Goal: Transaction & Acquisition: Subscribe to service/newsletter

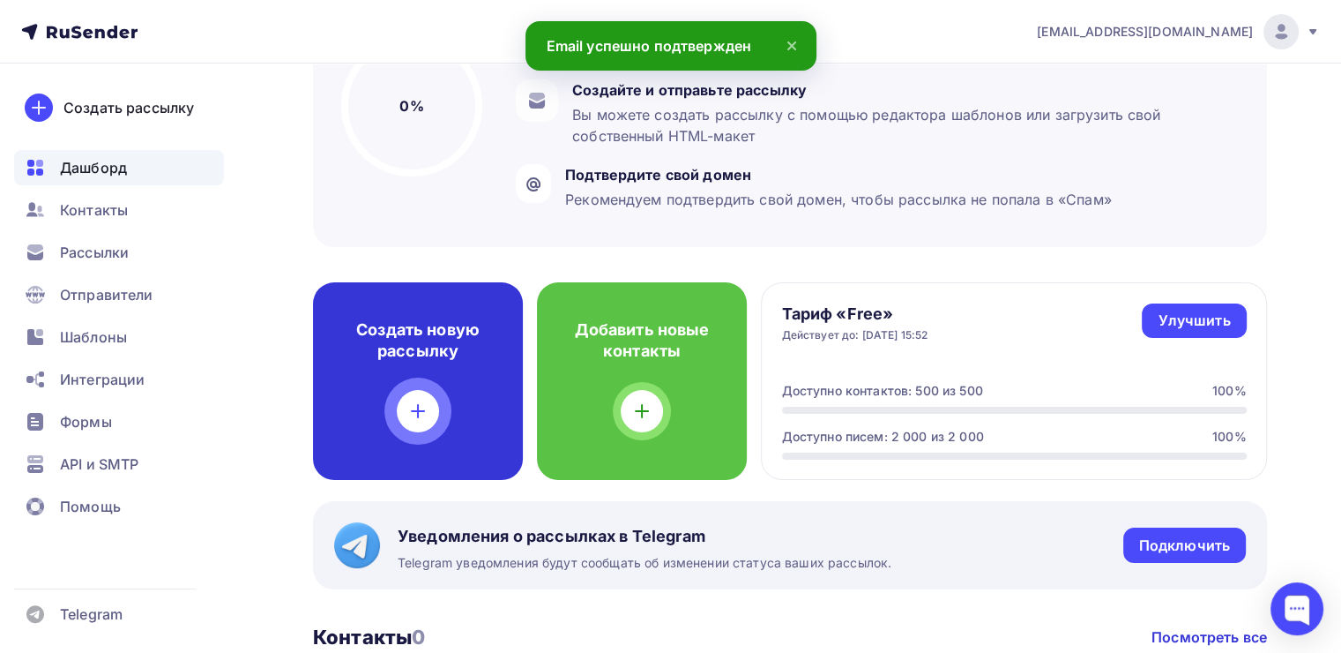
scroll to position [250, 0]
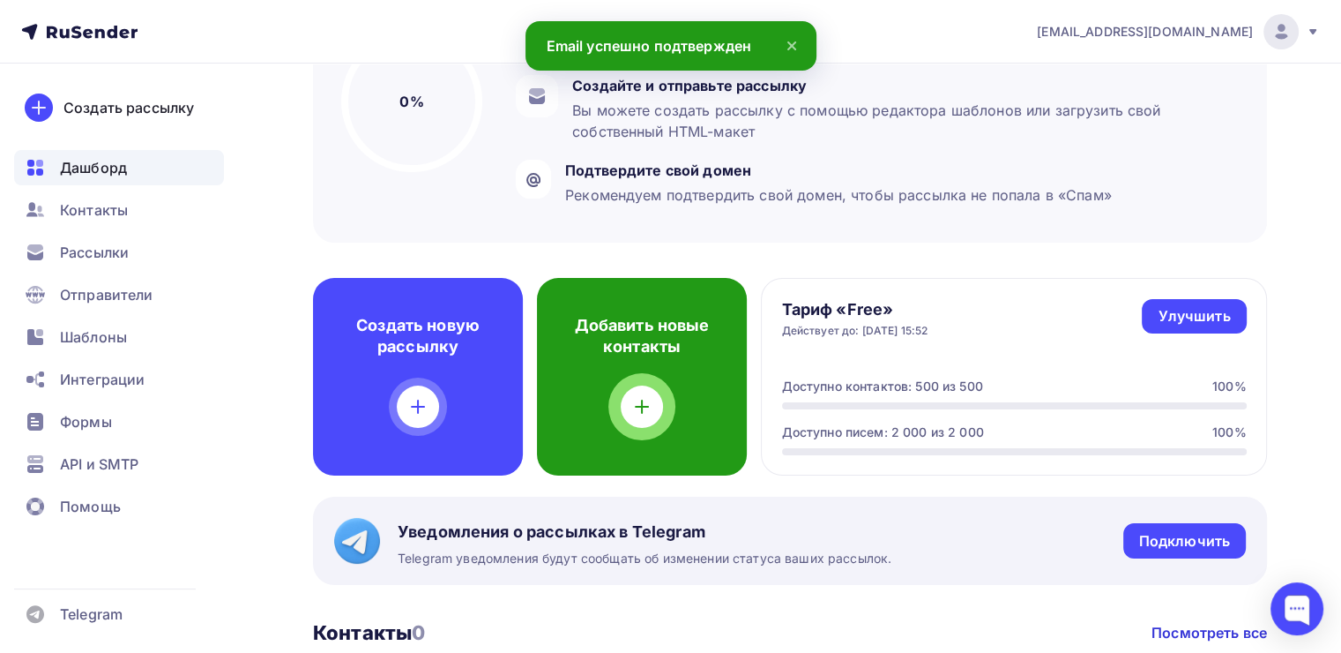
click at [628, 434] on div "Добавить новые контакты" at bounding box center [642, 377] width 210 height 198
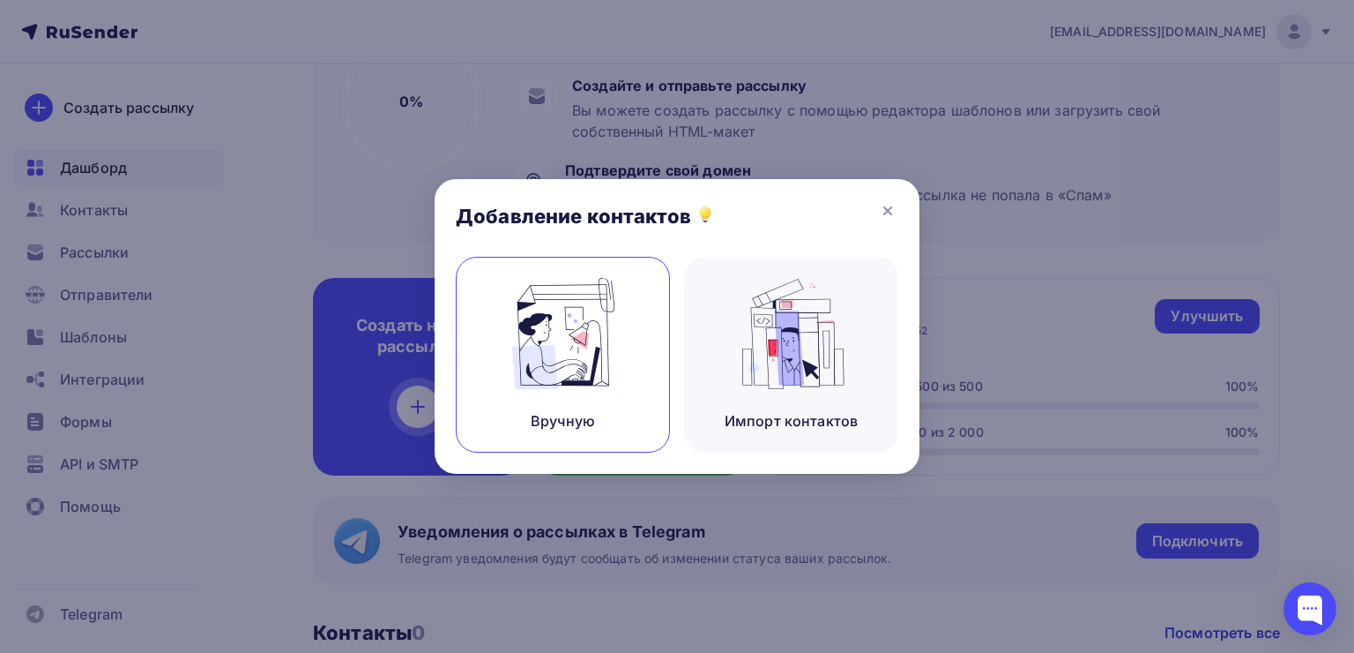
click at [580, 362] on img at bounding box center [563, 333] width 118 height 111
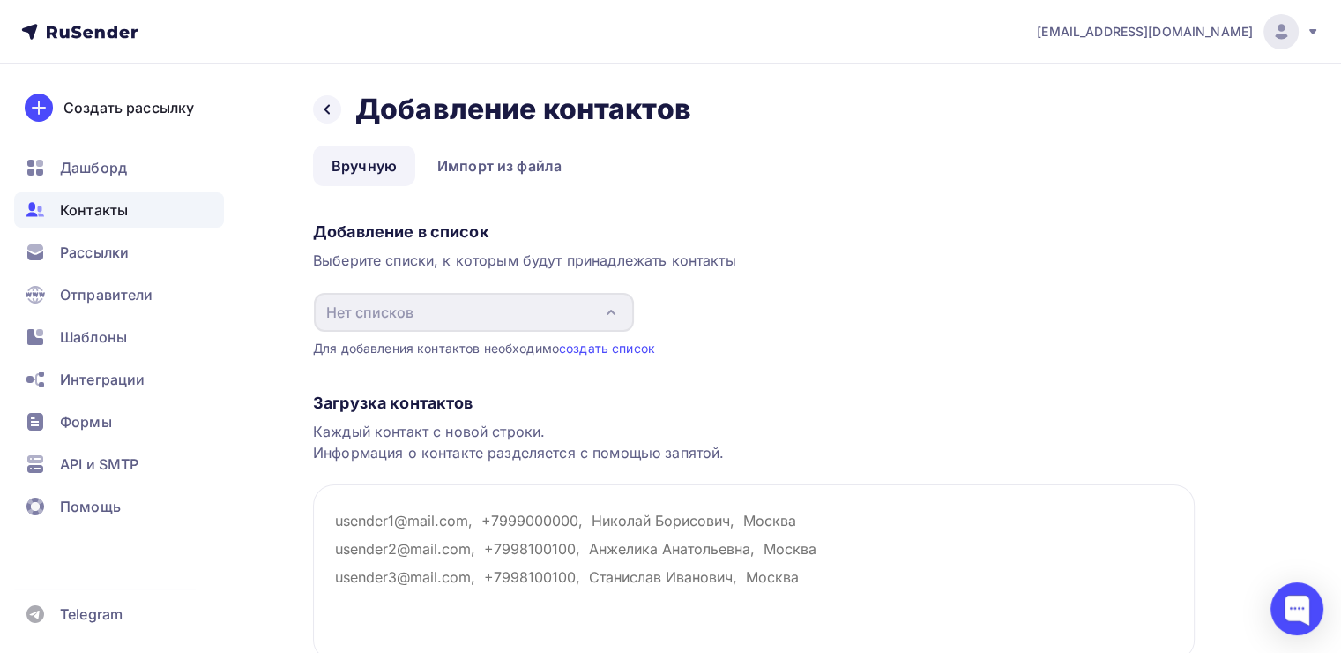
click at [519, 333] on div "Добавление в список Выберите списки, к которым будут принадлежать контакты Нет …" at bounding box center [754, 285] width 882 height 143
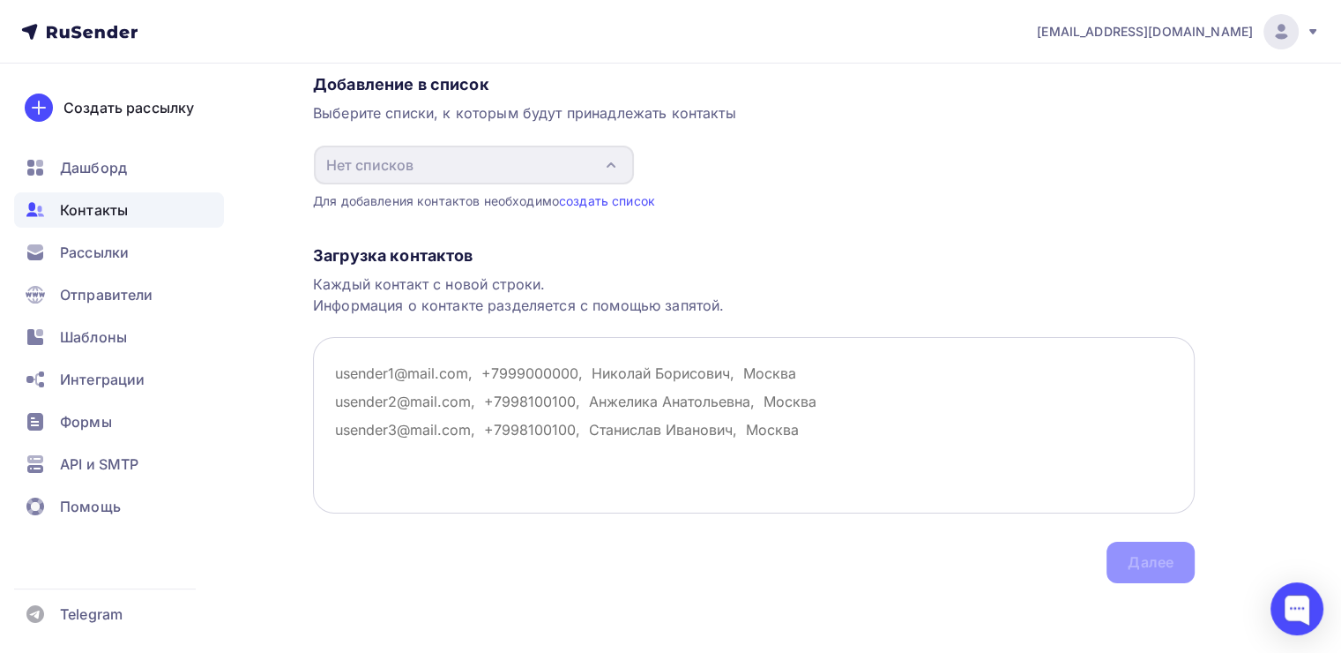
click at [946, 473] on textarea at bounding box center [754, 425] width 882 height 176
type textarea "u"
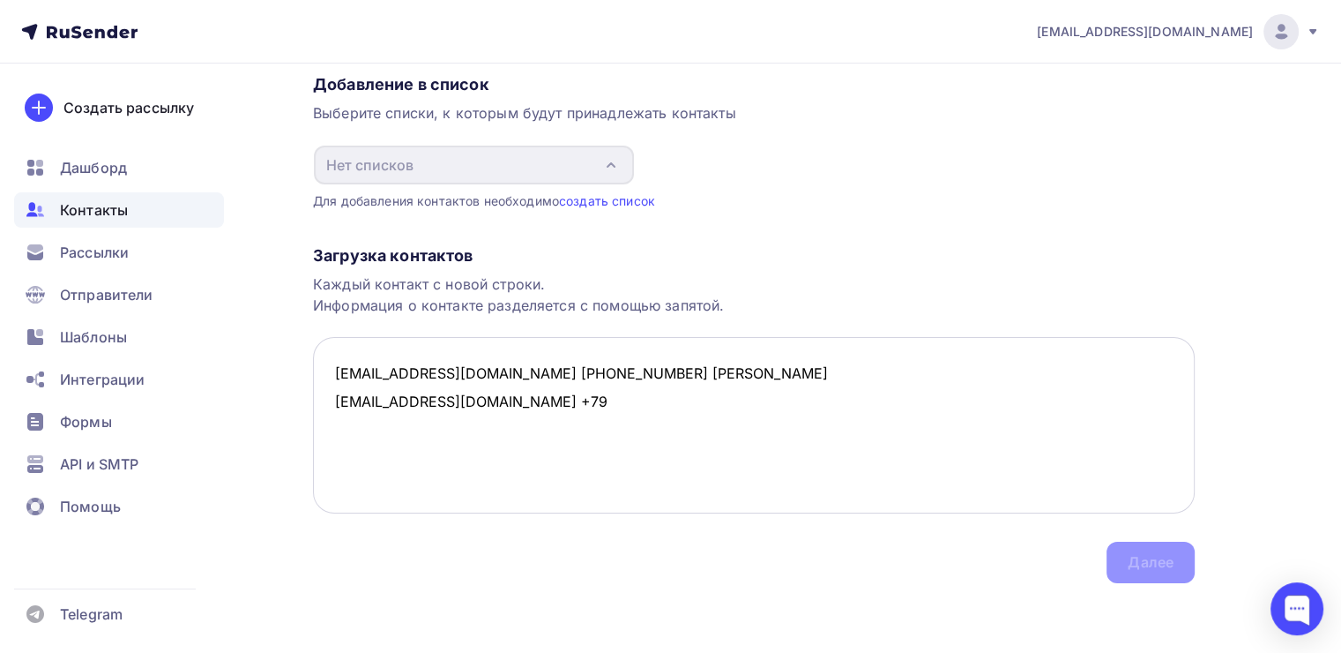
click at [557, 406] on textarea "x73ta@yandex.com +79600099515 Шурухина Ксения Алексеевна khrabrovalera7@gmail.c…" at bounding box center [754, 425] width 882 height 176
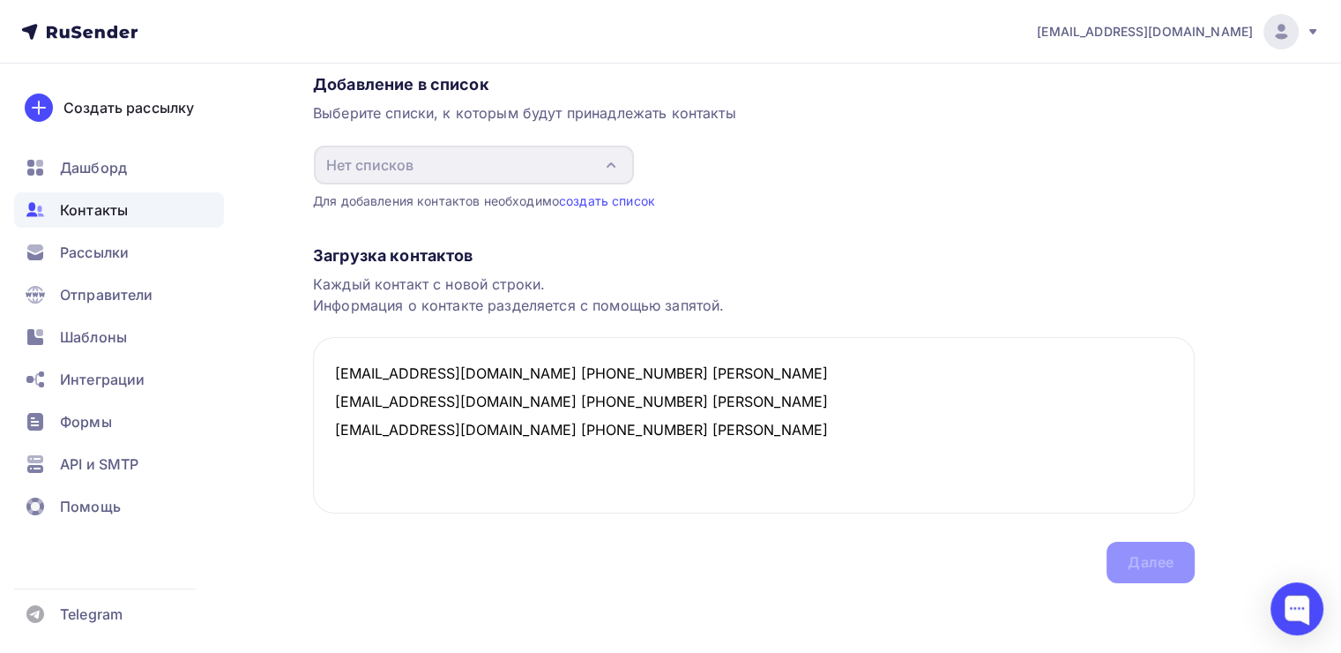
click at [1088, 561] on div "Загрузка контактов Каждый контакт с новой строки. Информация о контакте разделя…" at bounding box center [754, 396] width 882 height 373
click at [1148, 570] on div "Загрузка контактов Каждый контакт с новой строки. Информация о контакте разделя…" at bounding box center [754, 396] width 882 height 373
click at [469, 373] on textarea "x73ta@yandex.com +79600099515 Шурухина Ксения Алексеевна khrabrovalera7@gmail.c…" at bounding box center [754, 425] width 882 height 176
click at [575, 371] on textarea "x73ta@yandex.com, +79600099515 Шурухина Ксения Алексеевна khrabrovalera7@gmail.…" at bounding box center [754, 425] width 882 height 176
click at [516, 402] on textarea "x73ta@yandex.com, +79600099515, Шурухина Ксения Алексеевна khrabrovalera7@gmail…" at bounding box center [754, 425] width 882 height 176
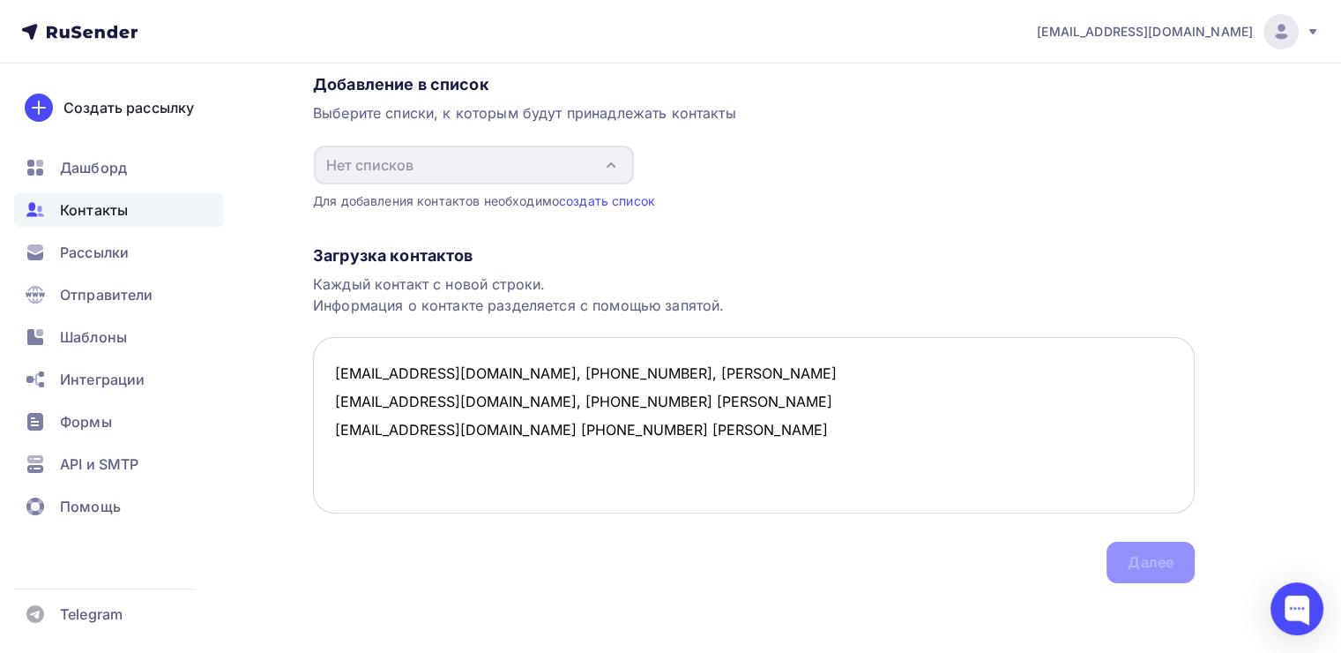
click at [625, 407] on textarea "x73ta@yandex.com, +79600099515, Шурухина Ксения Алексеевна khrabrovalera7@gmail…" at bounding box center [754, 425] width 882 height 176
click at [496, 432] on textarea "x73ta@yandex.com, +79600099515, Шурухина Ксения Алексеевна khrabrovalera7@gmail…" at bounding box center [754, 425] width 882 height 176
click at [601, 428] on textarea "x73ta@yandex.com, +79600099515, Шурухина Ксения Алексеевна khrabrovalera7@gmail…" at bounding box center [754, 425] width 882 height 176
click at [862, 427] on textarea "x73ta@yandex.com, +79600099515, Шурухина Ксения Алексеевна khrabrovalera7@gmail…" at bounding box center [754, 425] width 882 height 176
click at [862, 400] on textarea "x73ta@yandex.com, +79600099515, Шурухина Ксения Алексеевна khrabrovalera7@gmail…" at bounding box center [754, 425] width 882 height 176
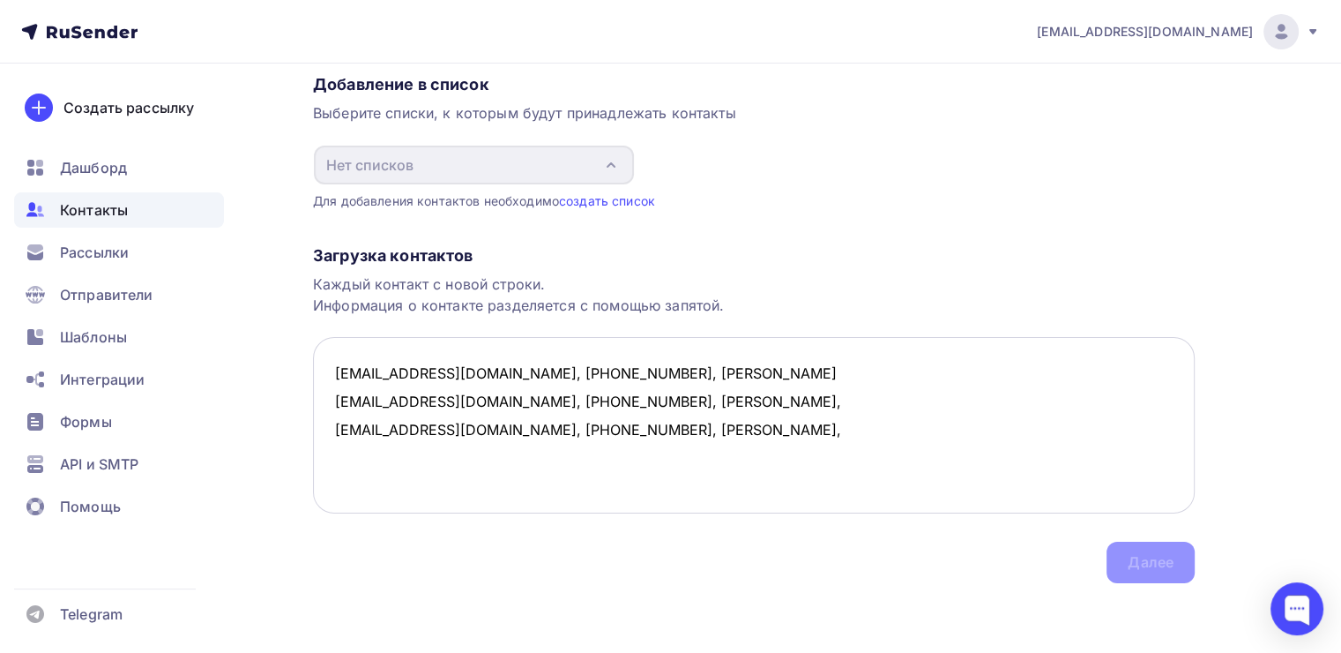
click at [811, 382] on textarea "x73ta@yandex.com, +79600099515, Шурухина Ксения Алексеевна khrabrovalera7@gmail…" at bounding box center [754, 425] width 882 height 176
click at [871, 404] on textarea "x73ta@yandex.com, +79600099515, Шурухина Ксения Алексеевна, khrabrovalera7@gmai…" at bounding box center [754, 425] width 882 height 176
click at [836, 434] on textarea "x73ta@yandex.com, +79600099515, Шурухина Ксения Алексеевна, khrabrovalera7@gmai…" at bounding box center [754, 425] width 882 height 176
type textarea "x73ta@yandex.com, +79600099515, Шурухина Ксения Алексеевна, khrabrovalera7@gmai…"
click at [605, 197] on link "создать список" at bounding box center [607, 200] width 96 height 15
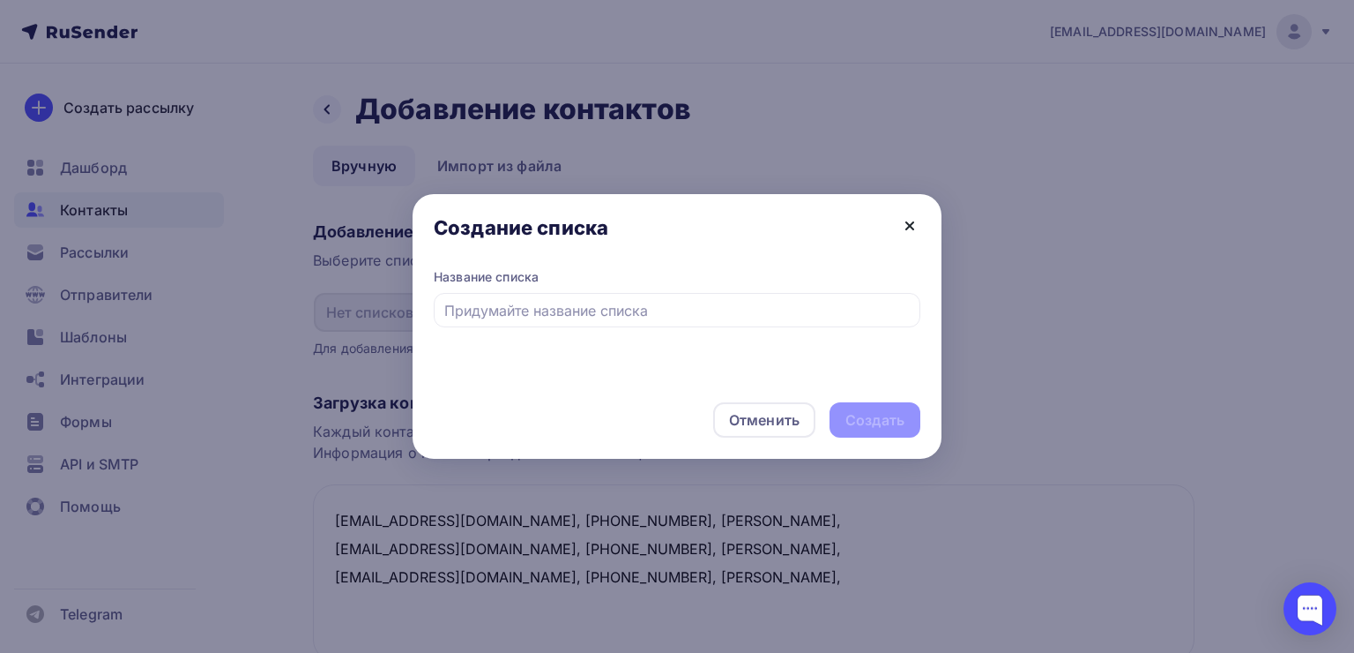
click at [913, 228] on icon at bounding box center [910, 225] width 7 height 7
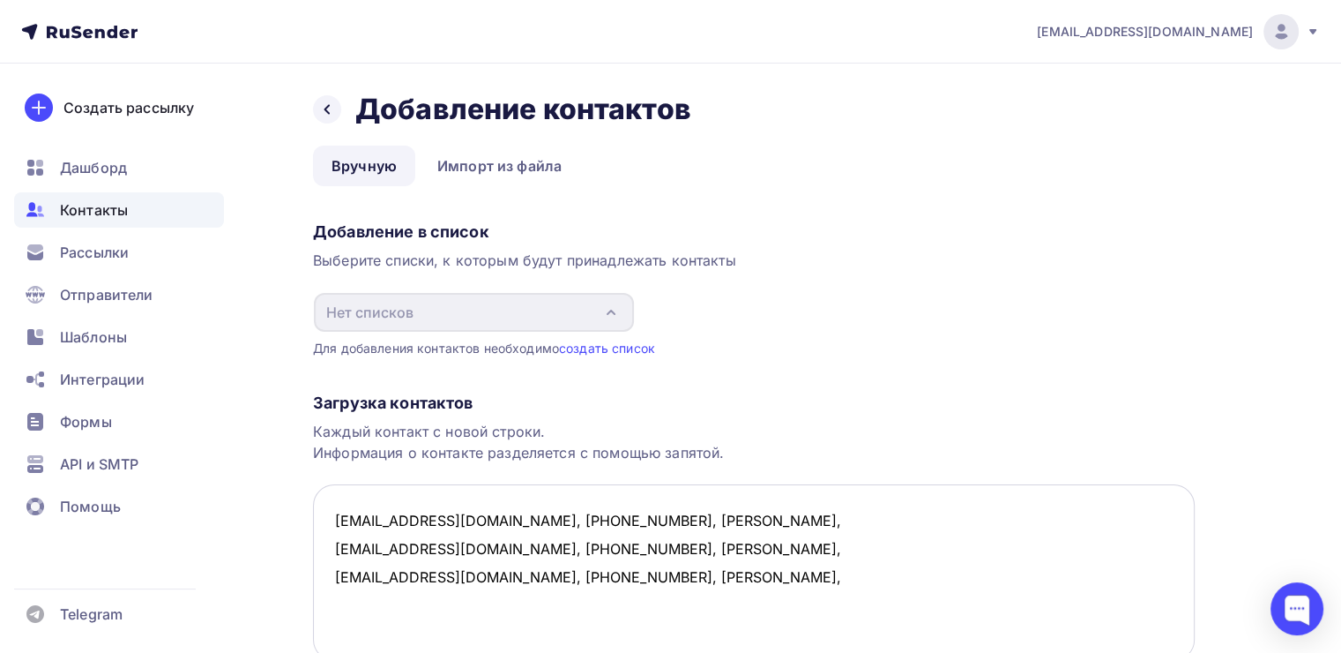
drag, startPoint x: 881, startPoint y: 589, endPoint x: 325, endPoint y: 485, distance: 565.2
click at [325, 485] on textarea "x73ta@yandex.com, +79600099515, Шурухина Ксения Алексеевна, khrabrovalera7@gmai…" at bounding box center [754, 572] width 882 height 176
click at [617, 347] on link "создать список" at bounding box center [607, 347] width 96 height 15
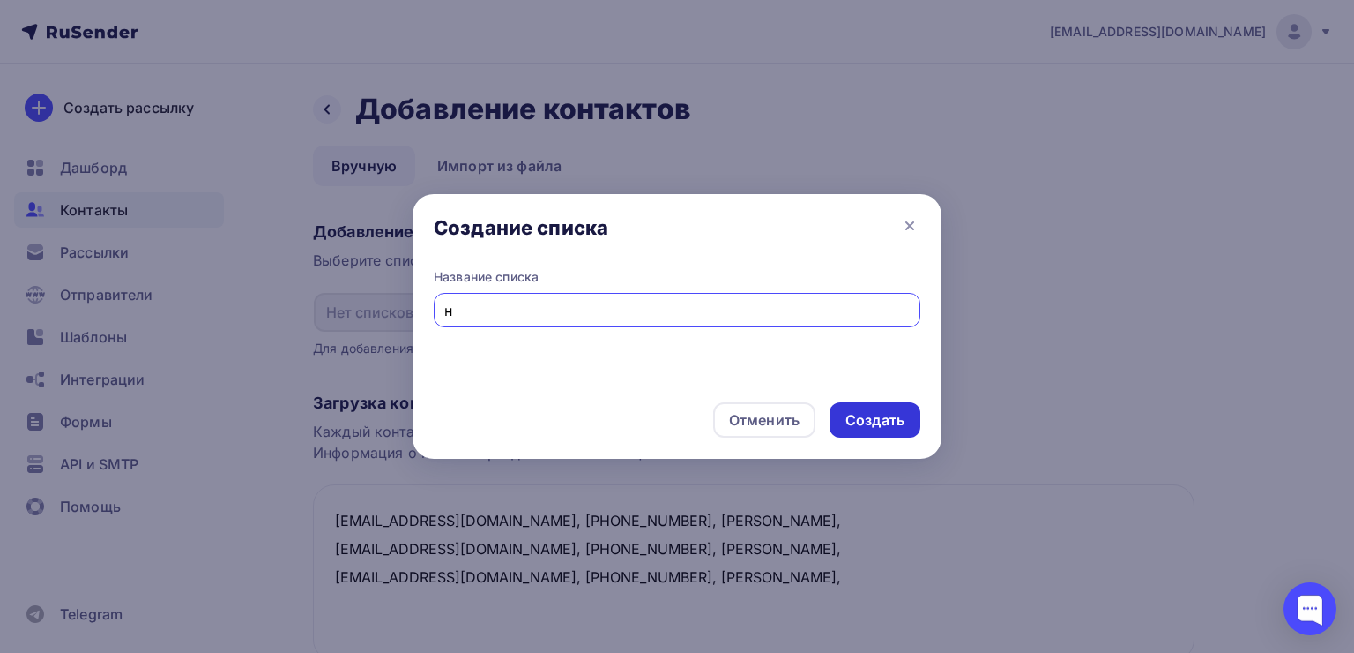
type input "н"
click at [858, 416] on div "Создать" at bounding box center [875, 420] width 59 height 20
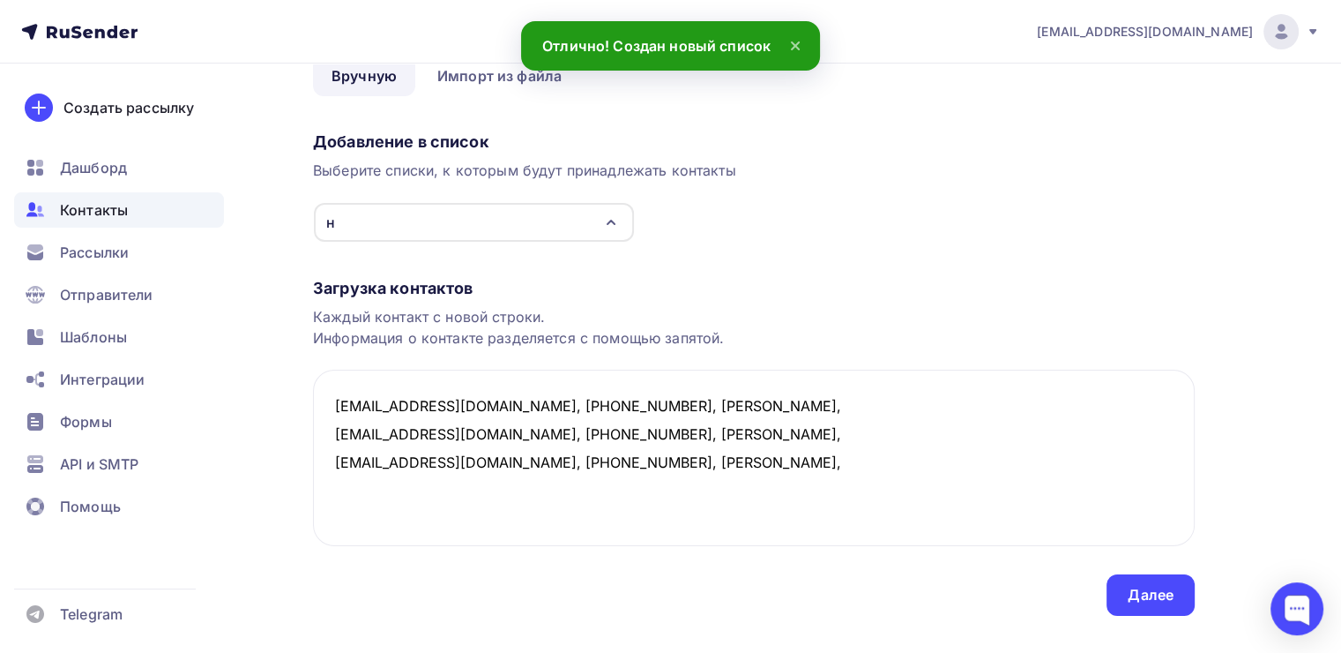
scroll to position [123, 0]
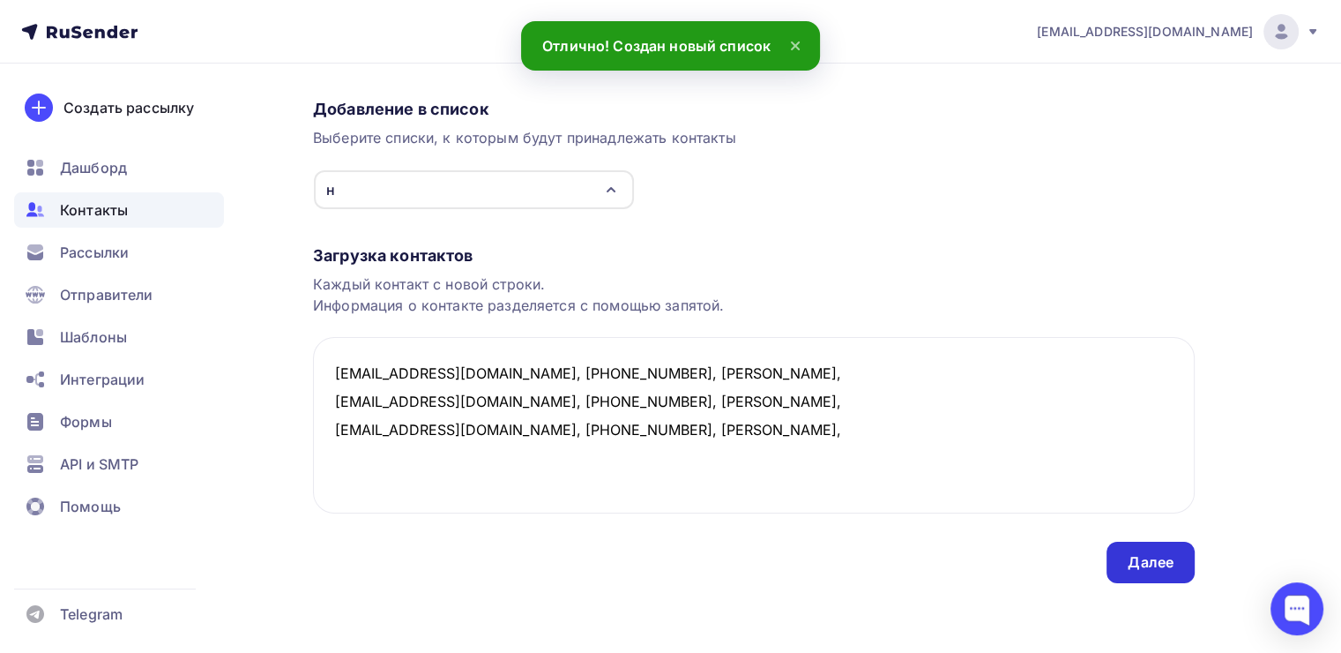
click at [1130, 561] on div "Далее" at bounding box center [1151, 562] width 46 height 20
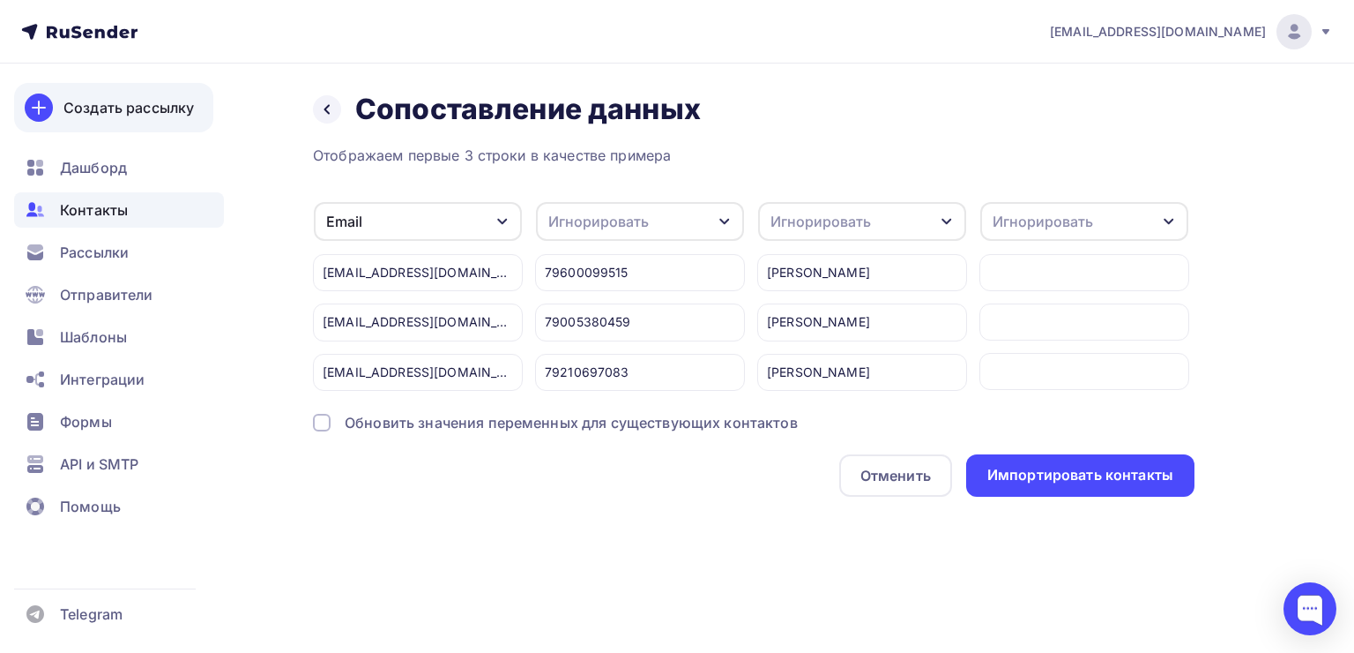
click at [112, 115] on div "Создать рассылку" at bounding box center [128, 107] width 131 height 21
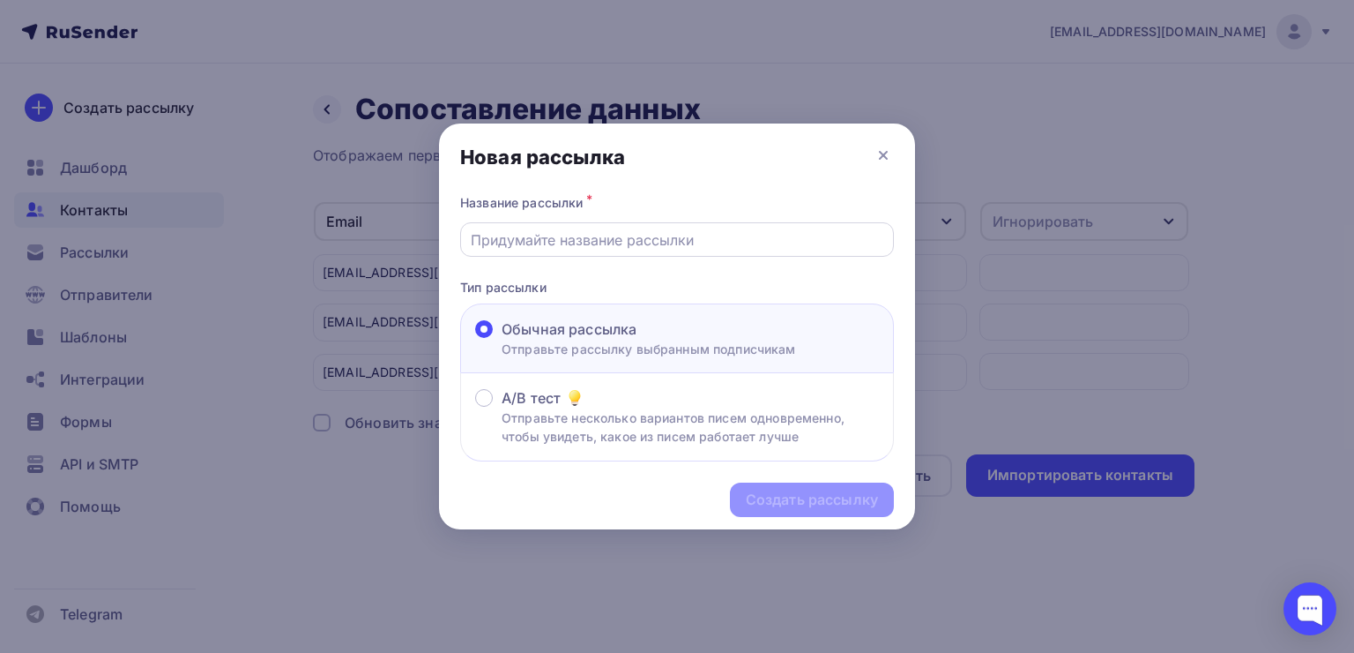
click at [631, 240] on input "text" at bounding box center [678, 239] width 414 height 21
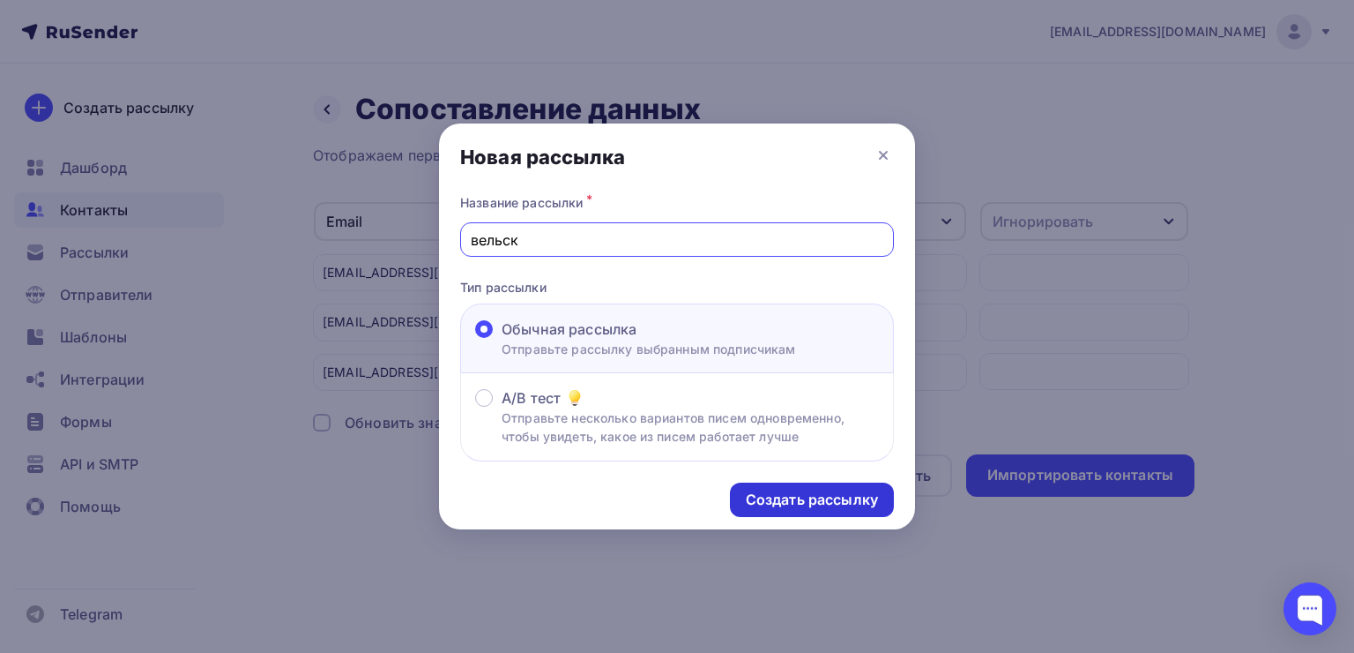
type input "вельск"
click at [850, 496] on div "Создать рассылку" at bounding box center [812, 499] width 132 height 20
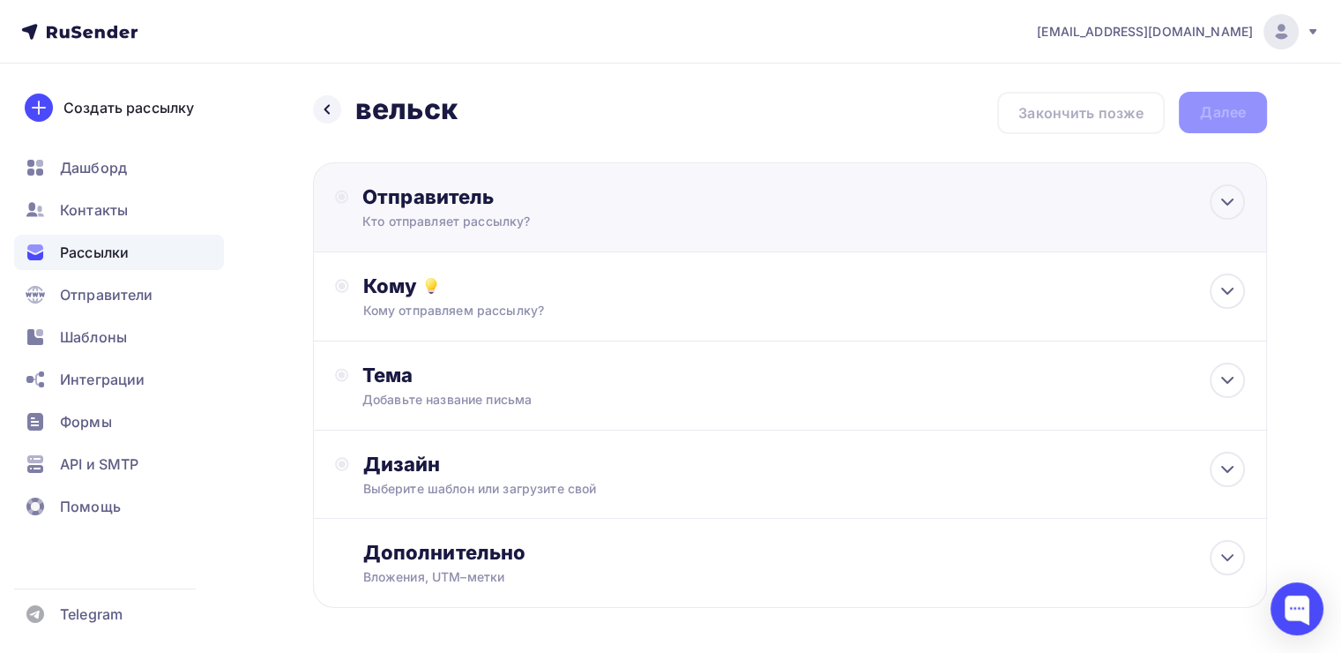
click at [606, 213] on div "Кто отправляет рассылку?" at bounding box center [534, 222] width 344 height 18
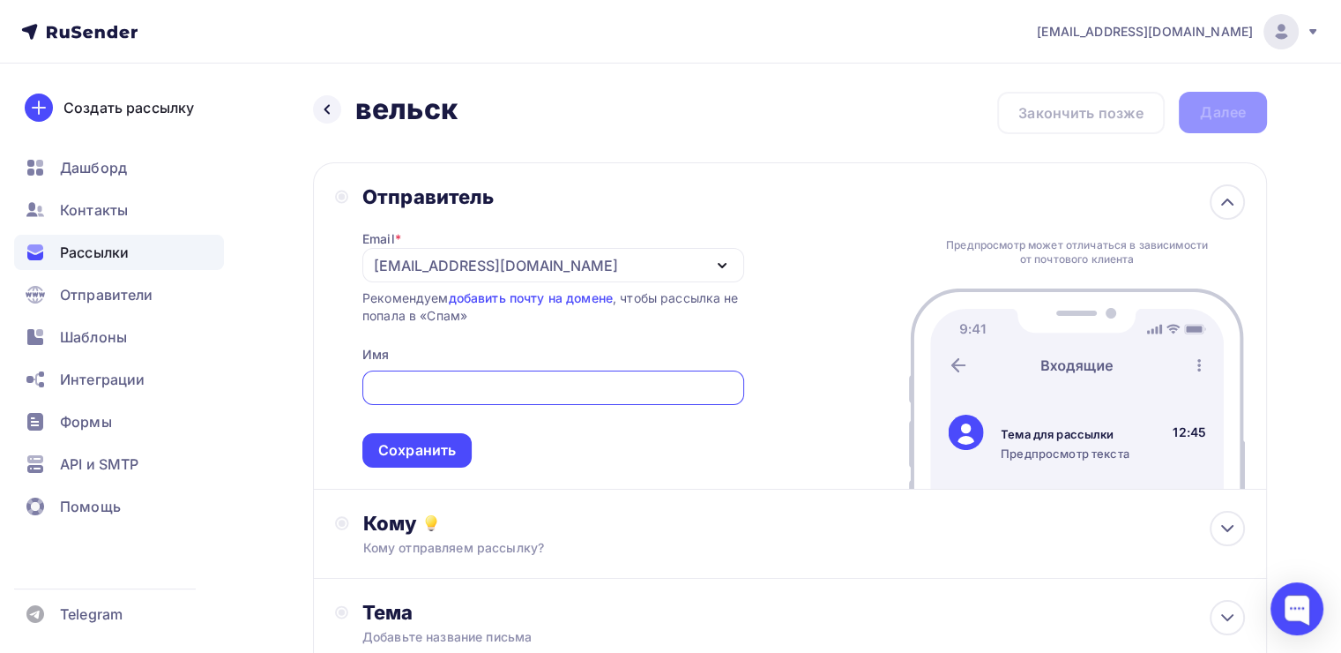
type input "x73tavksit@yandex.com"
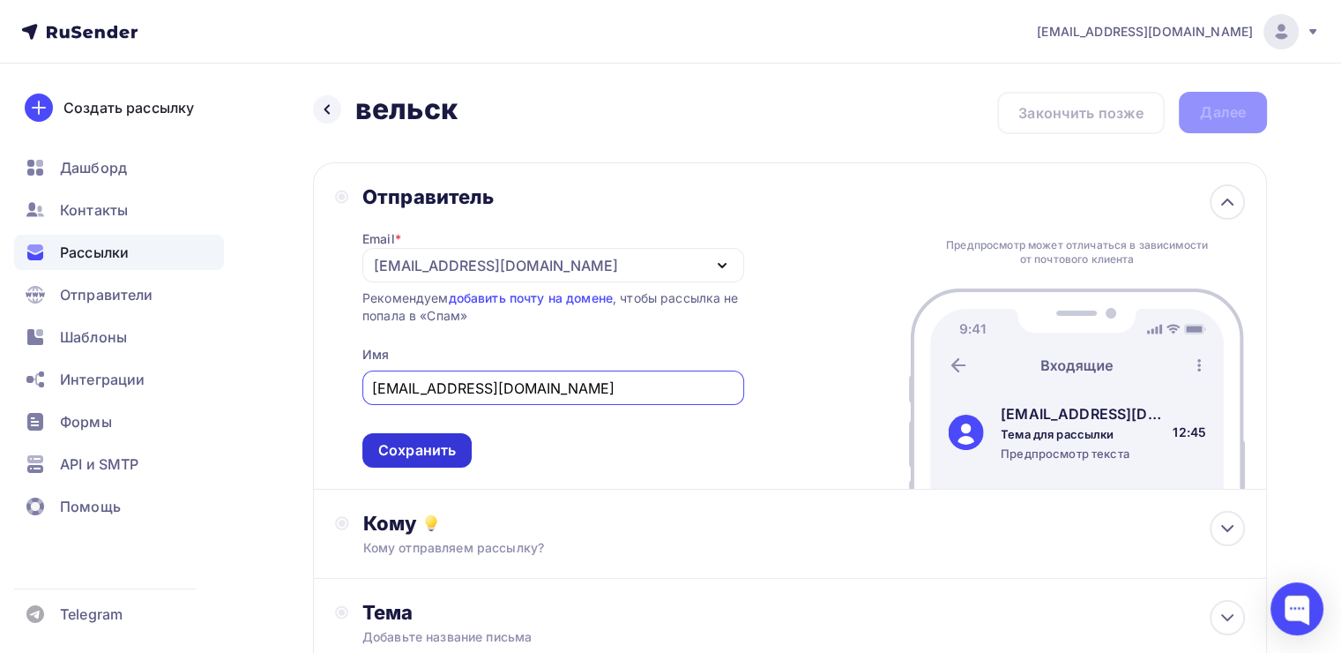
click at [453, 441] on div "Сохранить" at bounding box center [417, 450] width 78 height 20
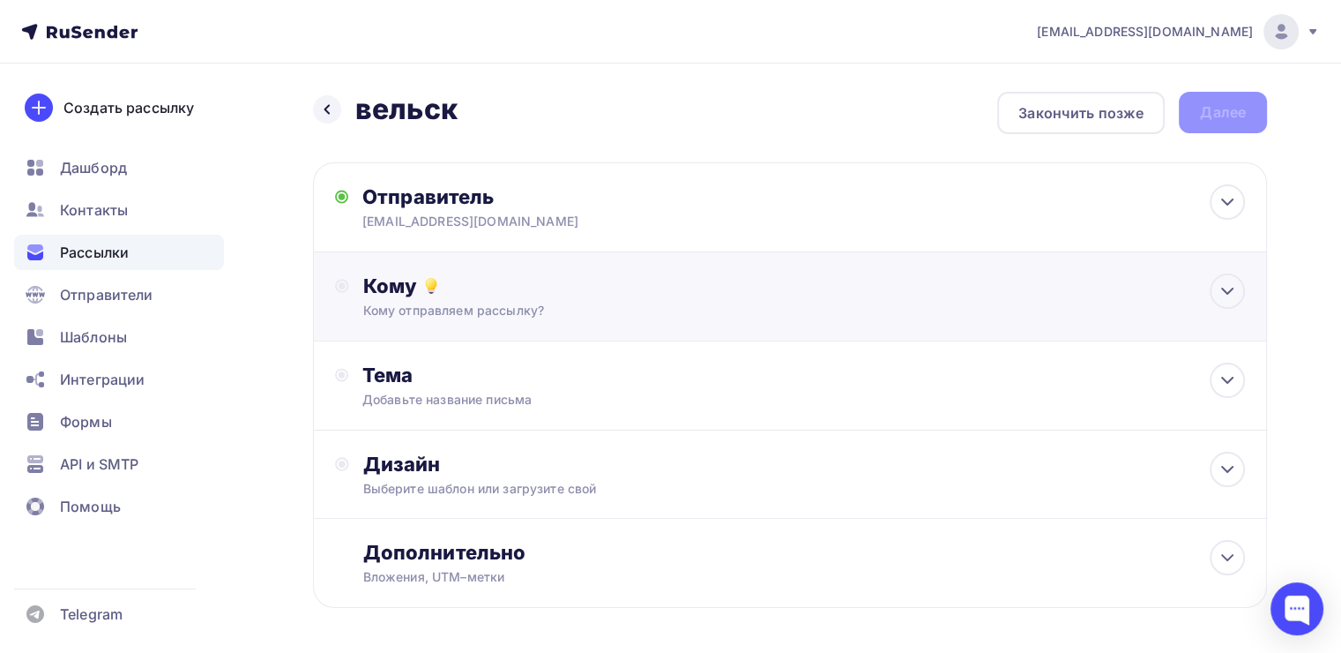
click at [547, 303] on div "Кому отправляем рассылку?" at bounding box center [760, 311] width 794 height 18
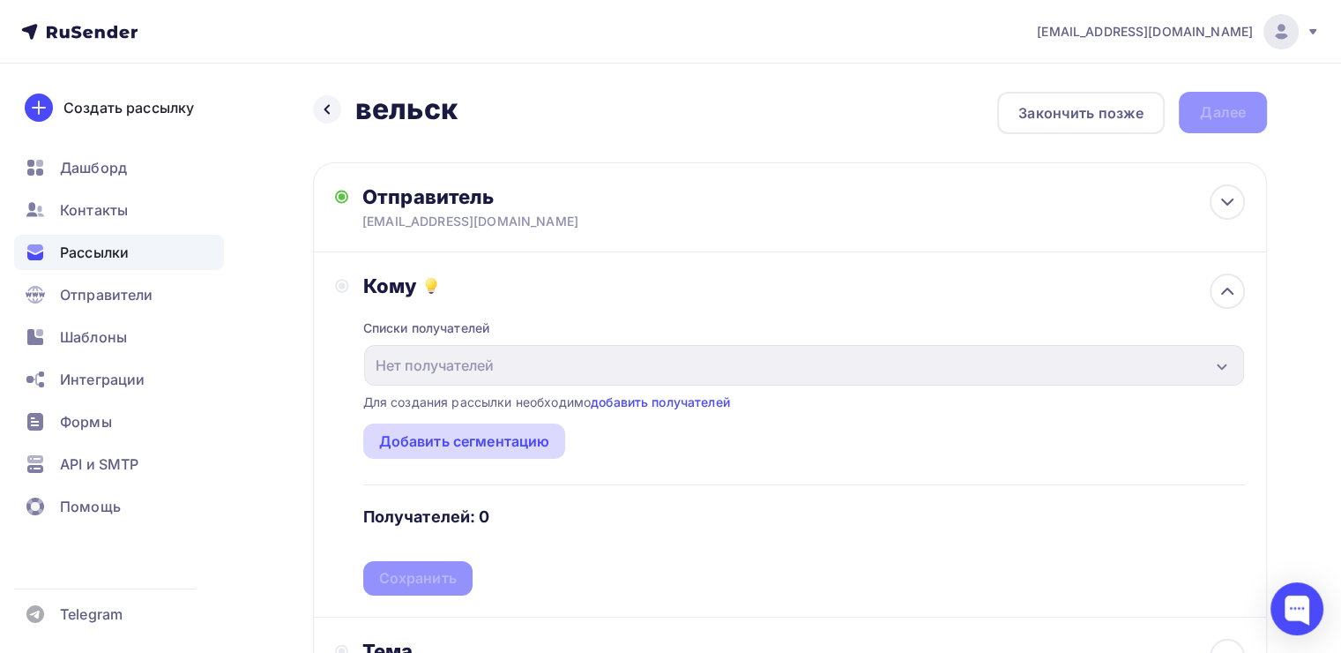
click at [483, 423] on div "Добавить сегментацию" at bounding box center [464, 440] width 203 height 35
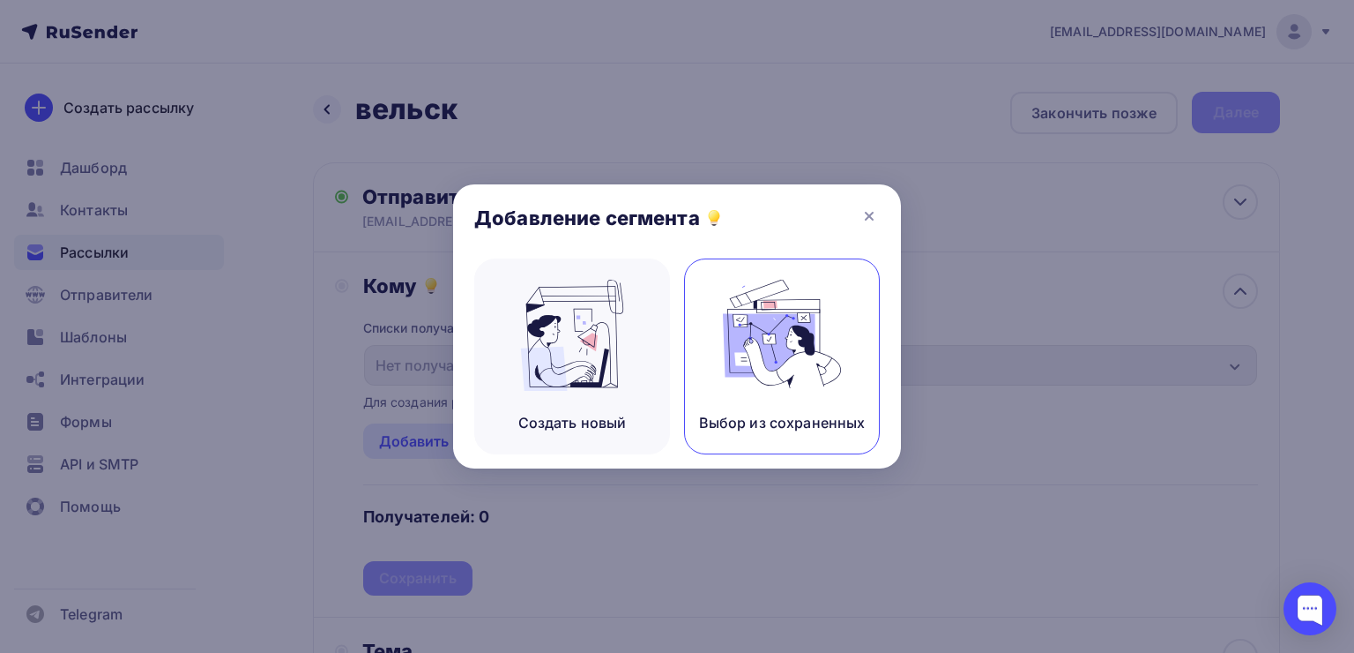
click at [750, 376] on img at bounding box center [782, 335] width 118 height 111
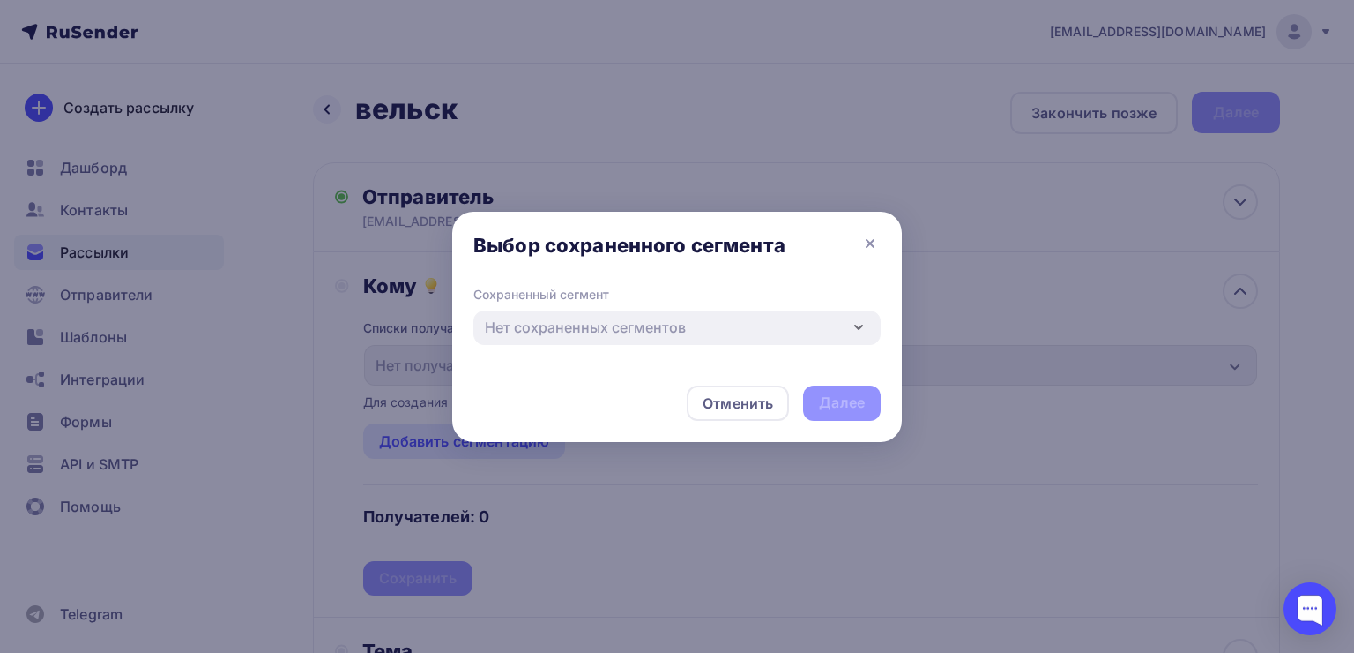
click at [841, 350] on div "Сохраненный сегмент Нет сохраненных сегментов" at bounding box center [677, 325] width 450 height 78
click at [868, 243] on icon at bounding box center [870, 243] width 7 height 7
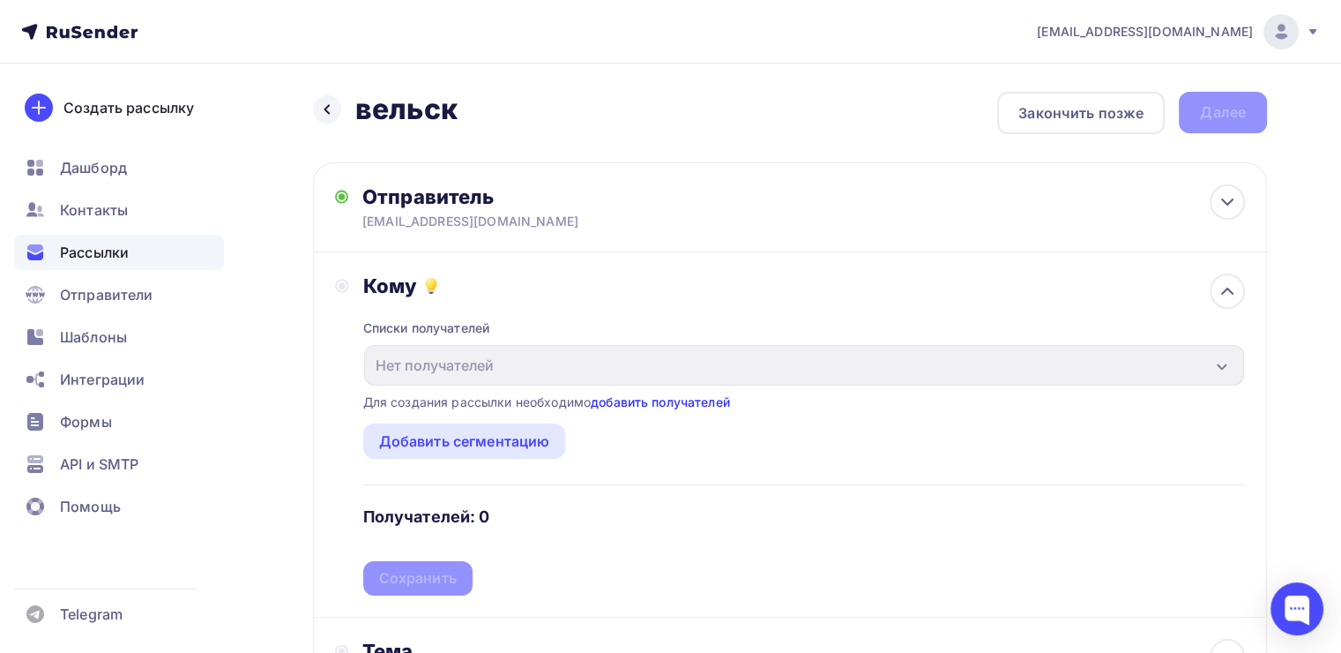
click at [705, 399] on link "добавить получателей" at bounding box center [660, 401] width 139 height 15
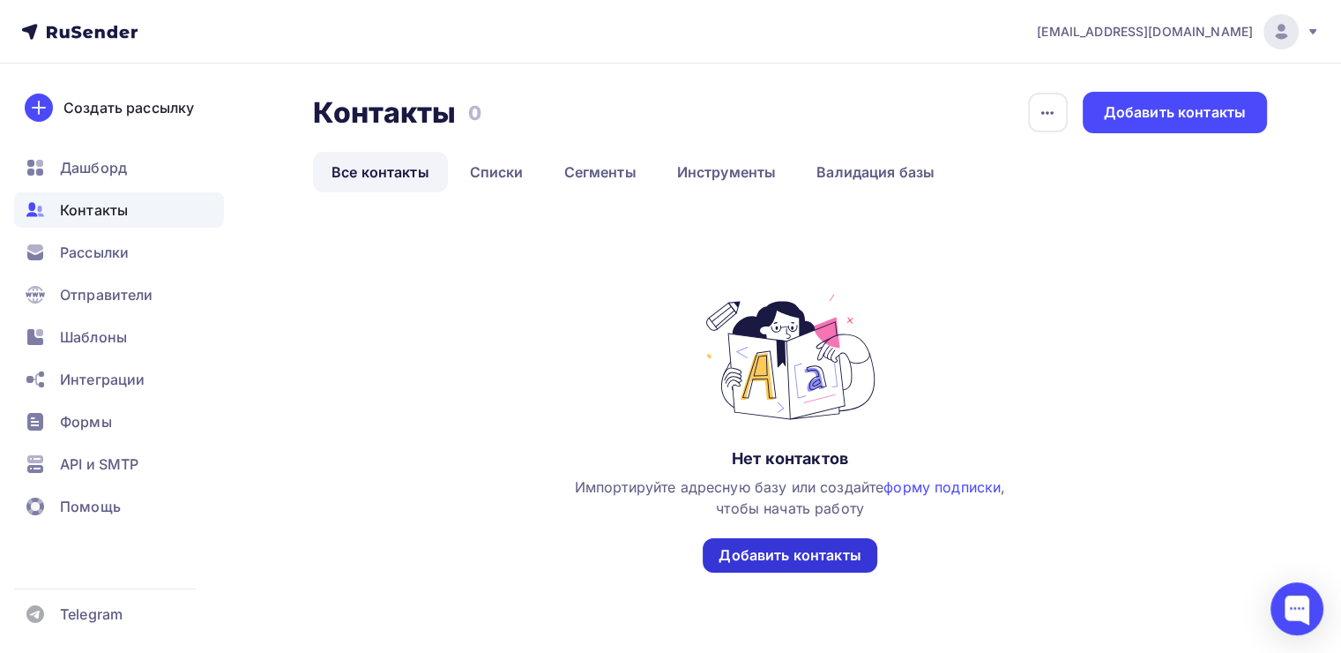
click at [780, 554] on div "Добавить контакты" at bounding box center [790, 555] width 142 height 20
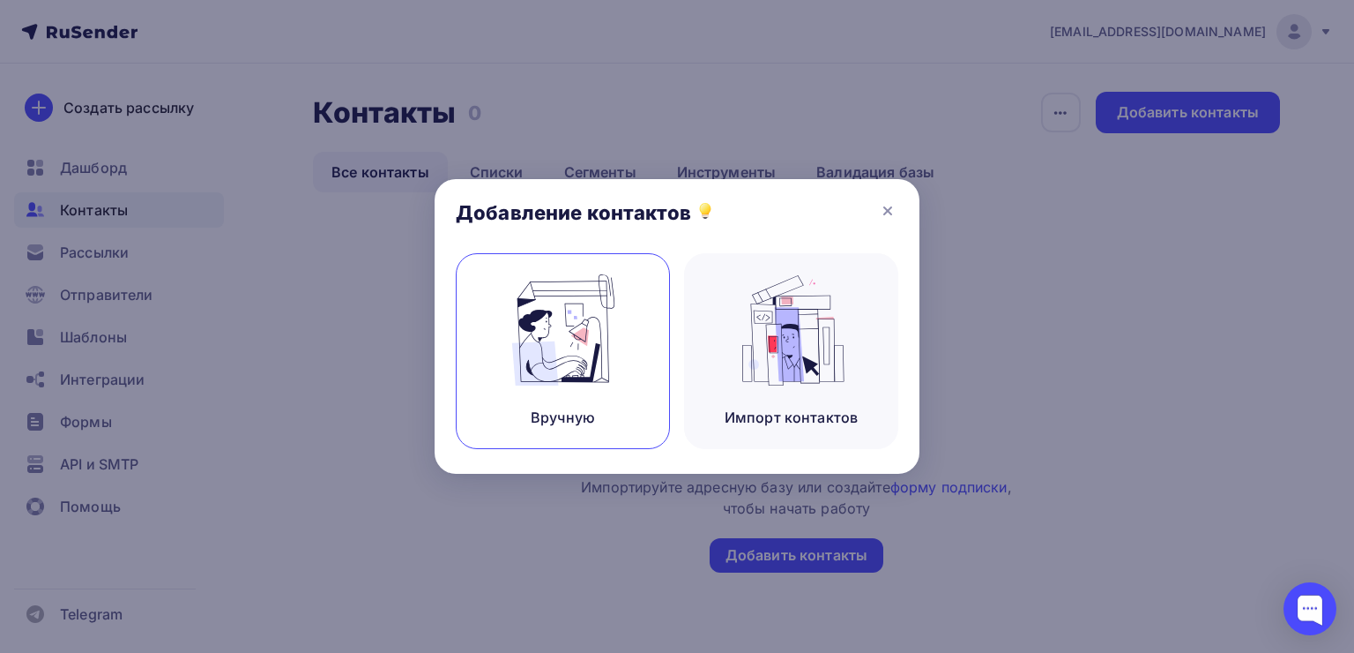
click at [606, 364] on img at bounding box center [563, 329] width 118 height 111
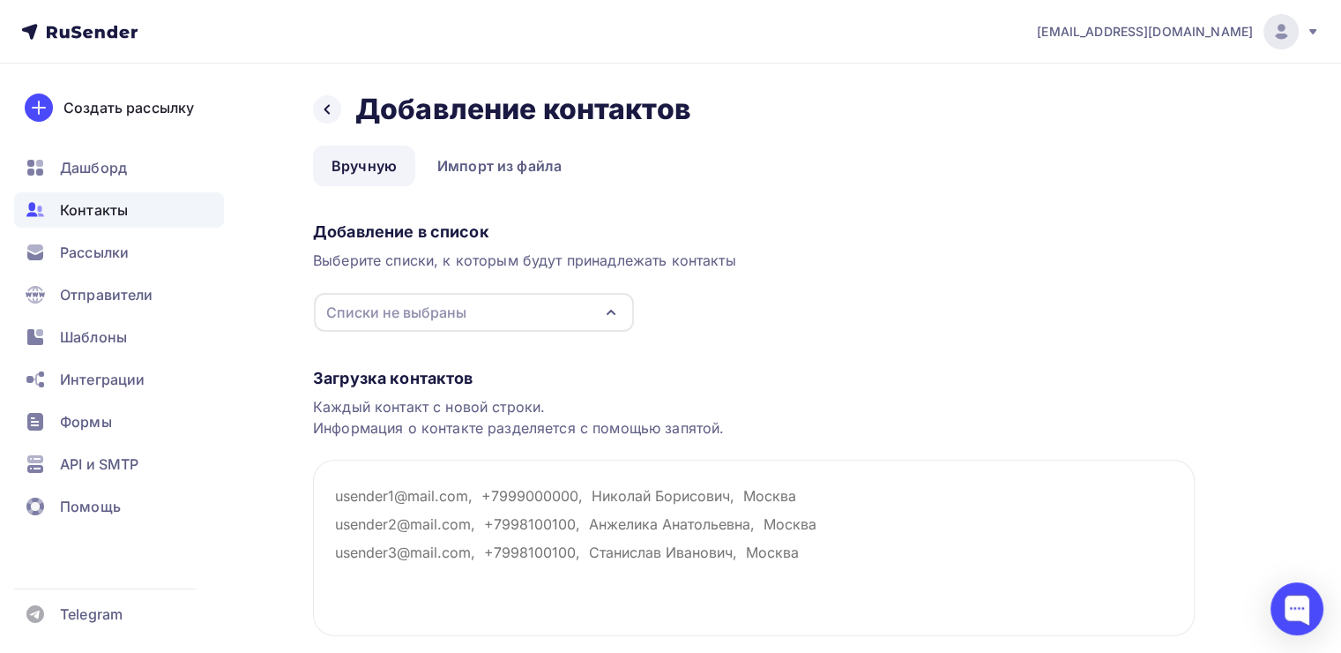
click at [553, 317] on div "Списки не выбраны" at bounding box center [474, 312] width 320 height 39
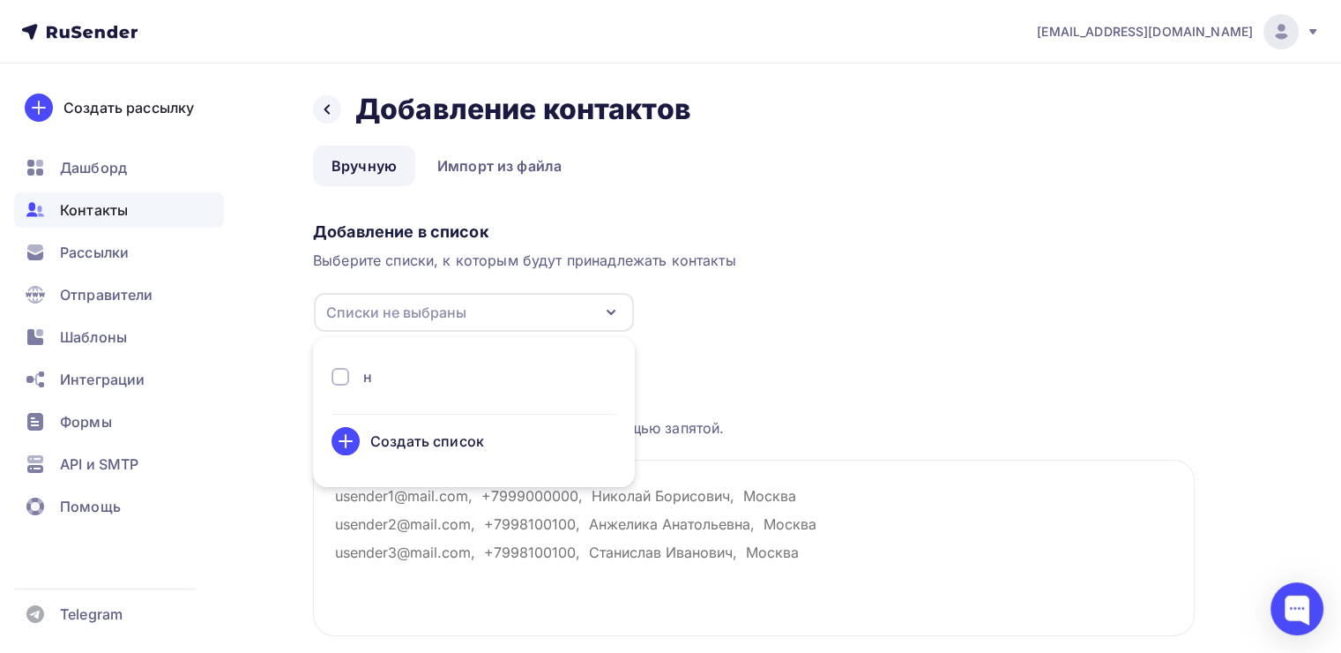
click at [484, 377] on div "н" at bounding box center [474, 376] width 285 height 21
click at [721, 392] on div "Загрузка контактов Каждый контакт с новой строки. Информация о контакте разделя…" at bounding box center [754, 518] width 882 height 373
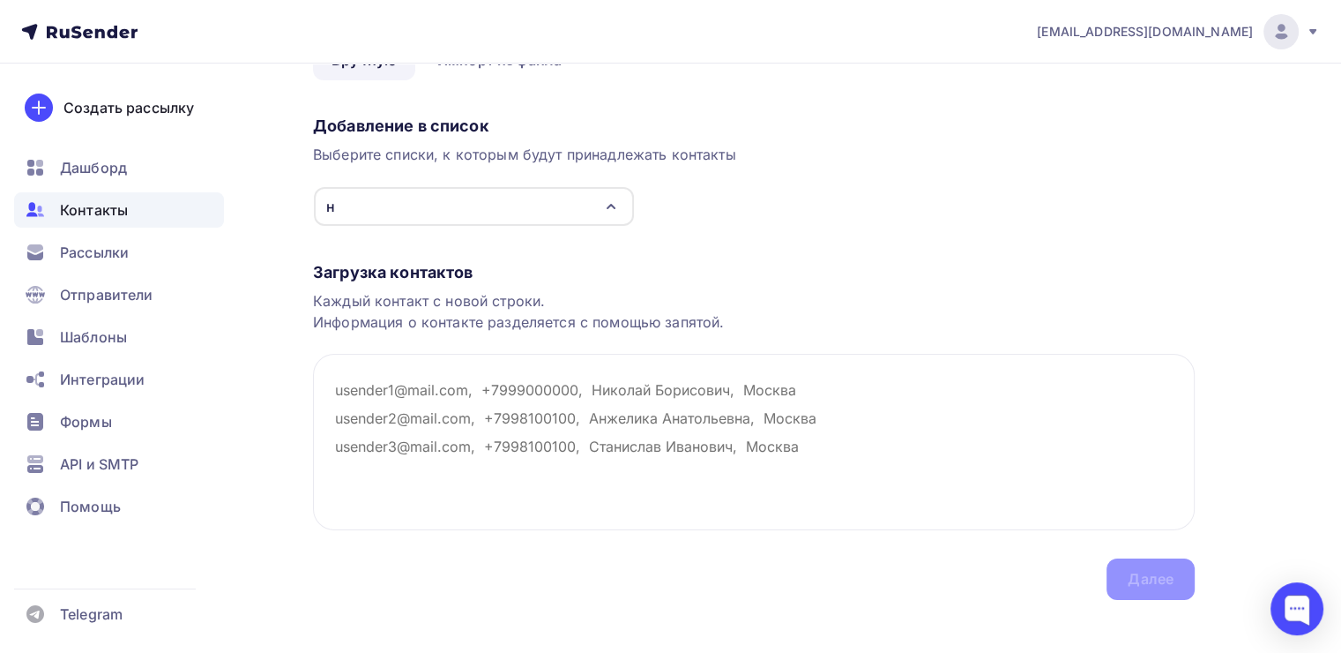
scroll to position [123, 0]
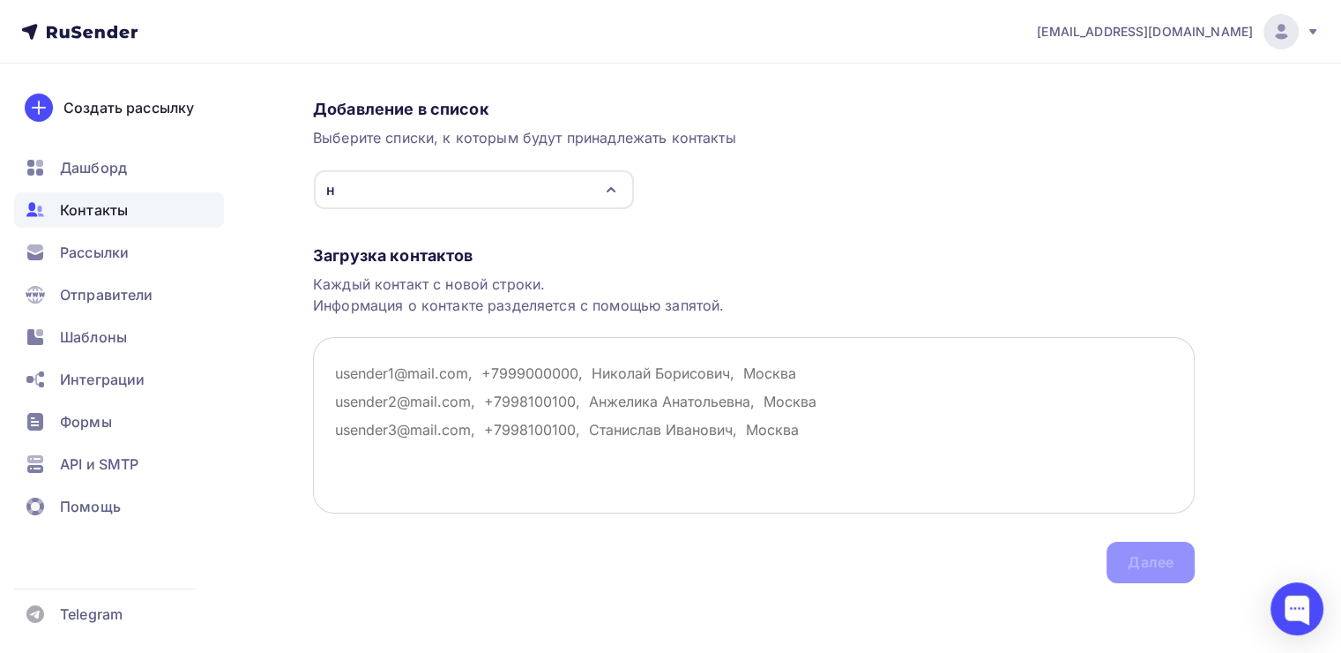
click at [563, 397] on textarea at bounding box center [754, 425] width 882 height 176
paste textarea "x73ta@yandex.com, +79600099515, Шурухина Ксения Алексеевна, khrabrovalera7@gmai…"
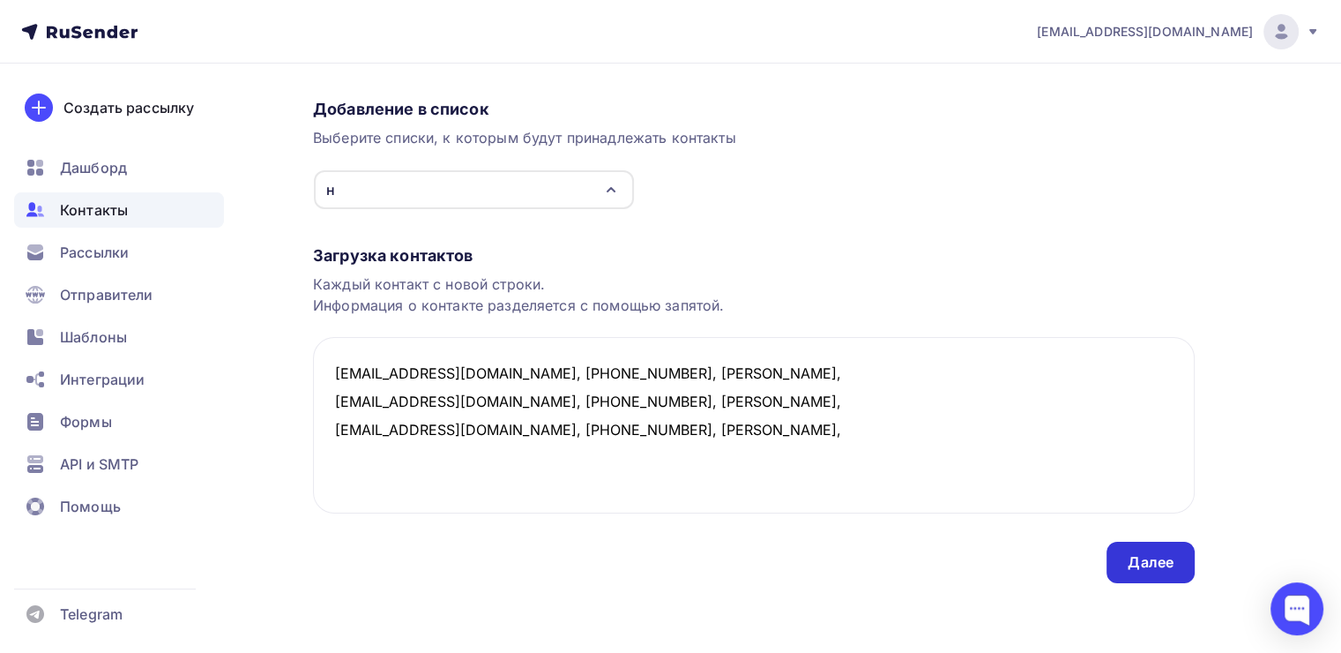
type textarea "x73ta@yandex.com, +79600099515, Шурухина Ксения Алексеевна, khrabrovalera7@gmai…"
click at [1157, 569] on div "Далее" at bounding box center [1151, 562] width 46 height 20
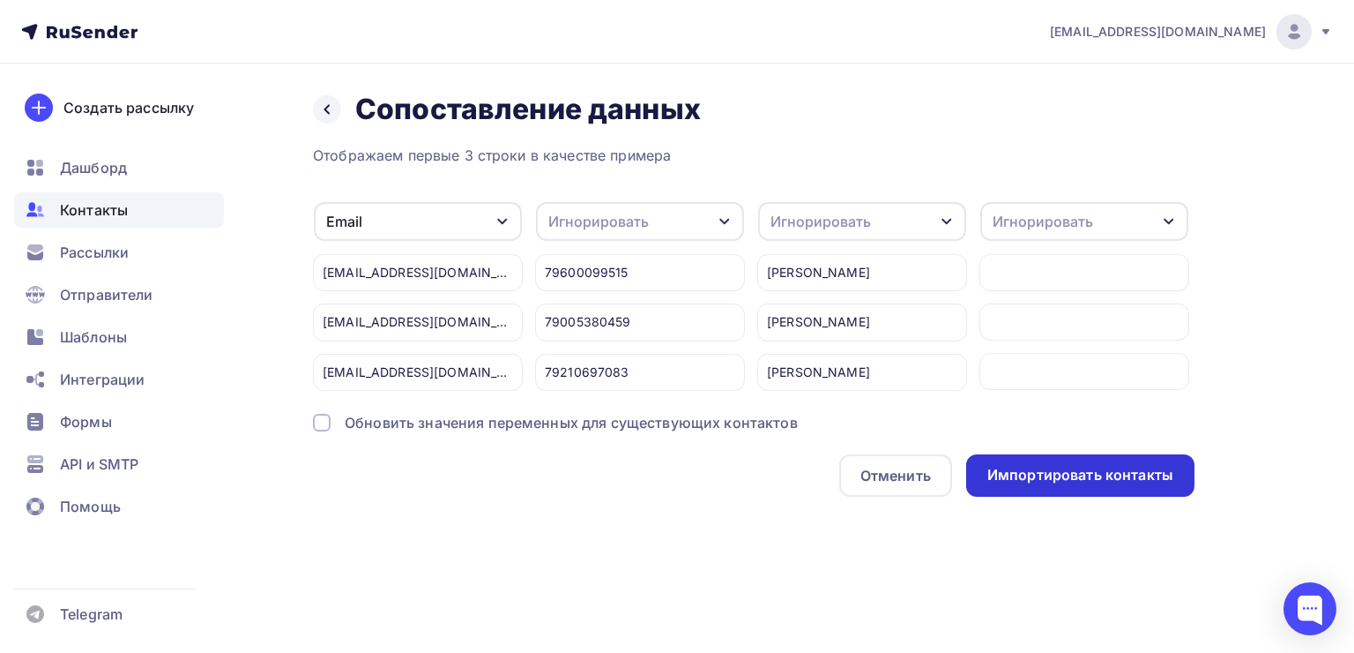
click at [1003, 466] on div "Импортировать контакты" at bounding box center [1081, 475] width 186 height 20
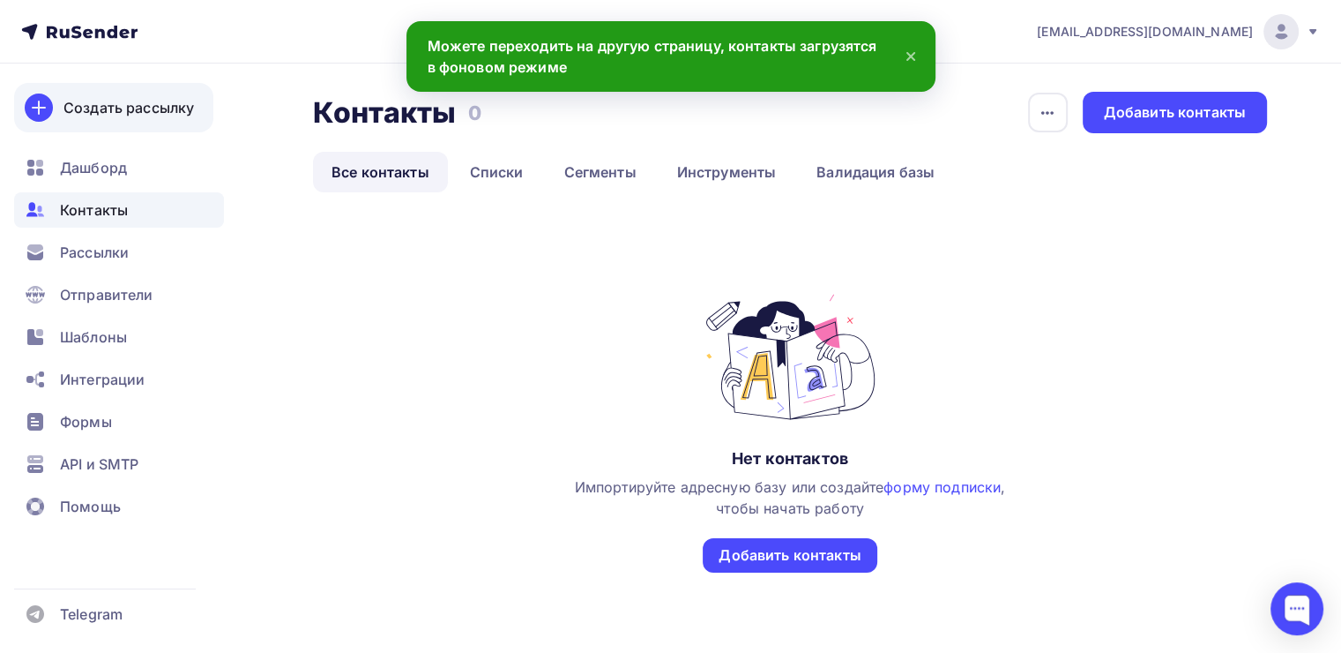
click at [167, 120] on link "Создать рассылку" at bounding box center [113, 107] width 199 height 49
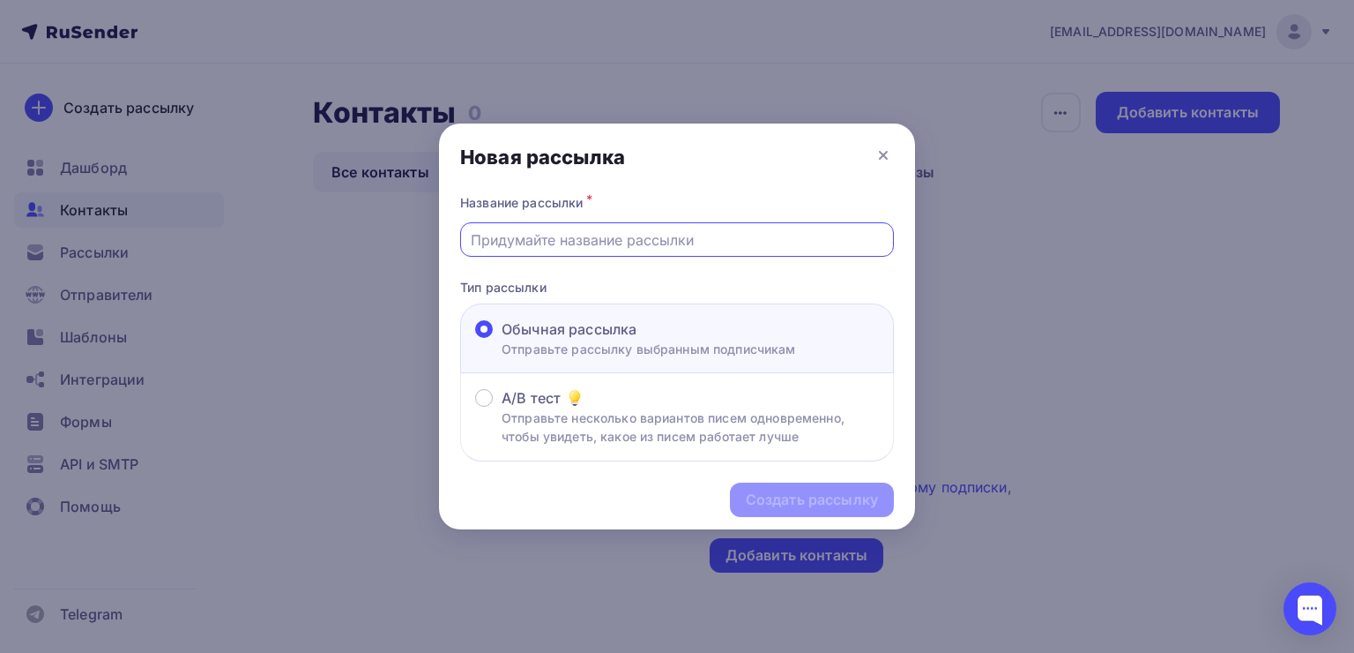
click at [716, 244] on input "text" at bounding box center [678, 239] width 414 height 21
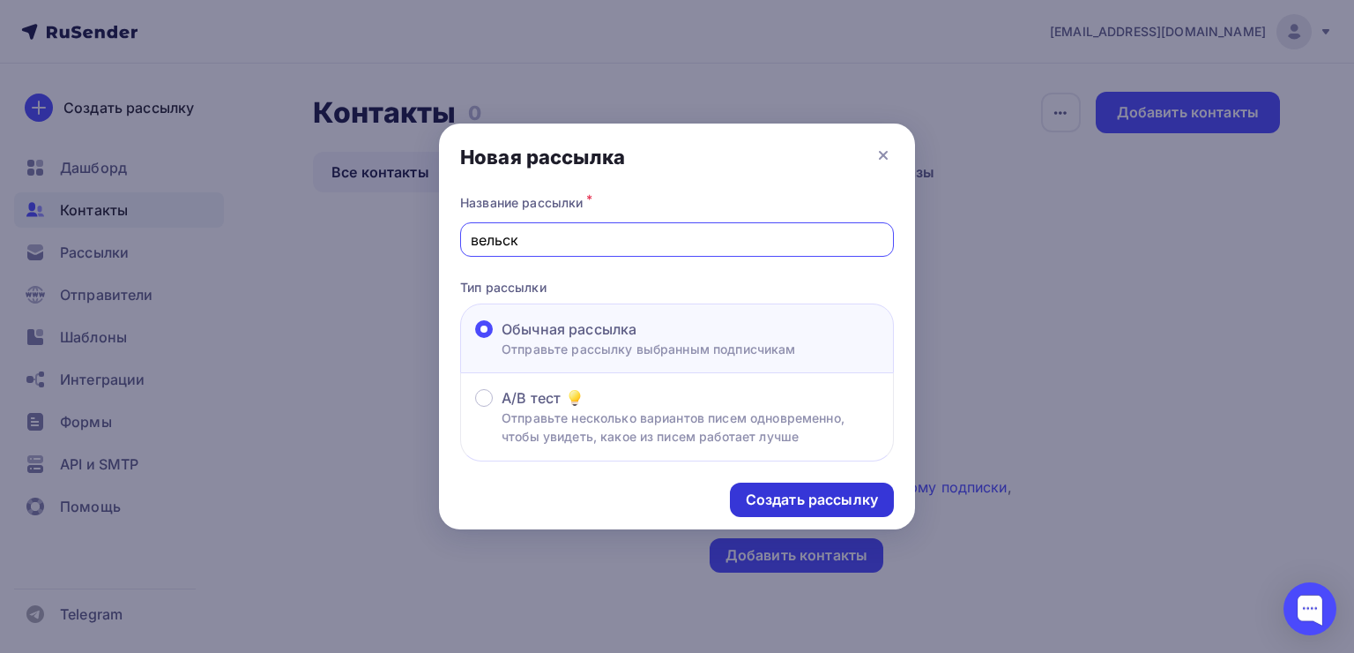
type input "вельск"
click at [804, 493] on div "Создать рассылку" at bounding box center [812, 499] width 132 height 20
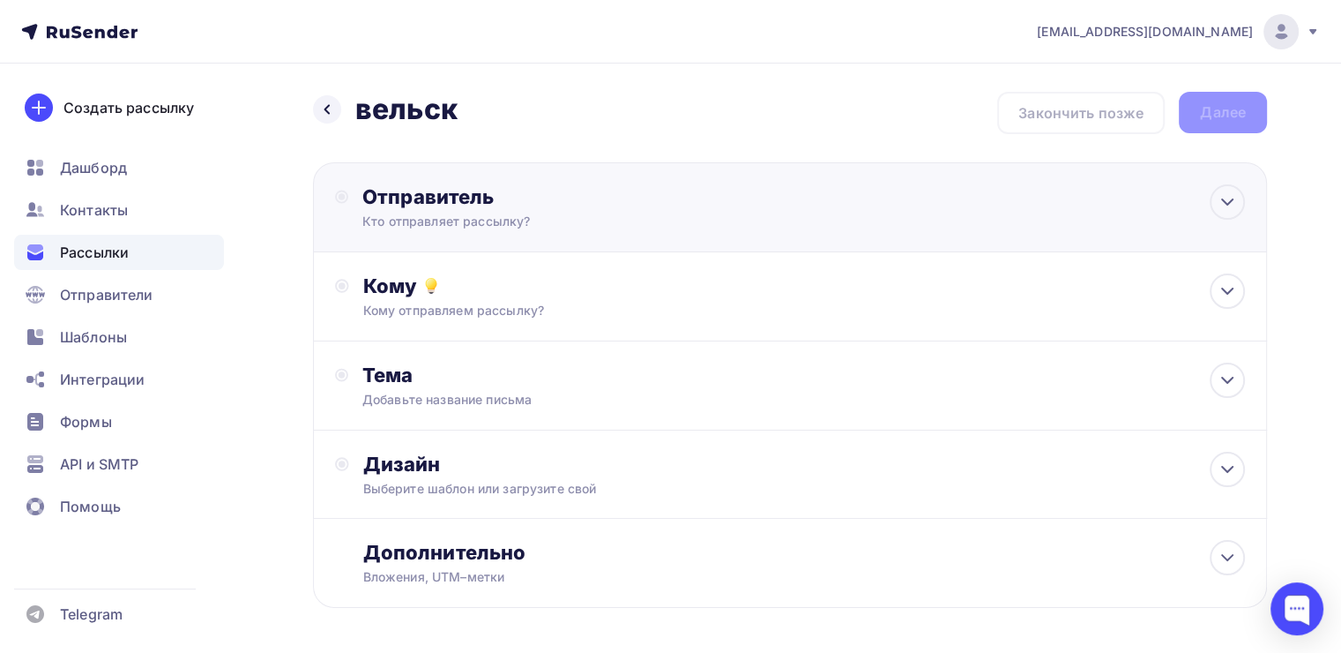
click at [504, 228] on div "Кто отправляет рассылку?" at bounding box center [534, 222] width 344 height 18
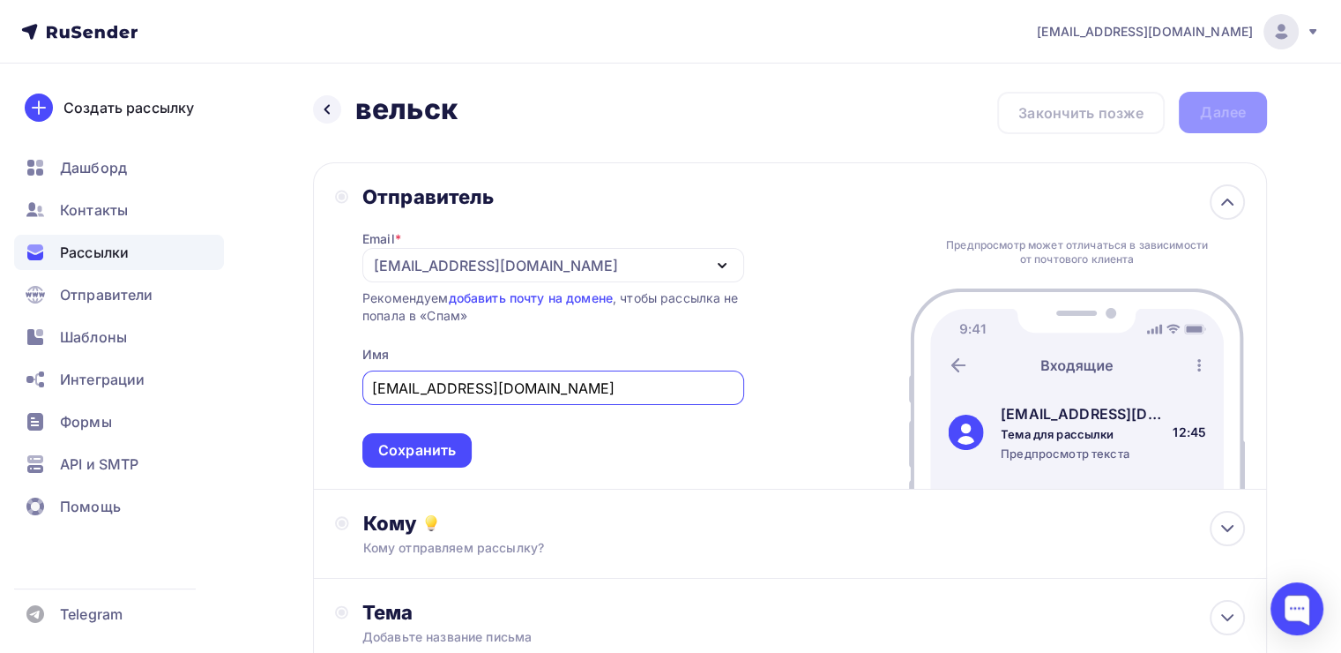
drag, startPoint x: 587, startPoint y: 381, endPoint x: 312, endPoint y: 362, distance: 275.7
click at [313, 362] on div "Отправитель Email * x73tavksit@yandex.com x73tavksit@yandex.com Добавить отправ…" at bounding box center [790, 325] width 954 height 327
type input "Ксения"
click at [445, 440] on div "Сохранить" at bounding box center [417, 450] width 78 height 20
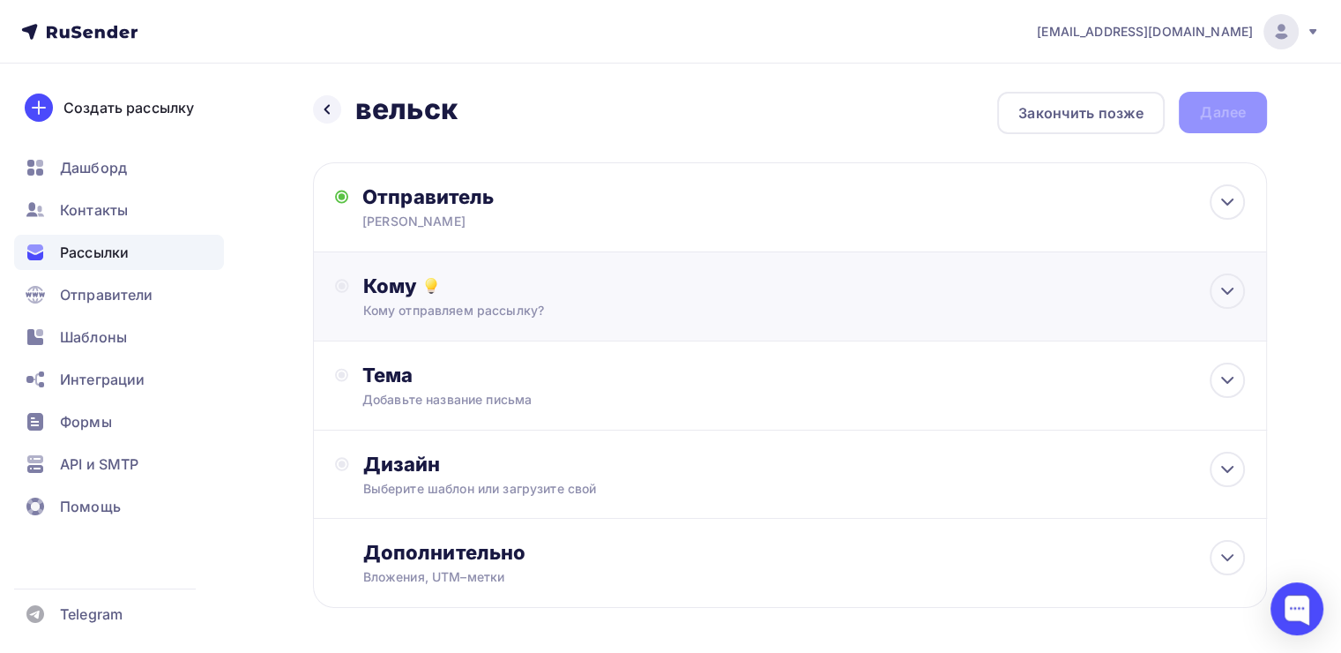
click at [488, 323] on div "Кому Кому отправляем рассылку? Списки получателей Нет получателей Все списки id…" at bounding box center [790, 296] width 954 height 89
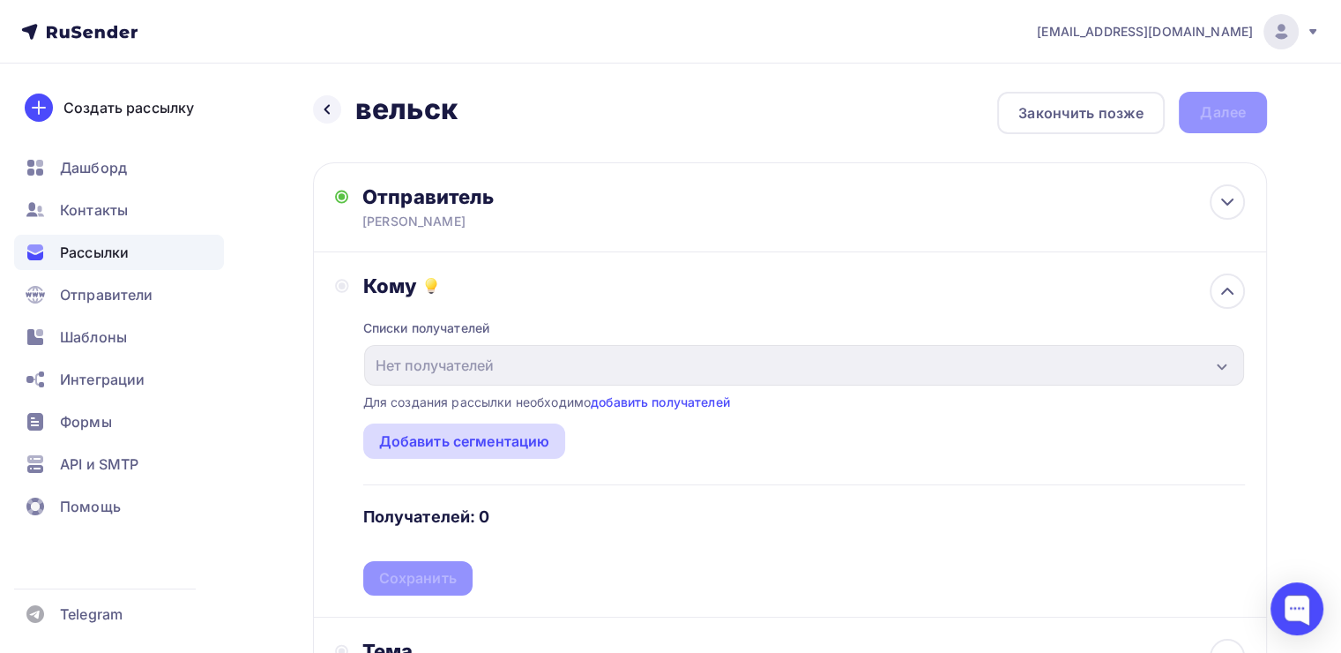
click at [531, 430] on div "Добавить сегментацию" at bounding box center [464, 440] width 171 height 21
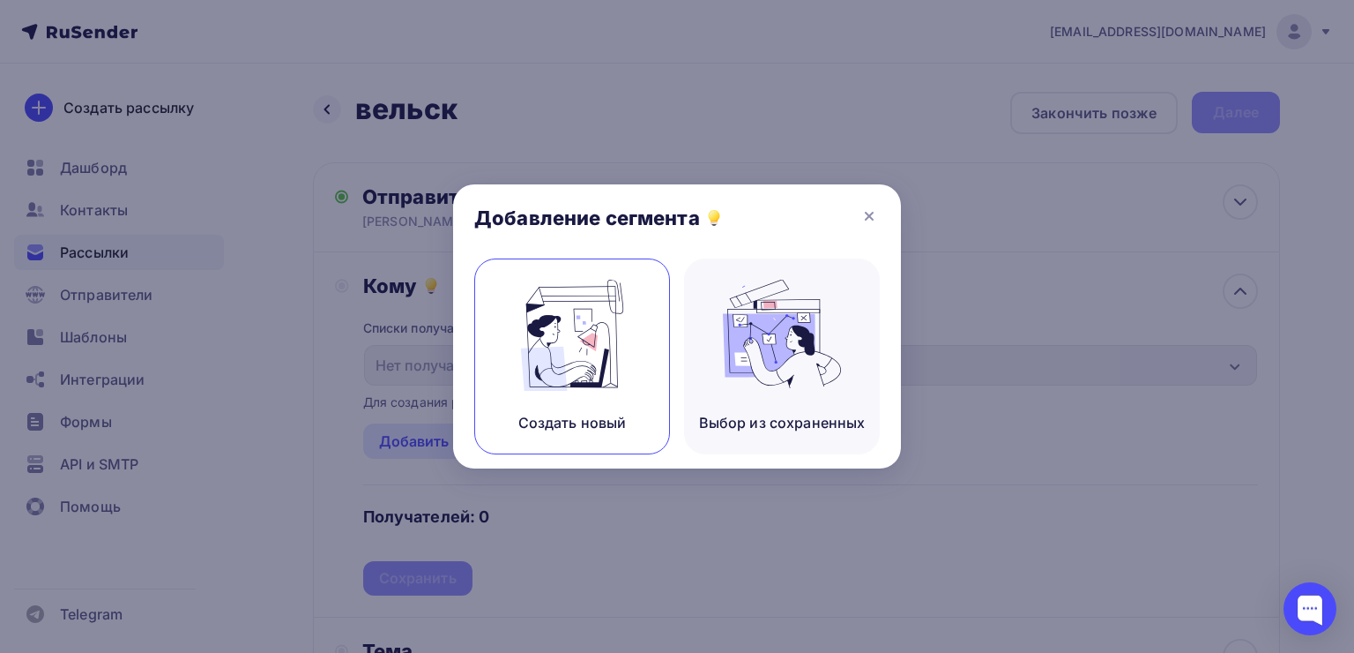
click at [616, 385] on img at bounding box center [572, 335] width 118 height 111
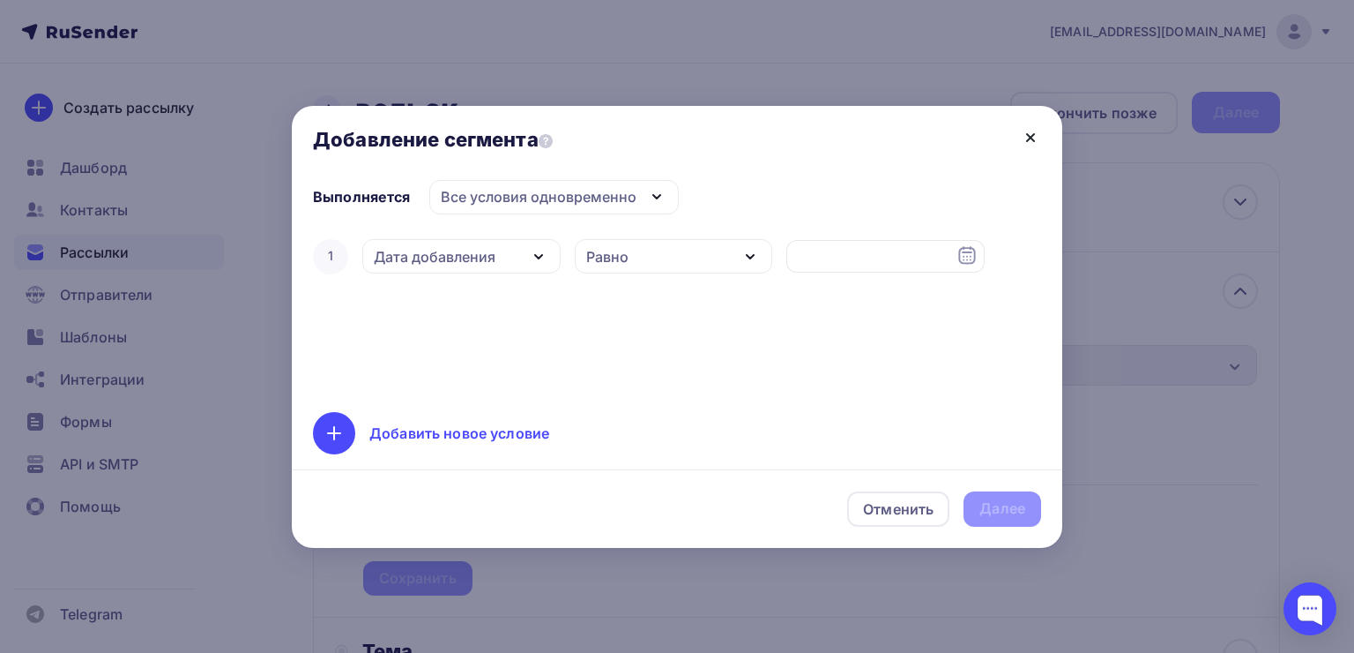
click at [1023, 143] on icon at bounding box center [1030, 137] width 21 height 21
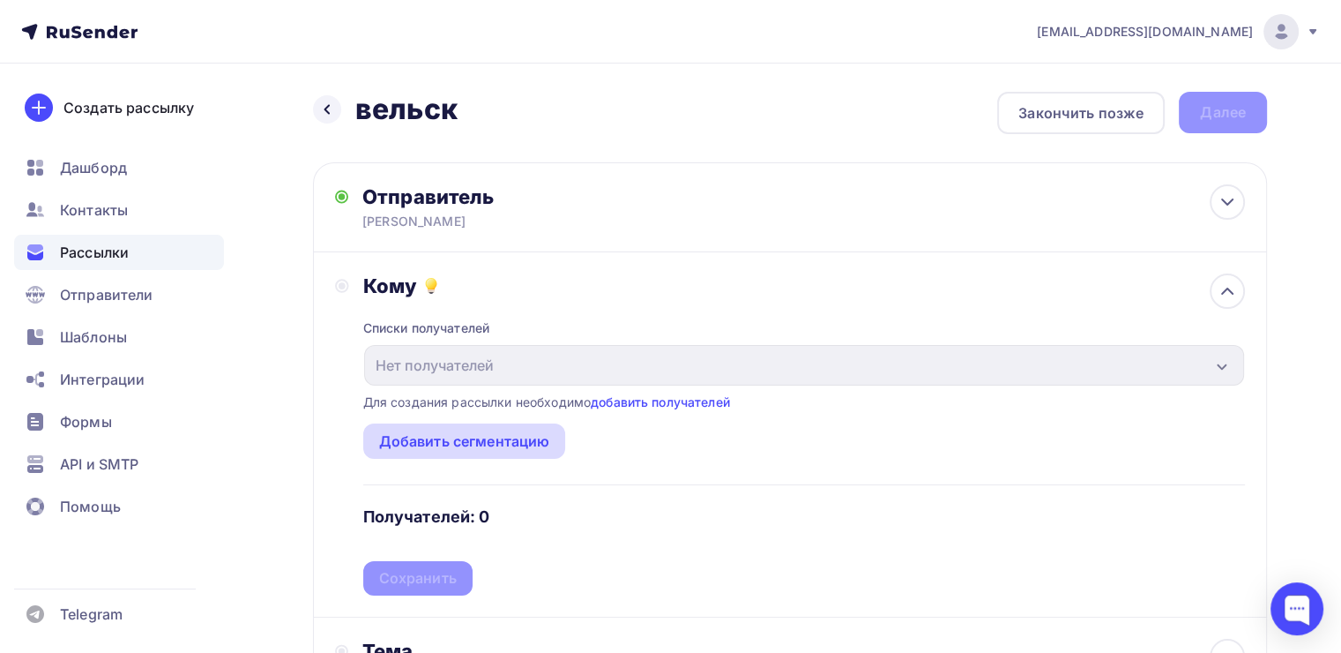
click at [538, 436] on div "Добавить сегментацию" at bounding box center [464, 440] width 171 height 21
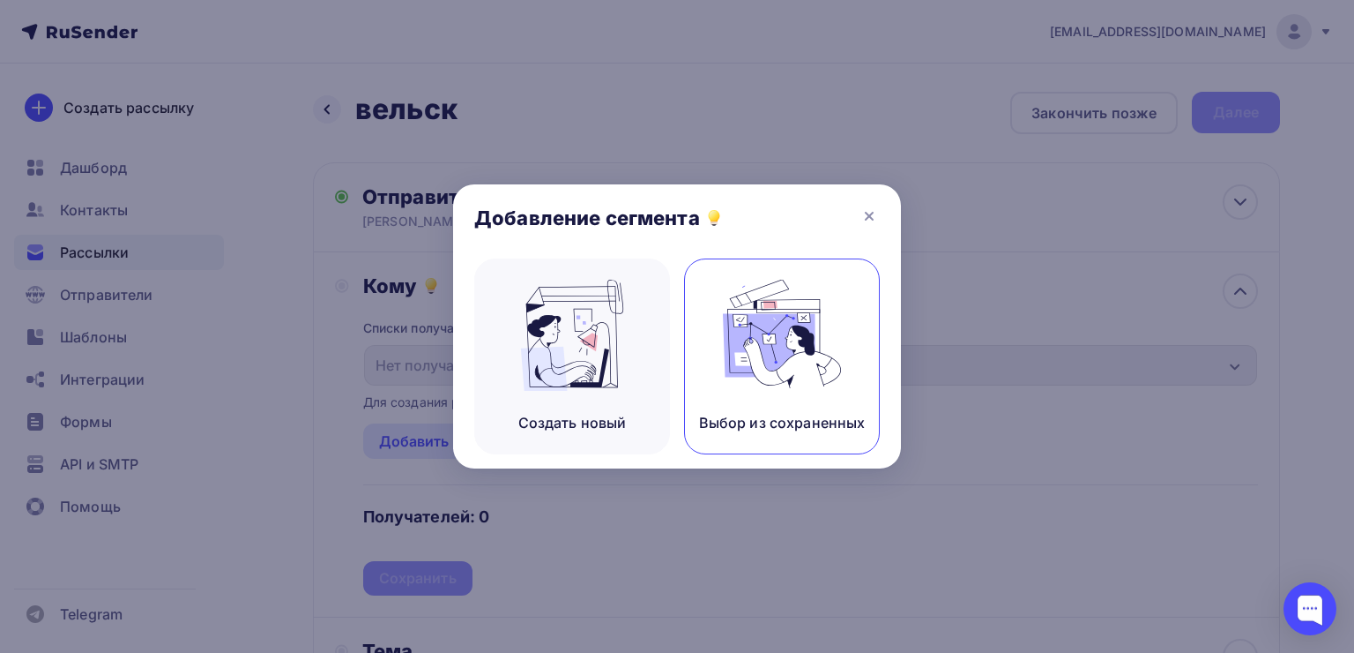
click at [787, 404] on div "Выбор из сохраненных" at bounding box center [782, 356] width 196 height 196
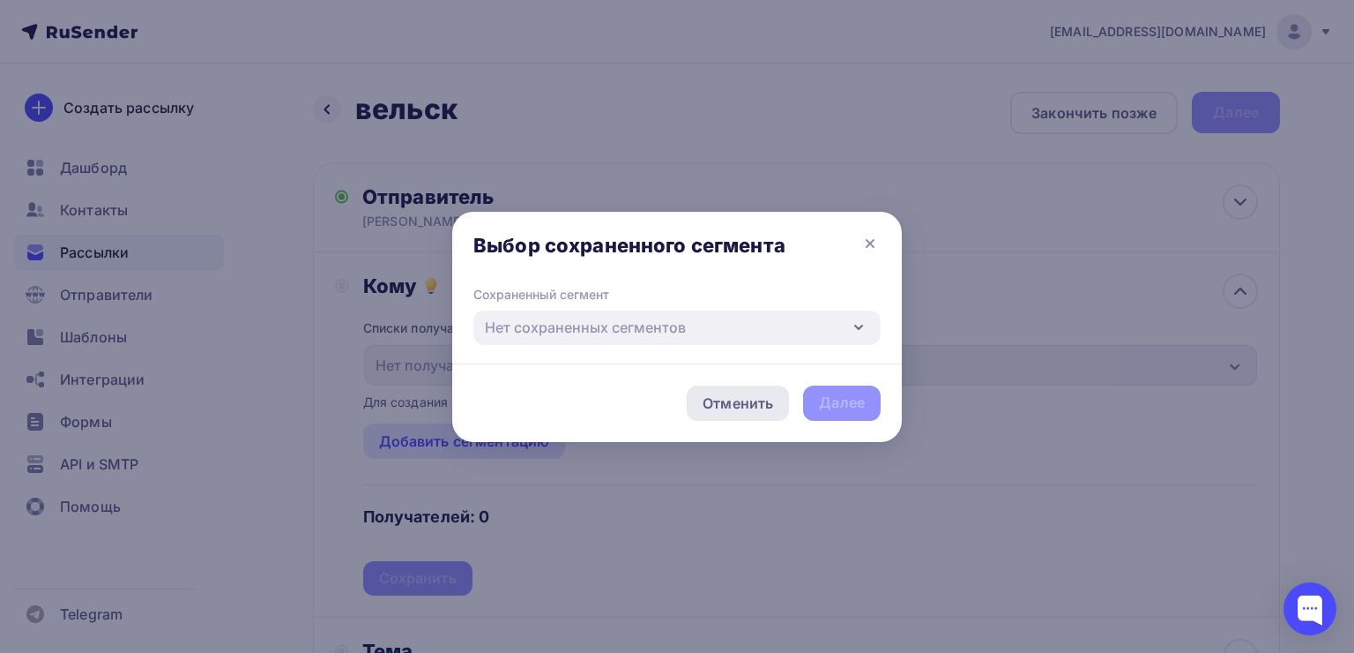
click at [725, 405] on div "Отменить" at bounding box center [738, 402] width 71 height 21
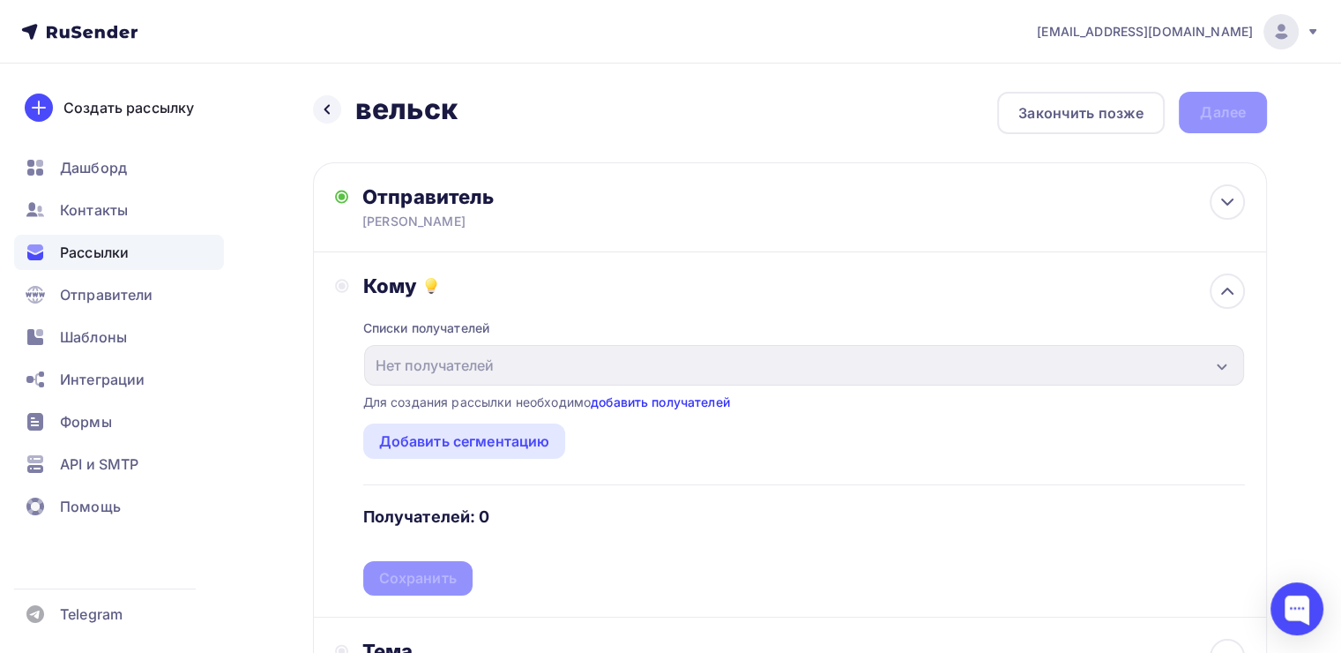
click at [681, 399] on link "добавить получателей" at bounding box center [660, 401] width 139 height 15
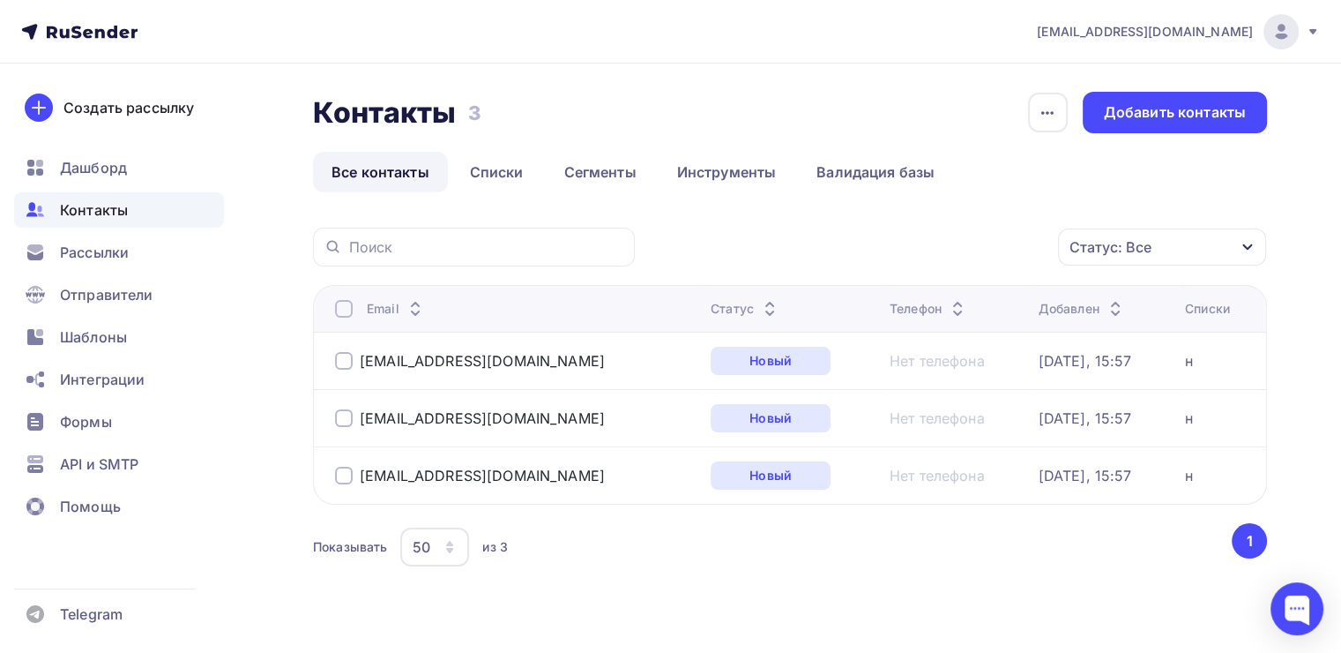
click at [335, 361] on div at bounding box center [344, 361] width 18 height 18
click at [342, 413] on div at bounding box center [344, 418] width 18 height 18
click at [346, 476] on div at bounding box center [344, 475] width 18 height 18
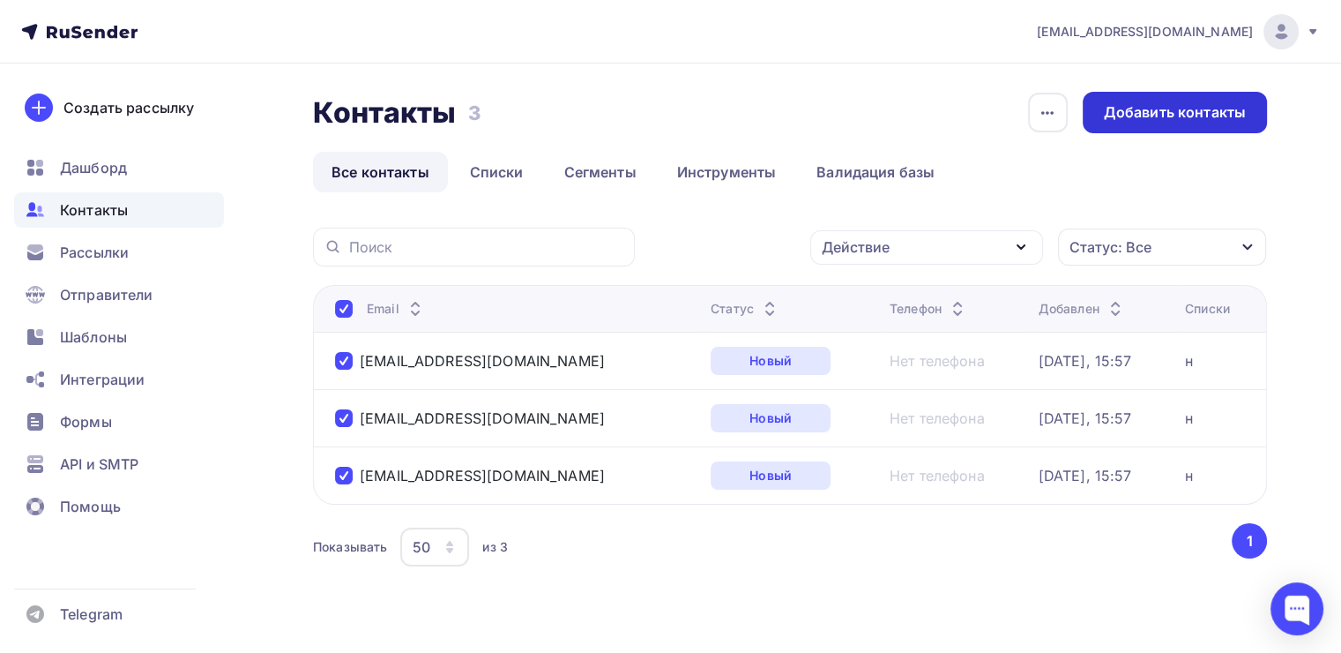
click at [1129, 101] on div "Добавить контакты" at bounding box center [1175, 112] width 184 height 41
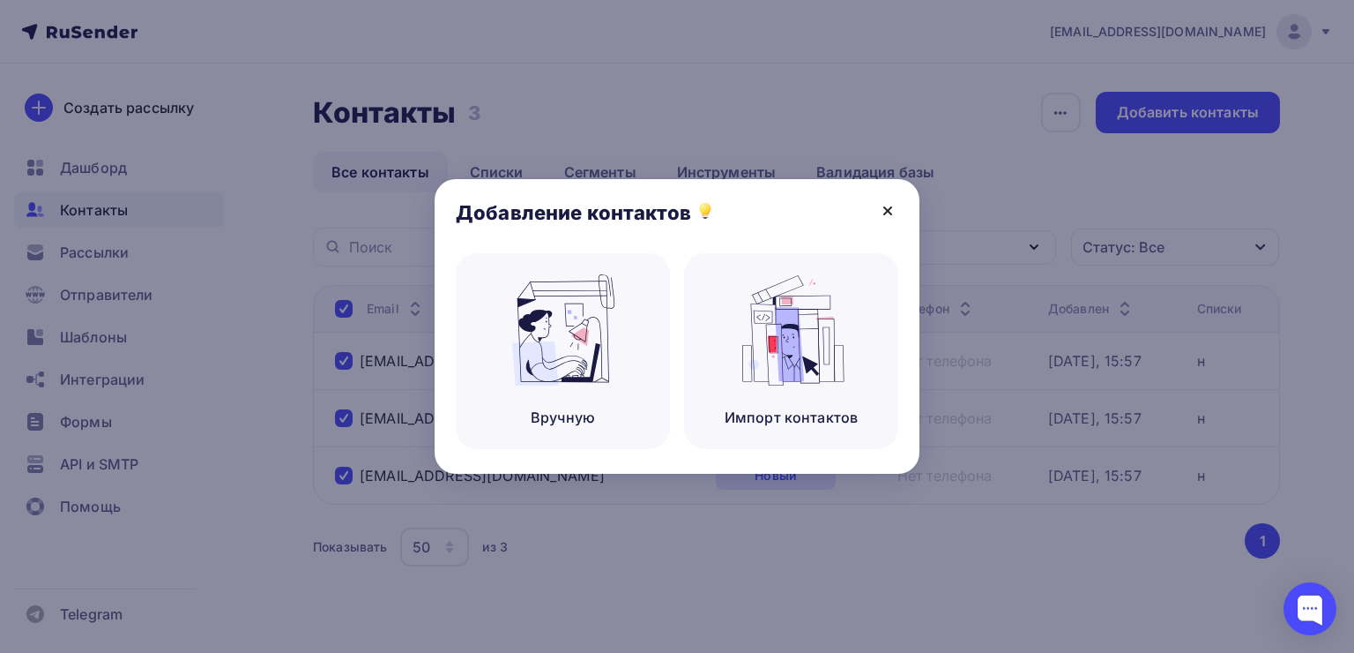
click at [881, 213] on icon at bounding box center [887, 210] width 21 height 21
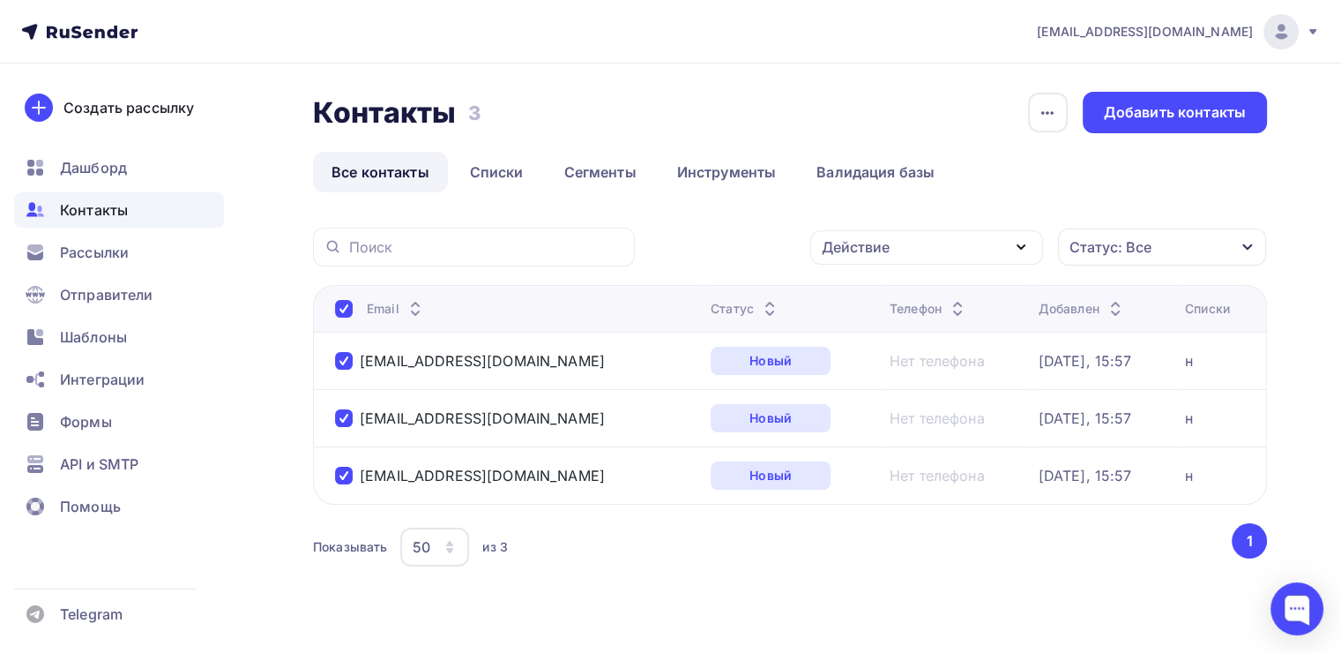
scroll to position [30, 0]
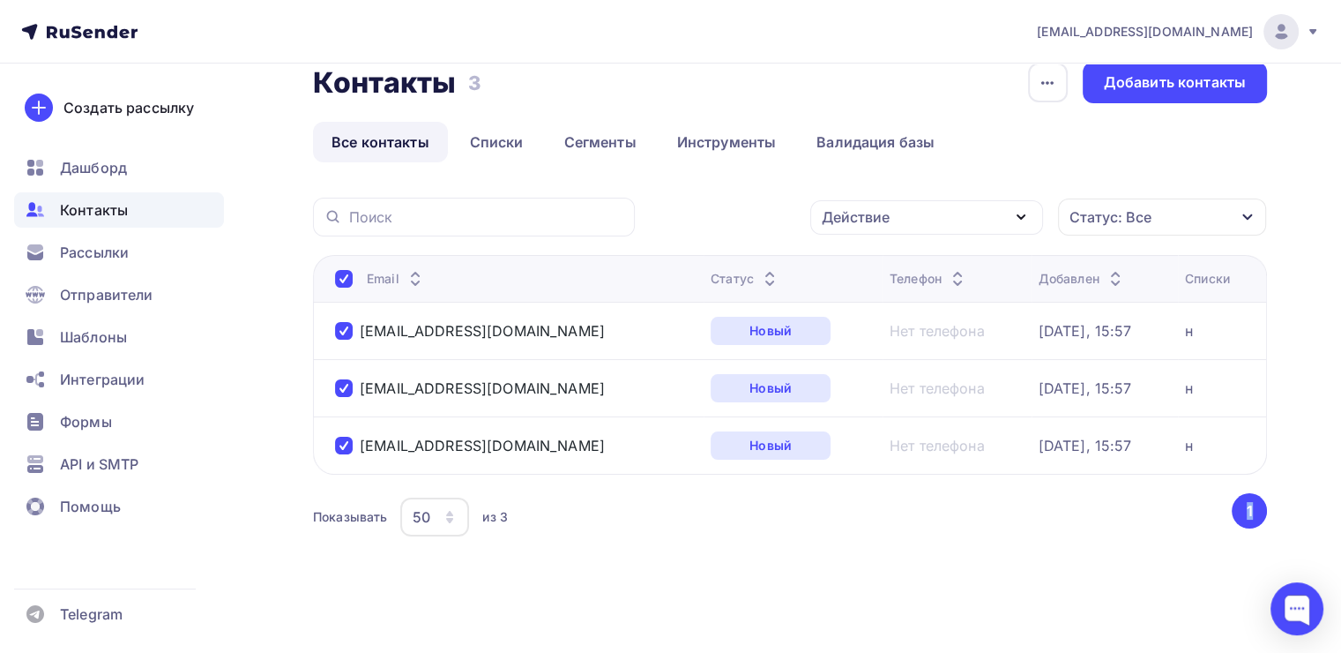
drag, startPoint x: 1250, startPoint y: 526, endPoint x: 1238, endPoint y: 511, distance: 19.4
click at [1238, 511] on div "Показывать 50 10 20 50 100 из 3 ‹ 1 ›" at bounding box center [790, 517] width 954 height 48
click at [1238, 511] on button "1" at bounding box center [1249, 510] width 35 height 35
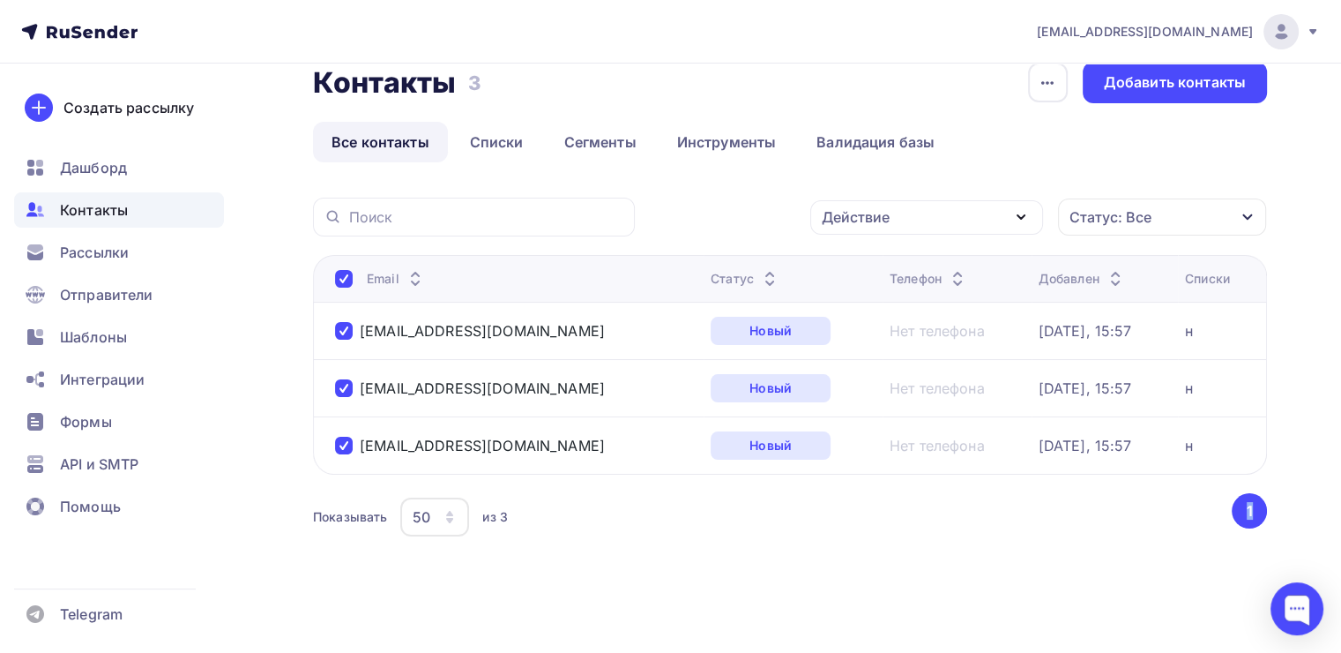
click at [1238, 511] on button "1" at bounding box center [1249, 510] width 35 height 35
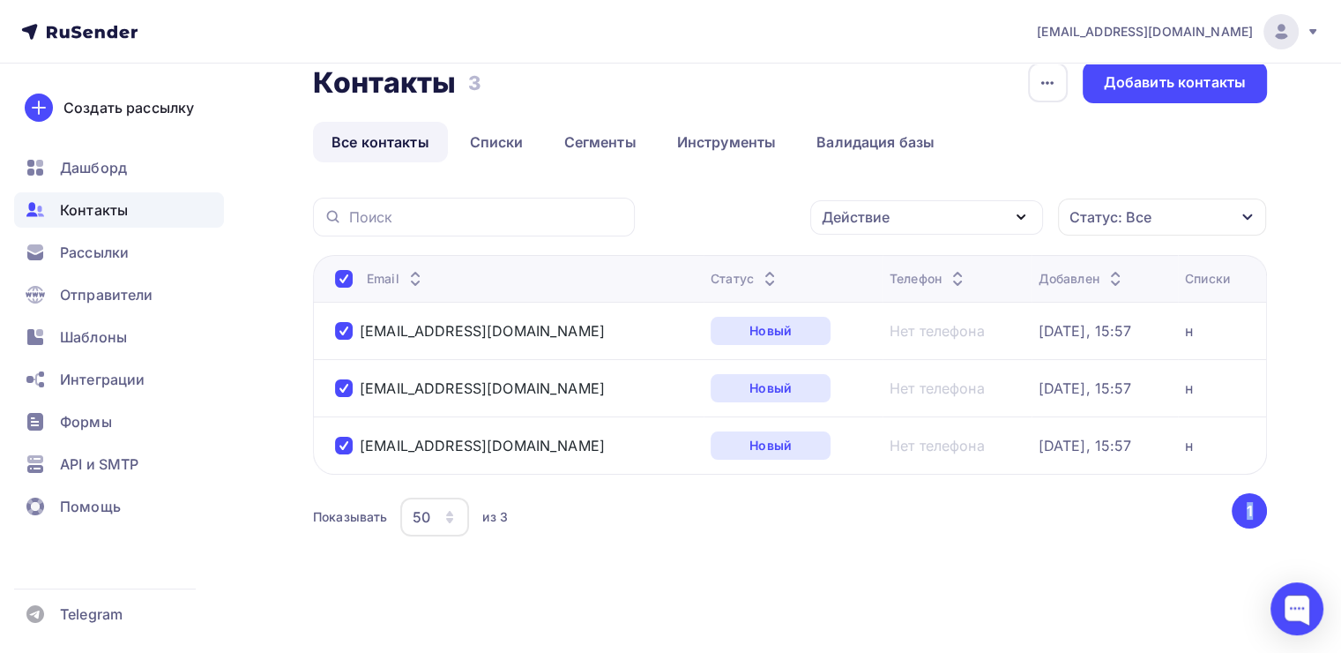
click at [1238, 511] on button "1" at bounding box center [1249, 510] width 35 height 35
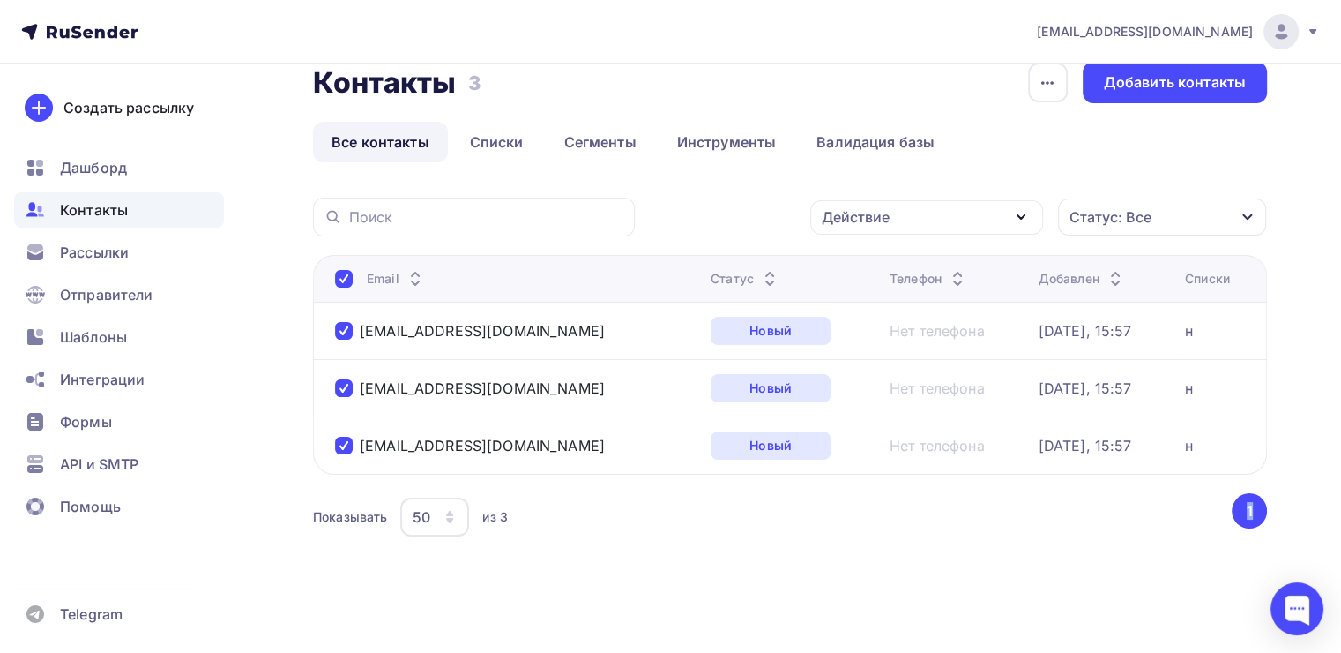
click at [1238, 511] on button "1" at bounding box center [1249, 510] width 35 height 35
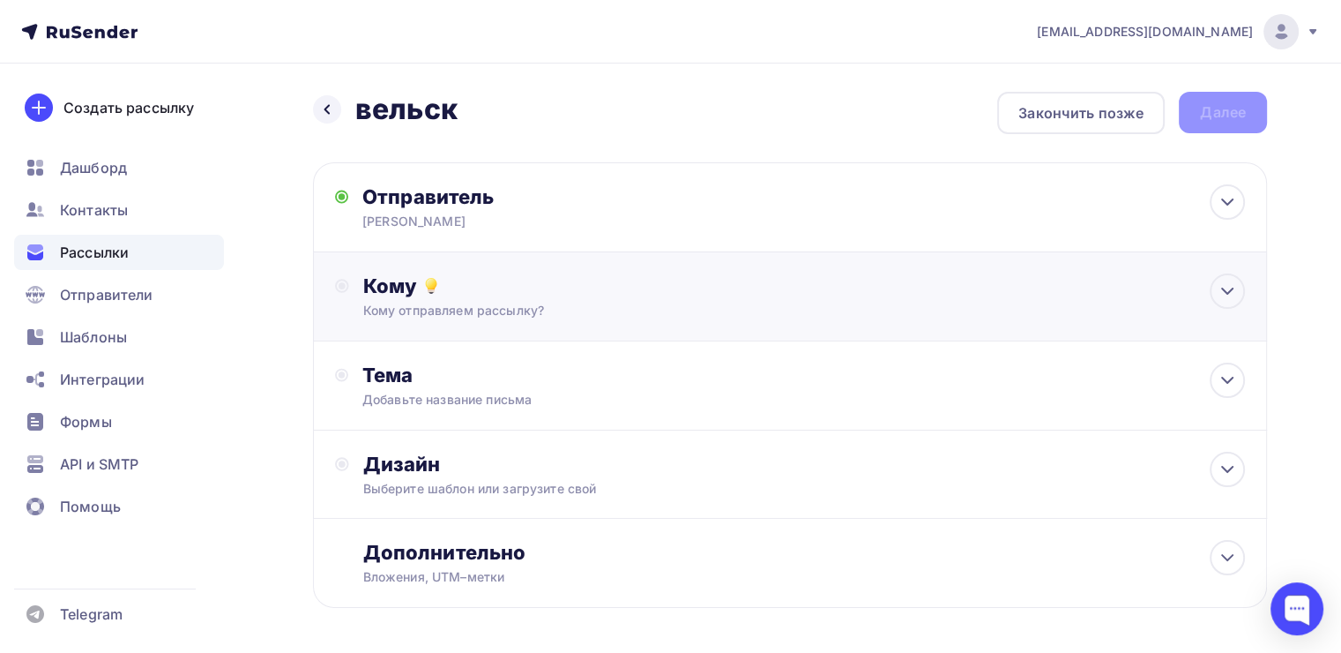
click at [529, 302] on div "Кому отправляем рассылку?" at bounding box center [760, 311] width 794 height 18
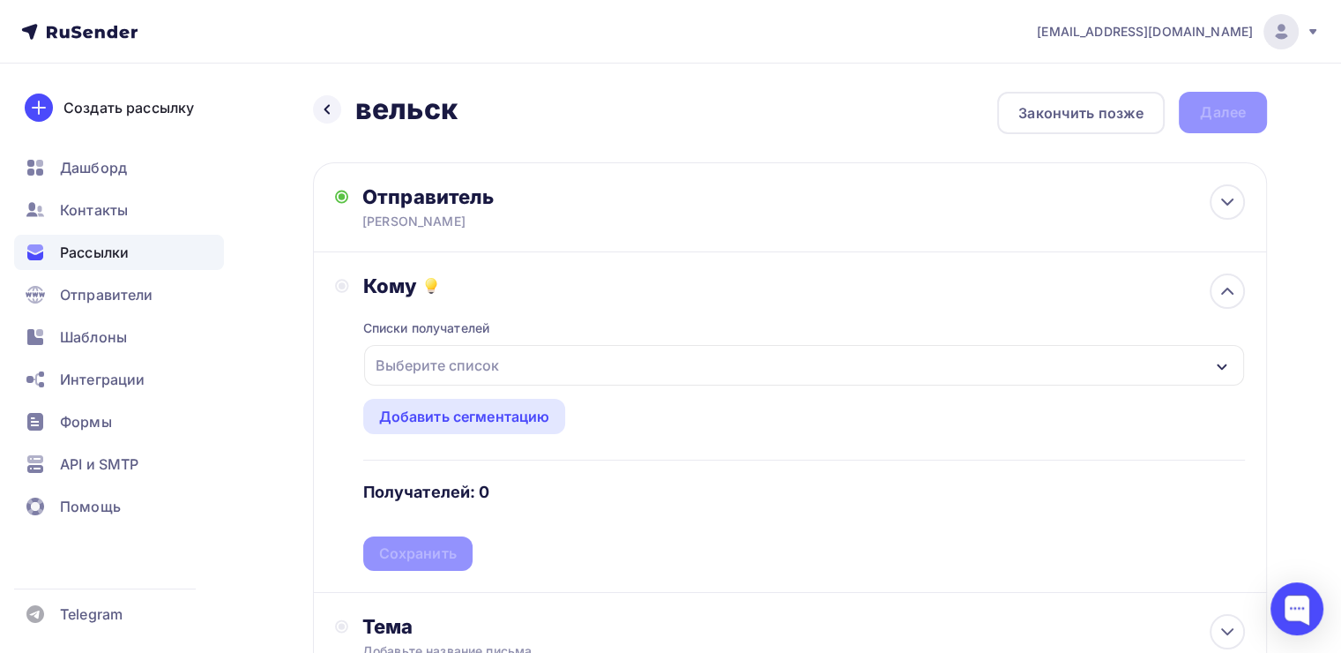
click at [497, 369] on div "Выберите список" at bounding box center [438, 365] width 138 height 32
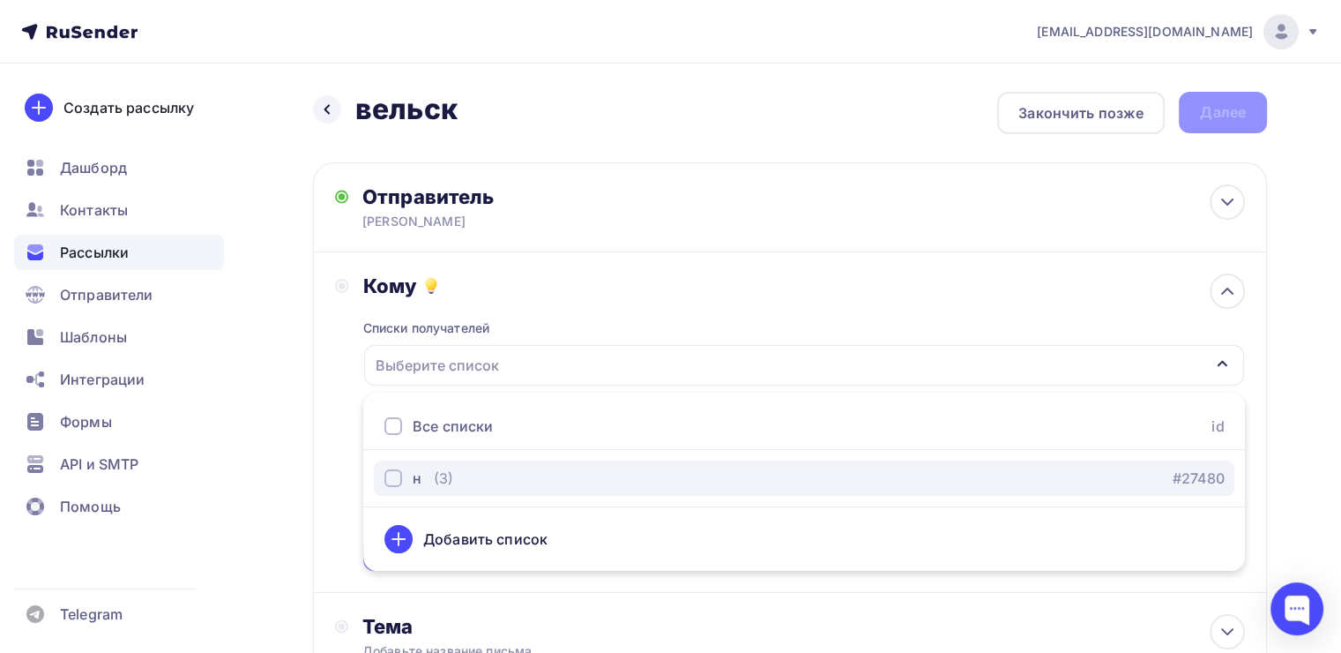
click at [420, 469] on div "н (3)" at bounding box center [418, 477] width 69 height 21
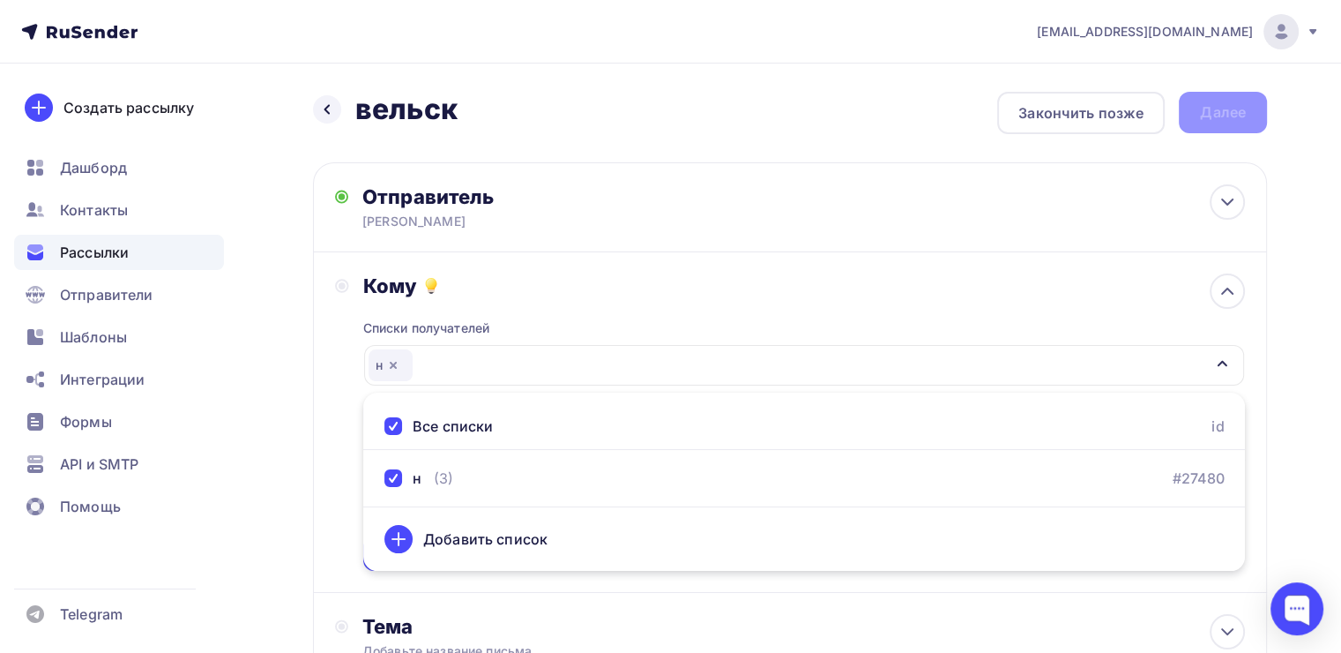
click at [644, 280] on div "Кому" at bounding box center [804, 285] width 882 height 25
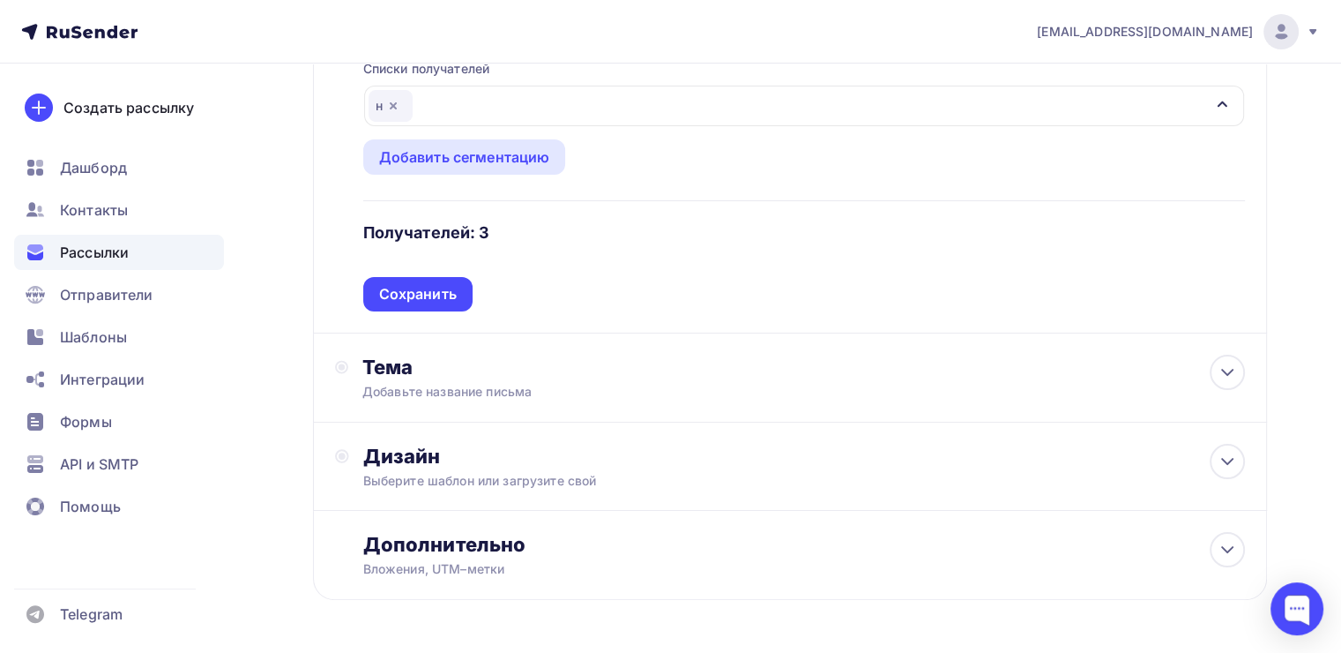
scroll to position [265, 0]
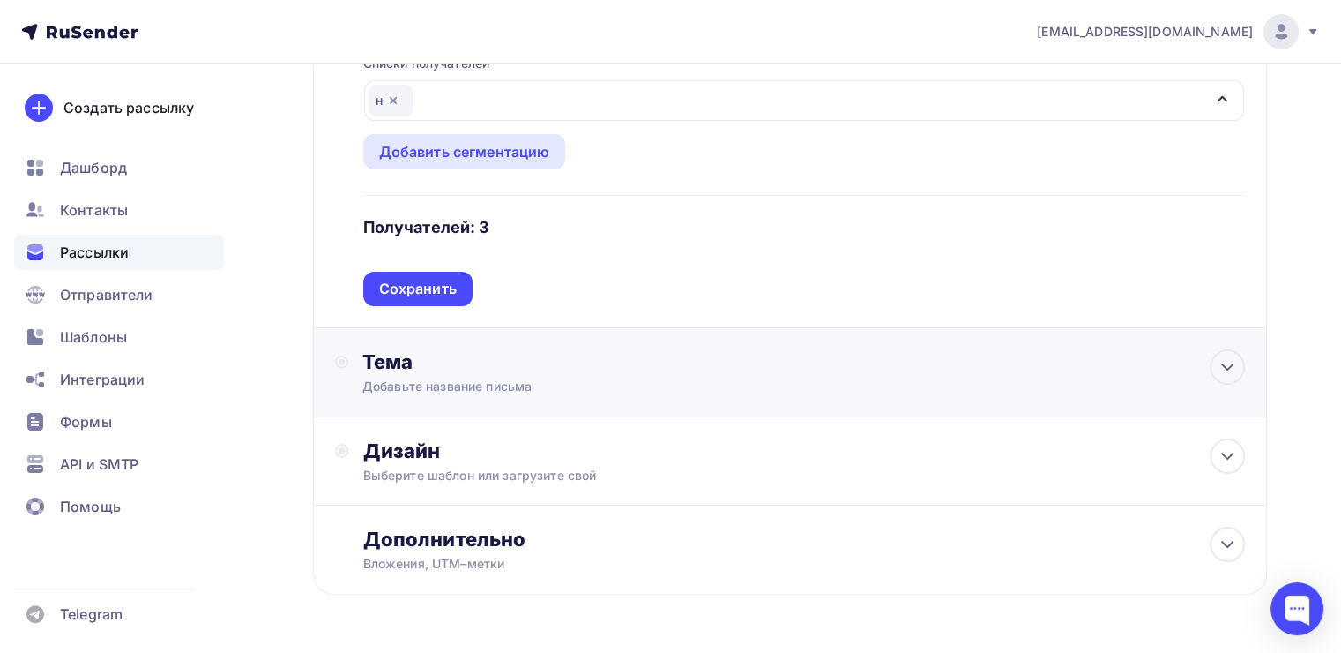
click at [422, 387] on div "Добавьте название письма" at bounding box center [519, 386] width 314 height 18
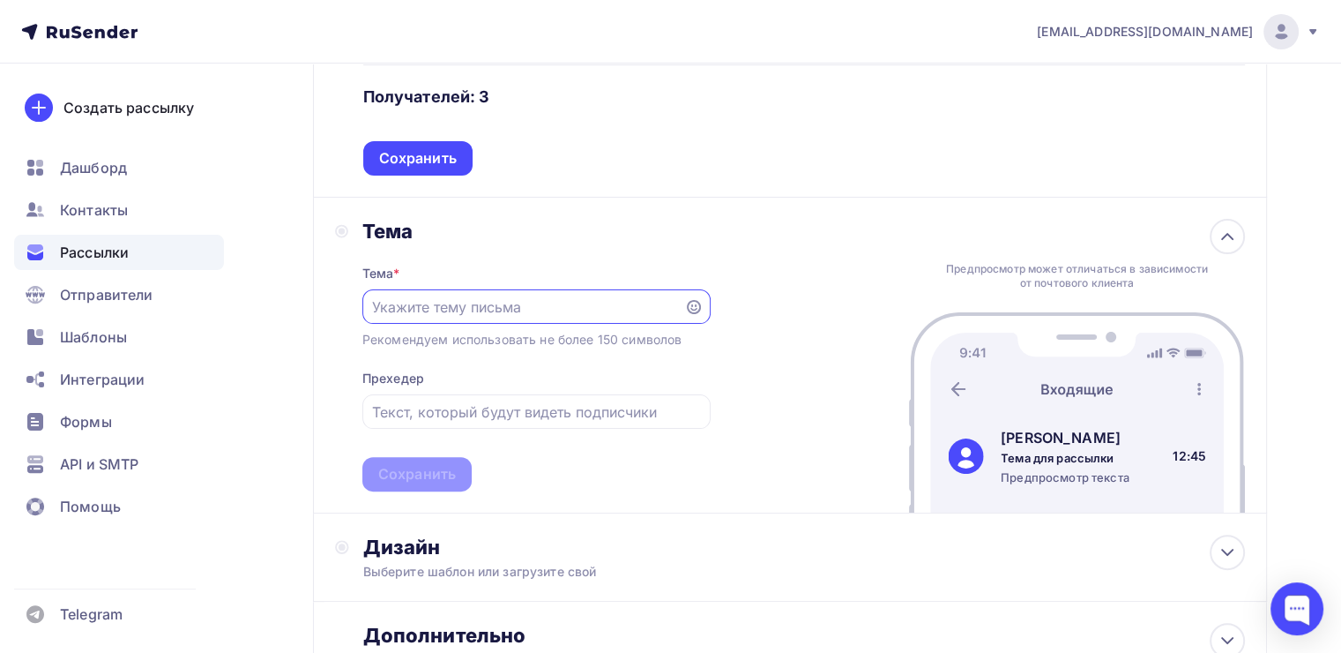
scroll to position [399, 0]
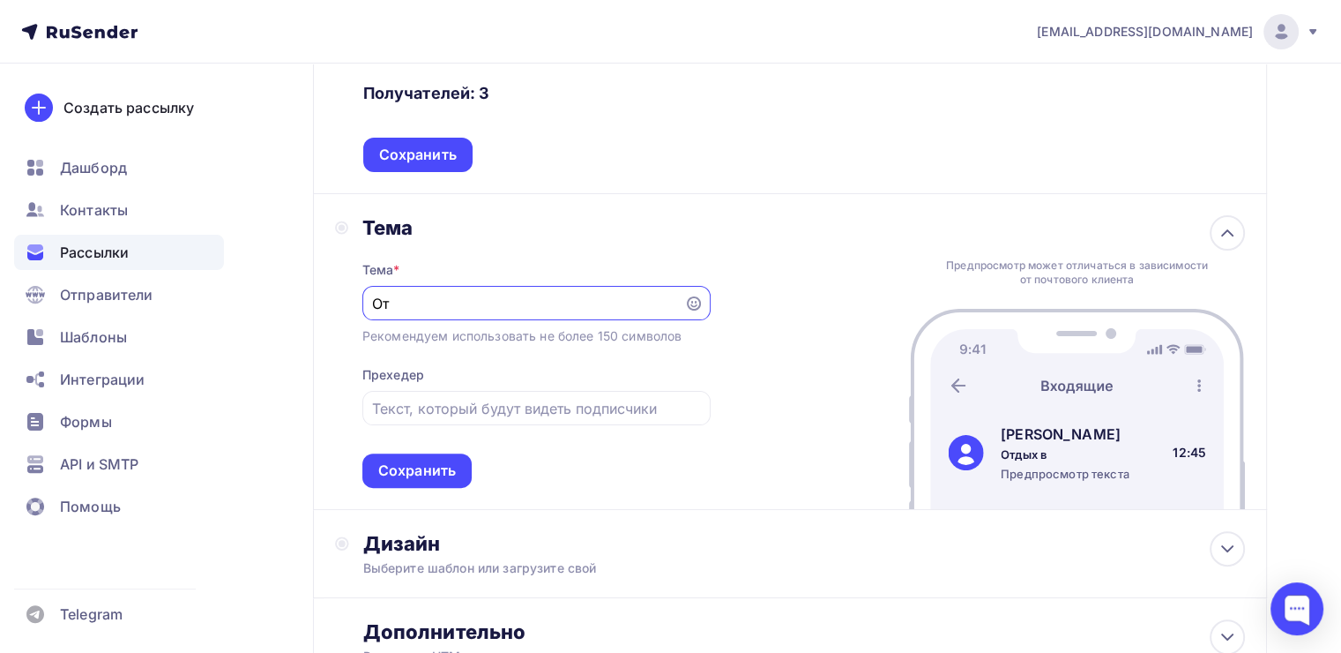
type input "О"
drag, startPoint x: 637, startPoint y: 309, endPoint x: 318, endPoint y: 272, distance: 320.5
click at [318, 272] on div "Тема Тема * Приближения фестиваля Вельск! Рекомендуем использовать не более 150…" at bounding box center [790, 352] width 954 height 316
type input "Вельск фестиваль уже скоро"
click at [477, 398] on input "text" at bounding box center [536, 408] width 328 height 21
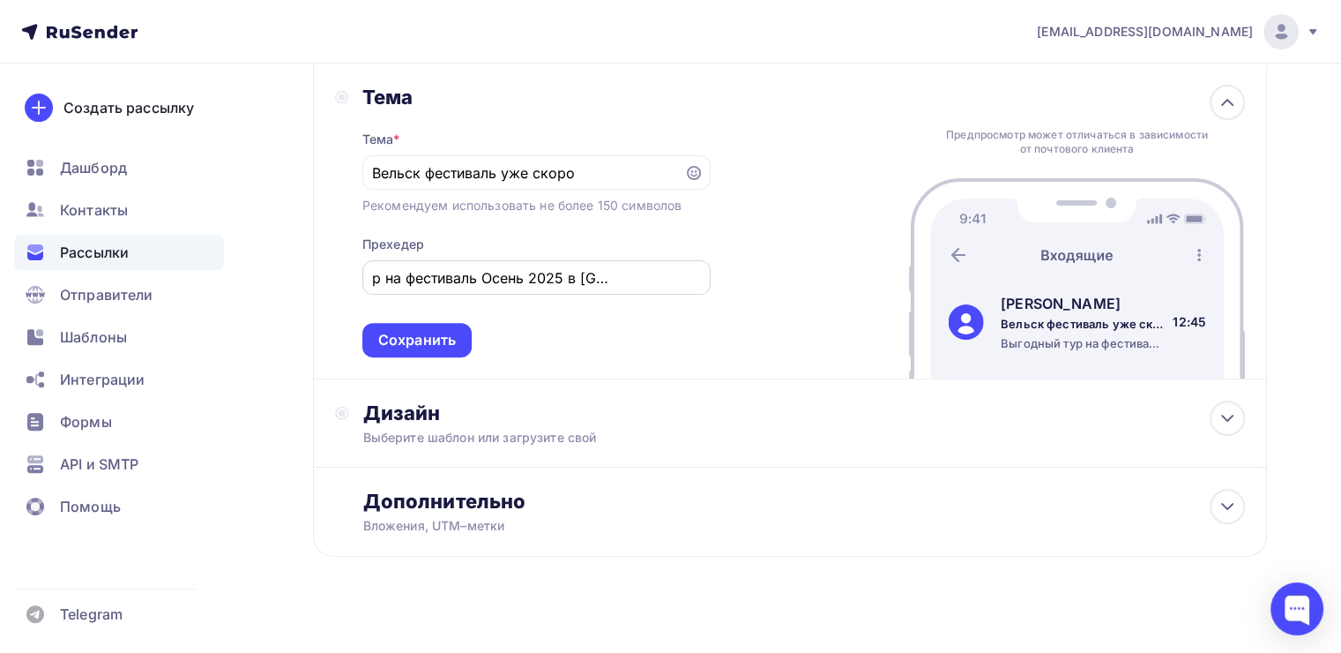
scroll to position [0, 0]
drag, startPoint x: 705, startPoint y: 276, endPoint x: 491, endPoint y: 269, distance: 214.4
click at [491, 269] on div "Выгодный тур на фестиваль Осень 2025 в Вельском районе" at bounding box center [536, 277] width 348 height 34
click at [491, 269] on input "Выгодный тур на фестиваль Осень 2025 в Вельском районе" at bounding box center [536, 277] width 328 height 21
click at [712, 272] on div "Тема Тема * Вельск фестиваль уже скоро Рекомендуем использовать не более 150 си…" at bounding box center [790, 221] width 954 height 316
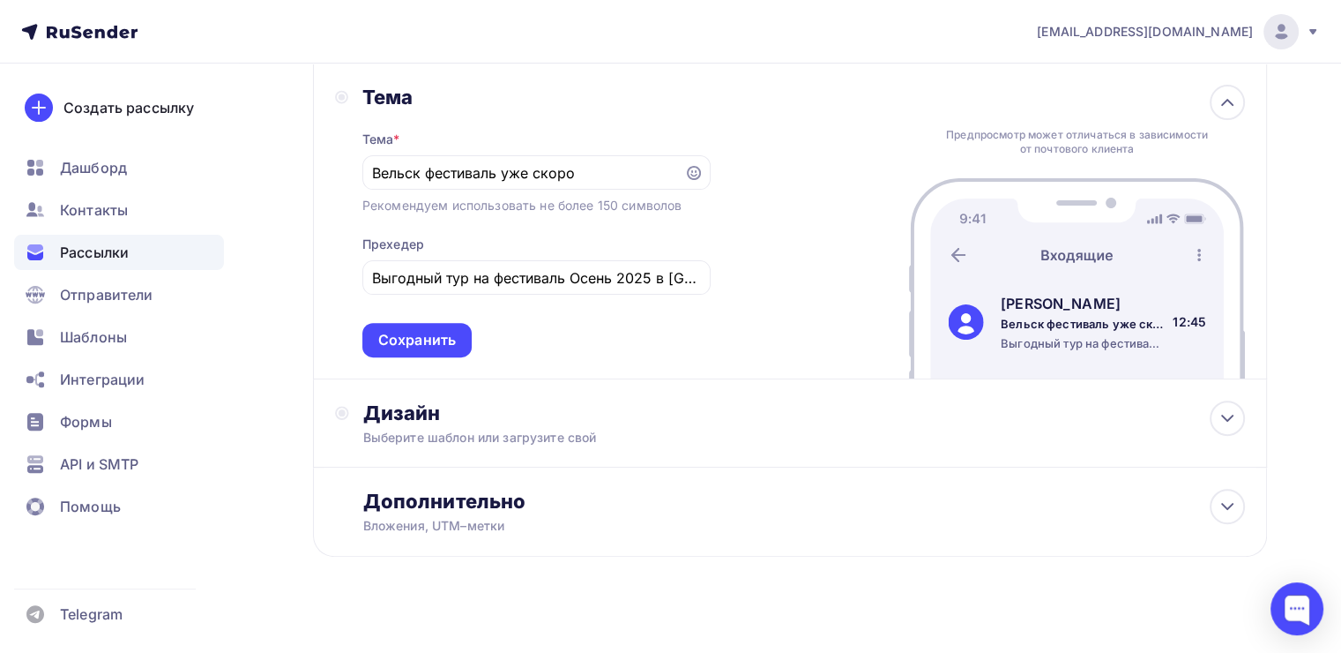
drag, startPoint x: 541, startPoint y: 260, endPoint x: 712, endPoint y: 265, distance: 171.2
click at [717, 265] on div "Тема Тема * Вельск фестиваль уже скоро Рекомендуем использовать не более 150 си…" at bounding box center [790, 221] width 954 height 316
drag, startPoint x: 563, startPoint y: 282, endPoint x: 862, endPoint y: 287, distance: 299.8
click at [862, 287] on div "Тема Тема * Вельск фестиваль уже скоро Рекомендуем использовать не более 150 си…" at bounding box center [790, 221] width 954 height 316
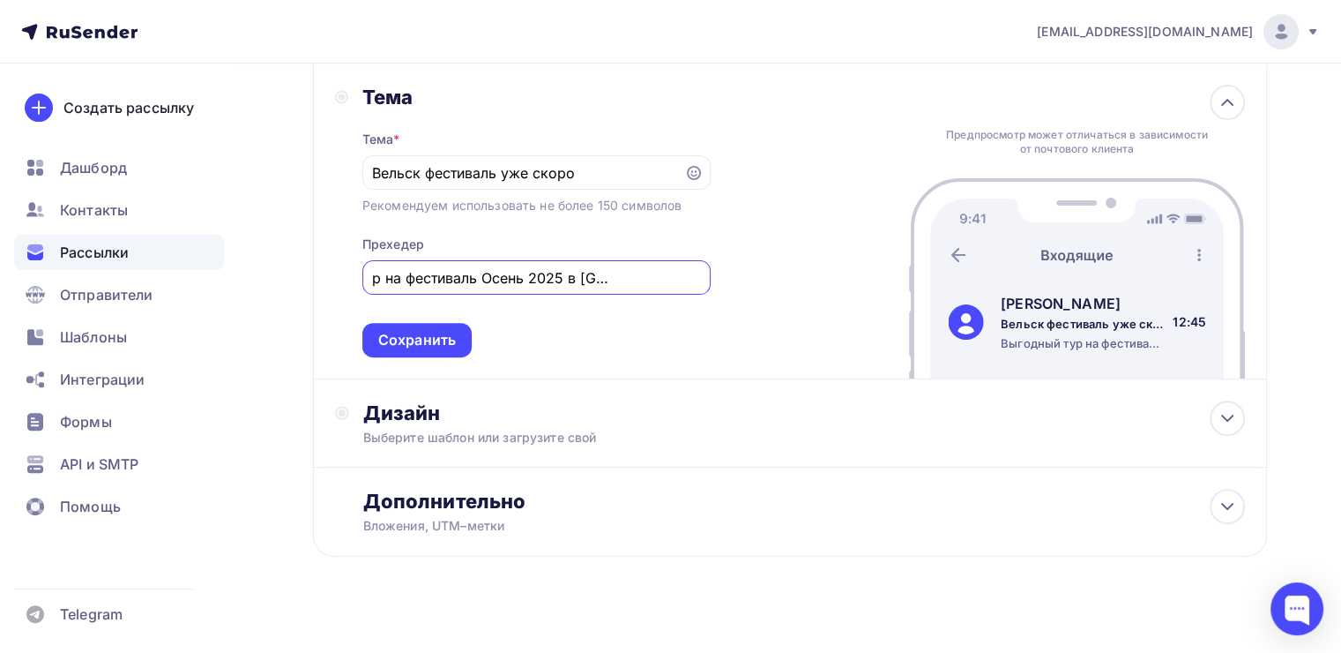
type input "Выгодный тур на фестиваль"
drag, startPoint x: 617, startPoint y: 274, endPoint x: 356, endPoint y: 286, distance: 261.3
click at [356, 286] on div "Тема Тема * Вельск фестиваль уже скоро Рекомендуем использовать не более 150 си…" at bounding box center [523, 221] width 376 height 272
type input "Успейте запланировать путешествие!"
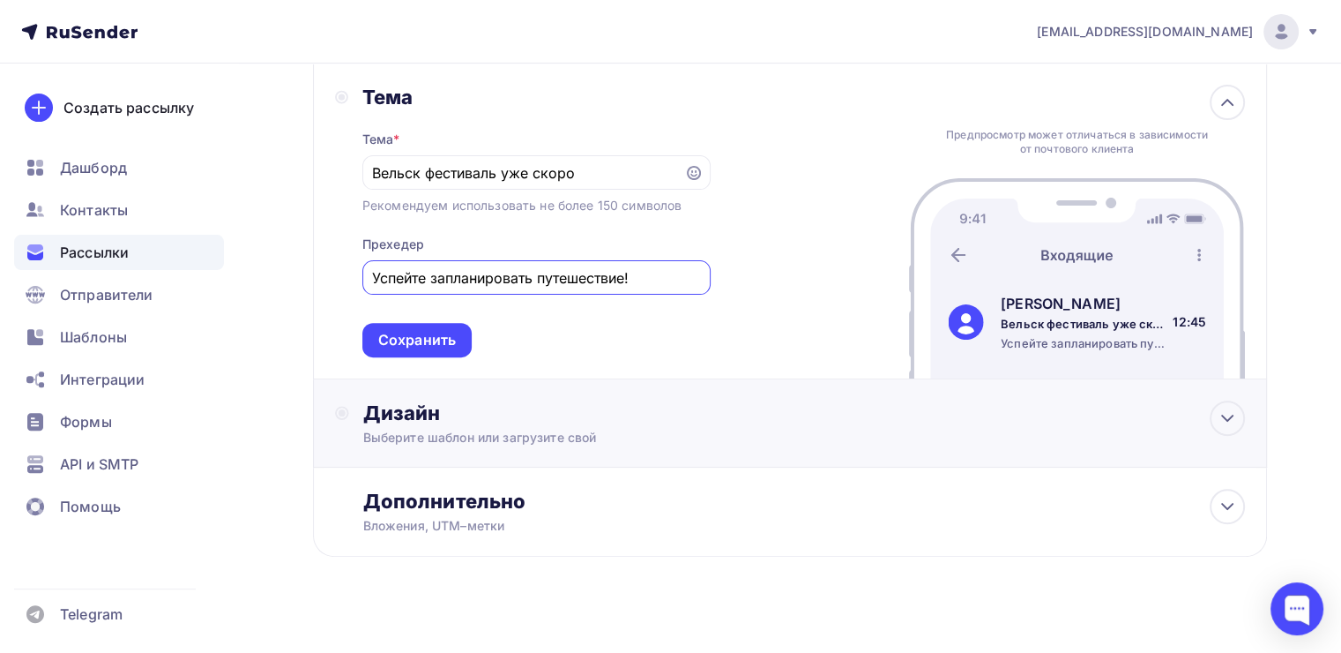
click at [617, 407] on div "Дизайн" at bounding box center [804, 412] width 882 height 25
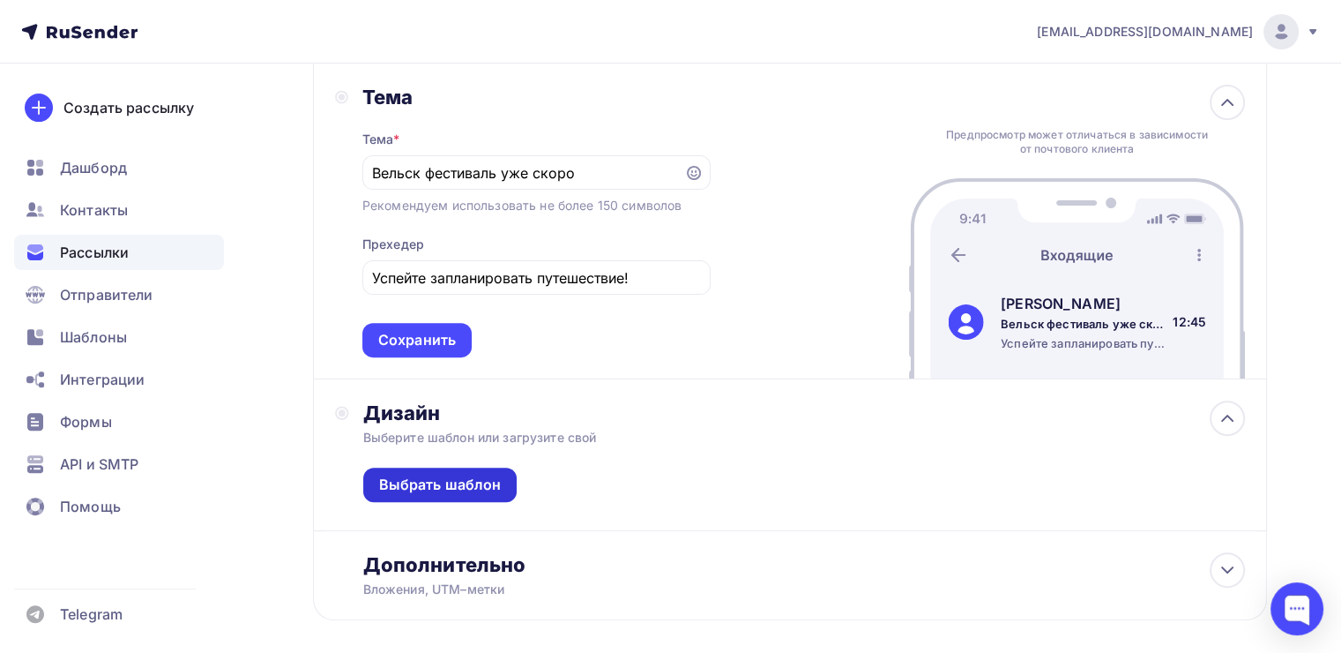
click at [474, 481] on div "Выбрать шаблон" at bounding box center [440, 484] width 123 height 20
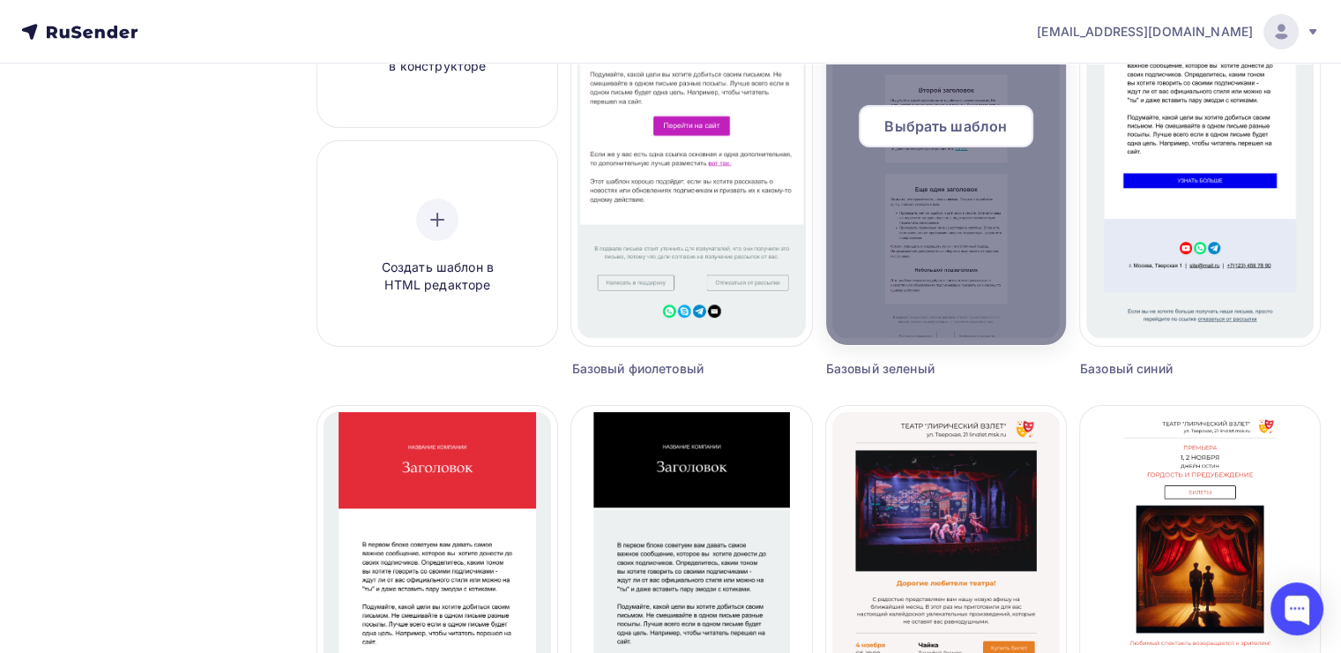
scroll to position [289, 0]
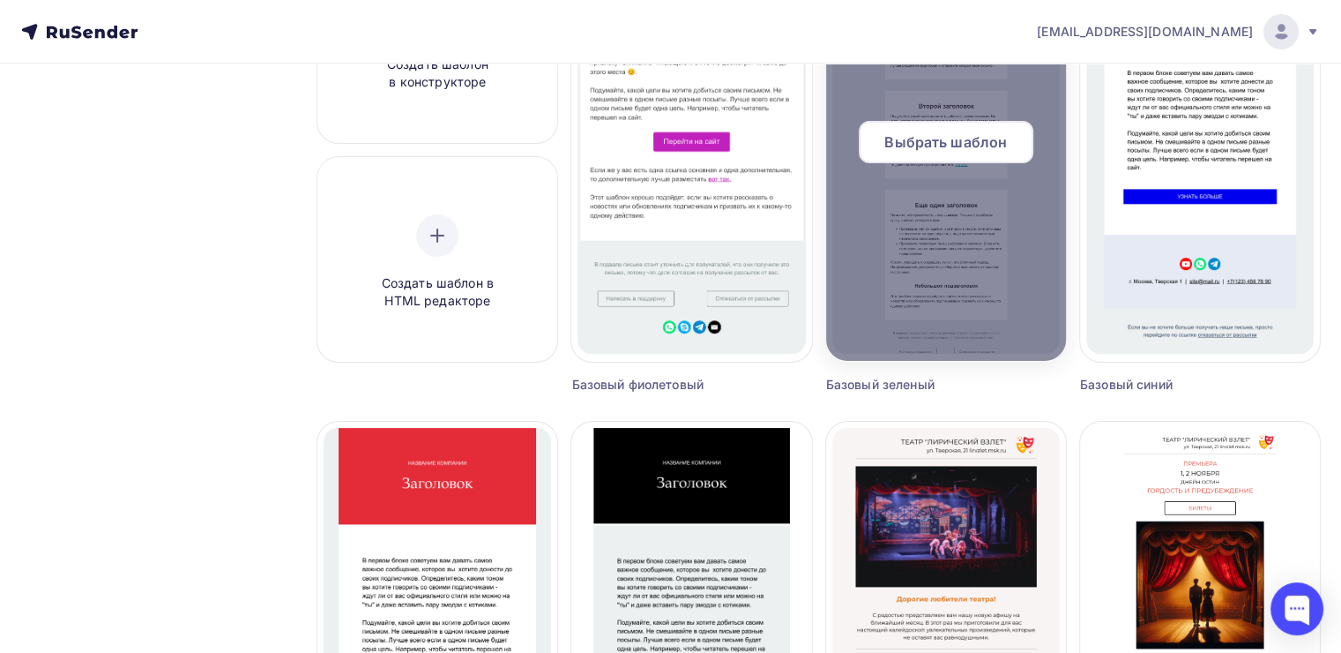
click at [983, 130] on div "Выбрать шаблон" at bounding box center [946, 142] width 175 height 42
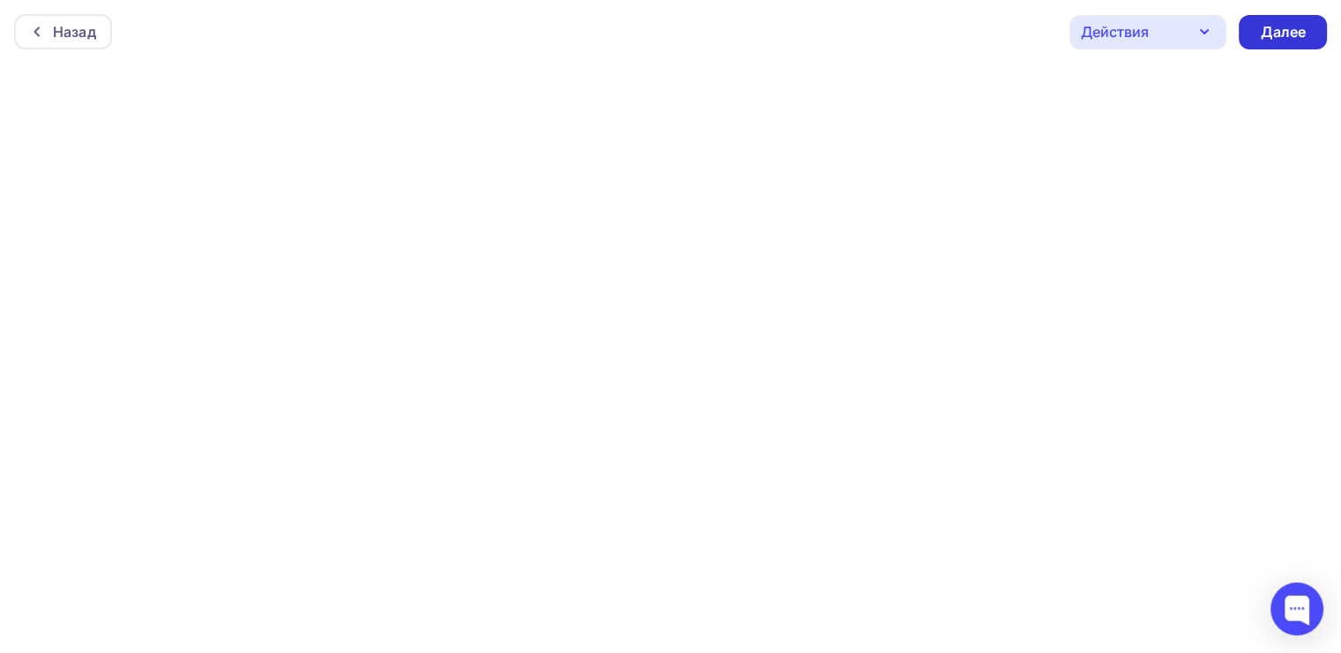
click at [1260, 36] on div "Далее" at bounding box center [1283, 32] width 46 height 20
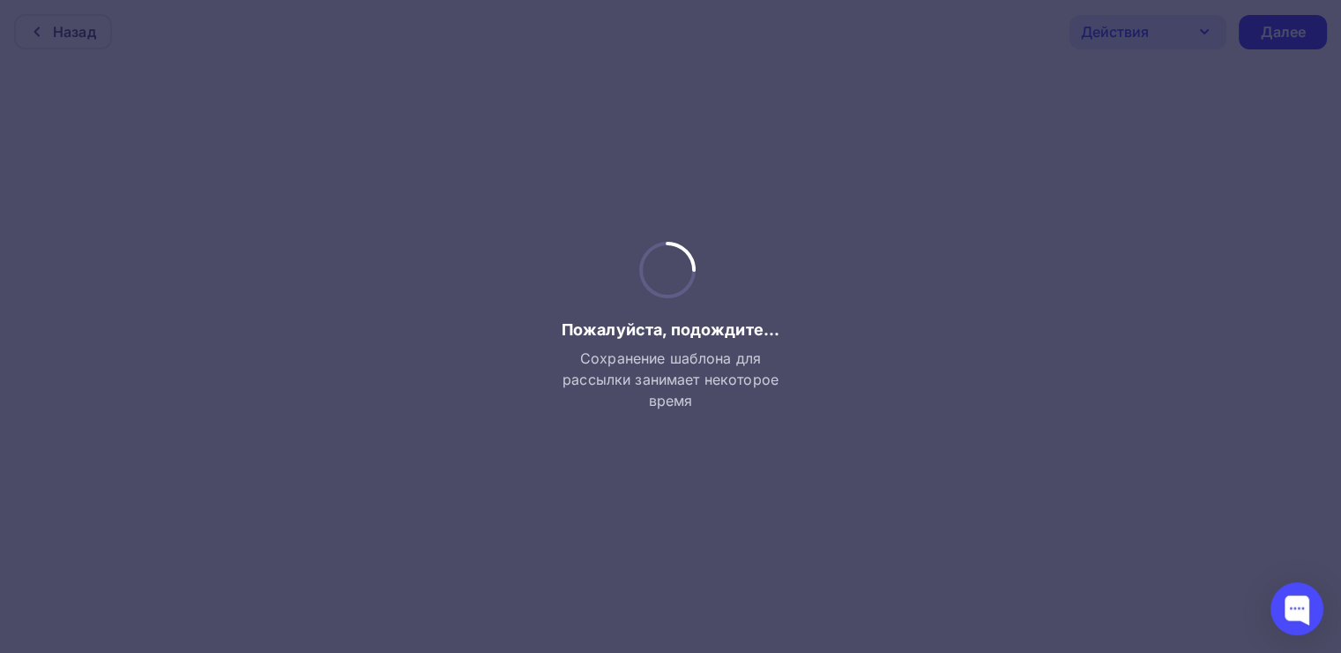
scroll to position [4, 0]
click at [691, 355] on span "Сохранение шаблона для рассылки занимает некоторое время" at bounding box center [671, 378] width 233 height 63
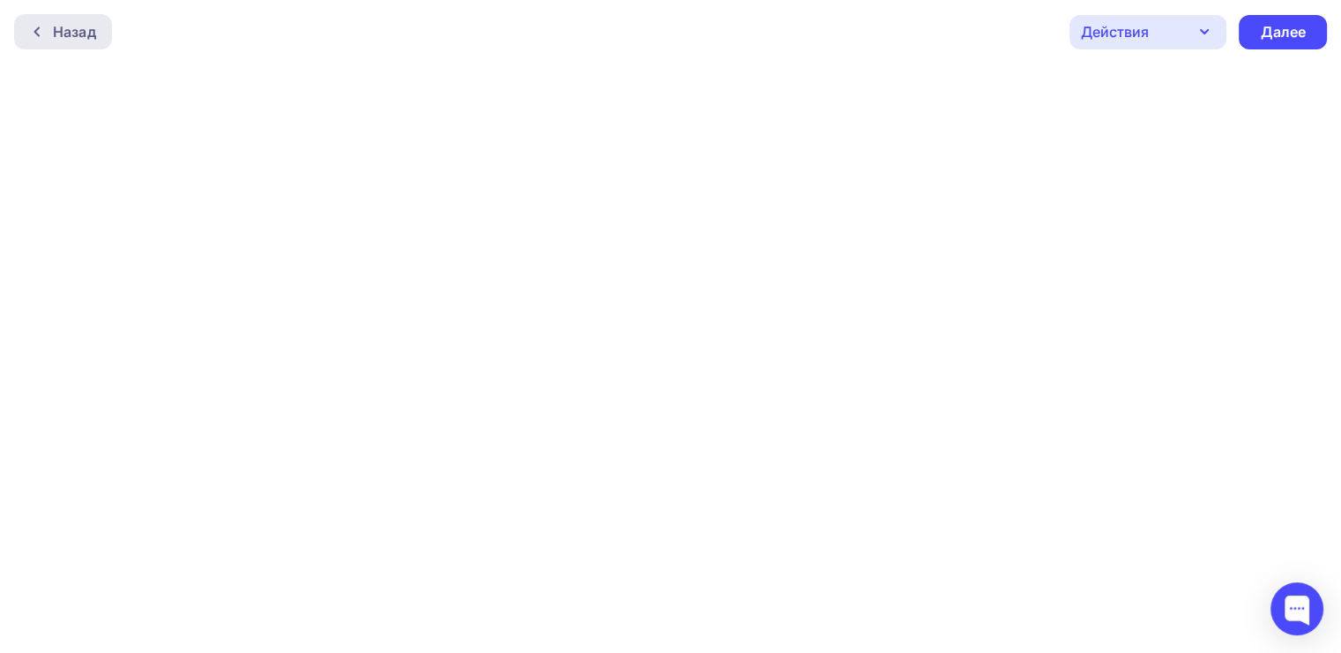
click at [73, 20] on div "Назад" at bounding box center [63, 31] width 98 height 35
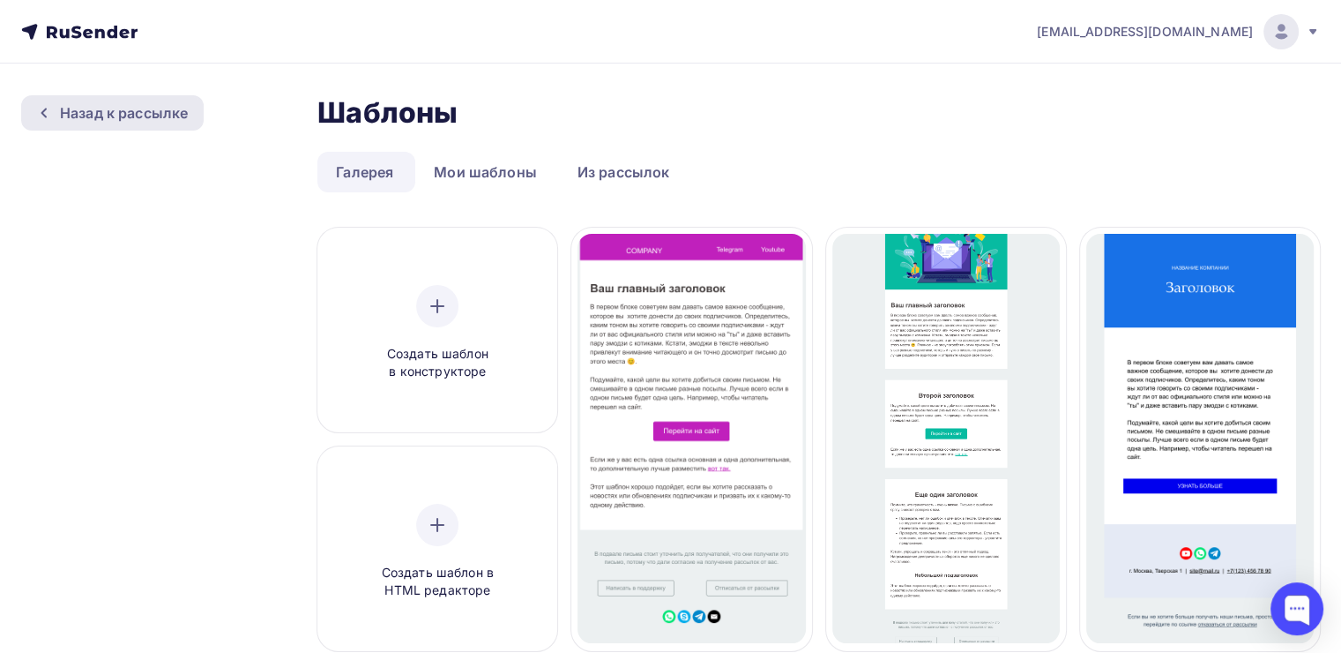
click at [99, 110] on div "Назад к рассылке" at bounding box center [124, 112] width 128 height 21
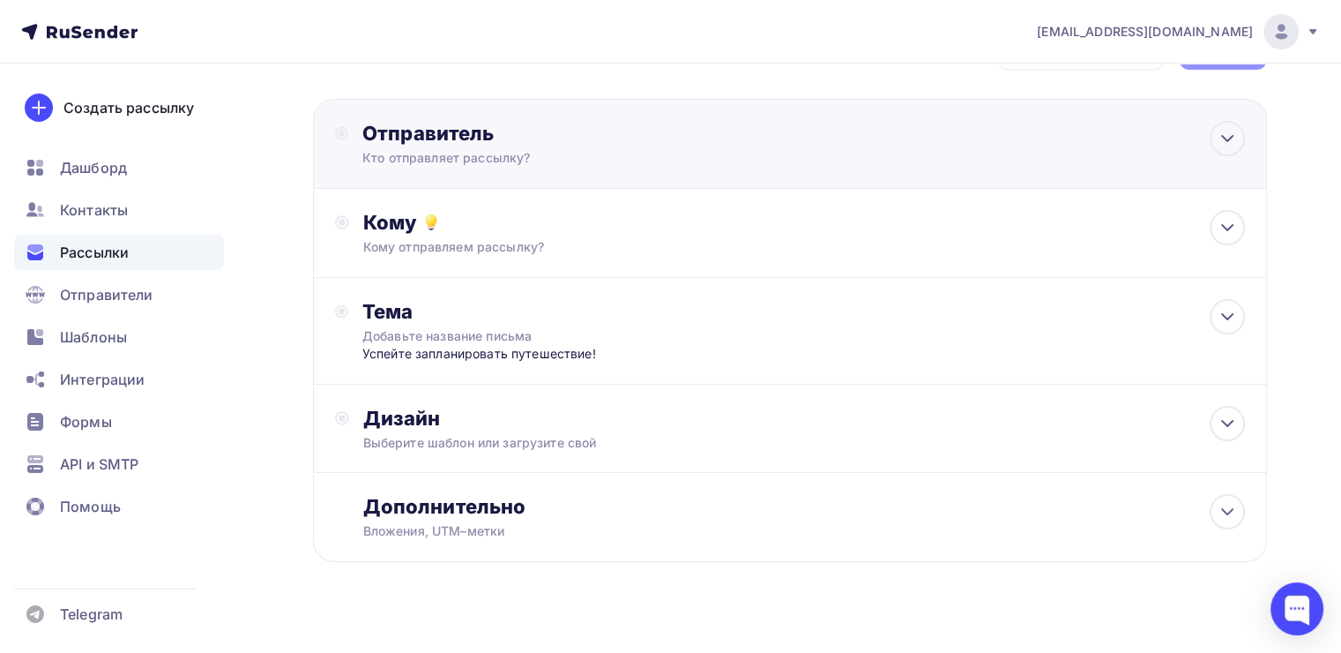
click at [536, 157] on div "Кто отправляет рассылку?" at bounding box center [534, 158] width 344 height 18
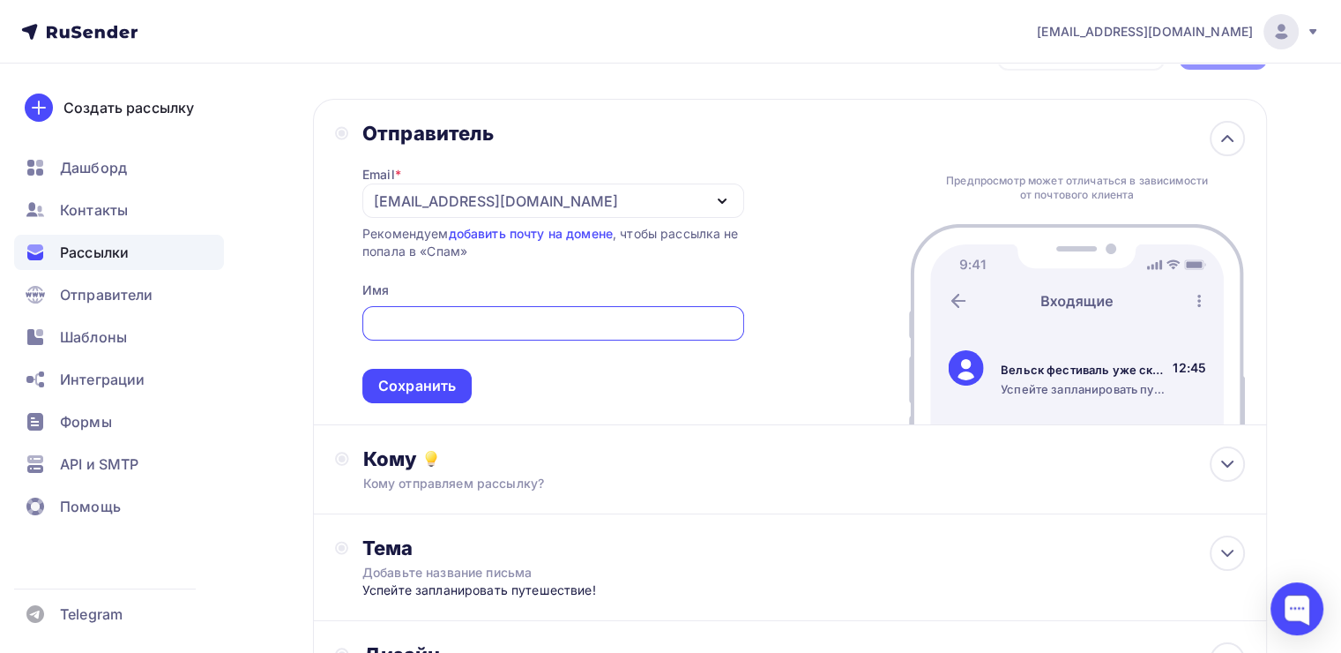
scroll to position [0, 0]
click at [924, 468] on div "Кому" at bounding box center [804, 459] width 882 height 25
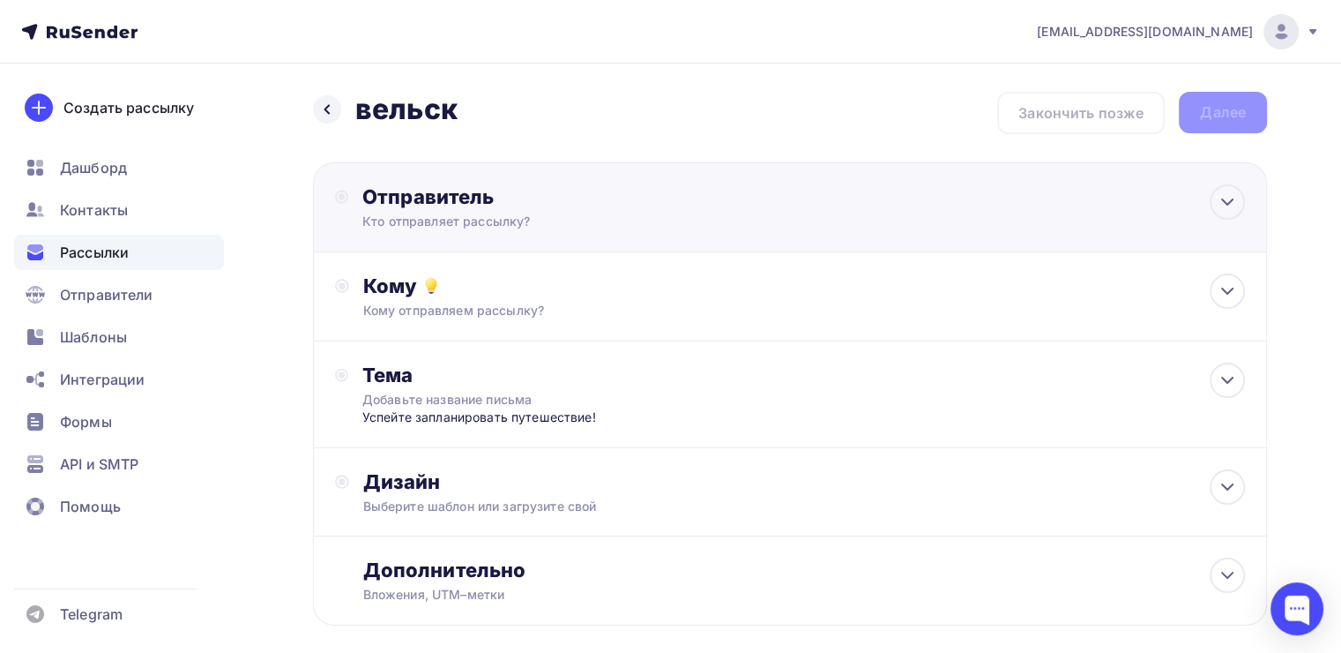
click at [511, 209] on div "Отправитель Кто отправляет рассылку? Email * x73tavksit@yandex.com x73tavksit@y…" at bounding box center [553, 207] width 382 height 46
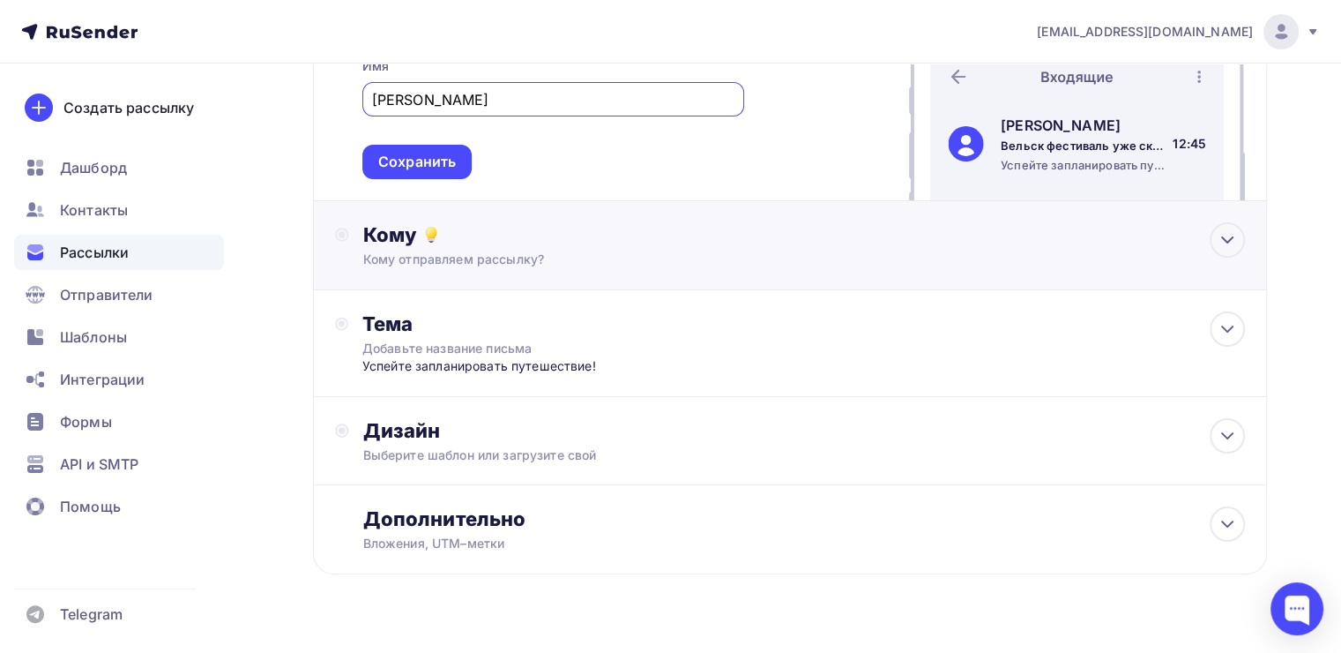
scroll to position [317, 0]
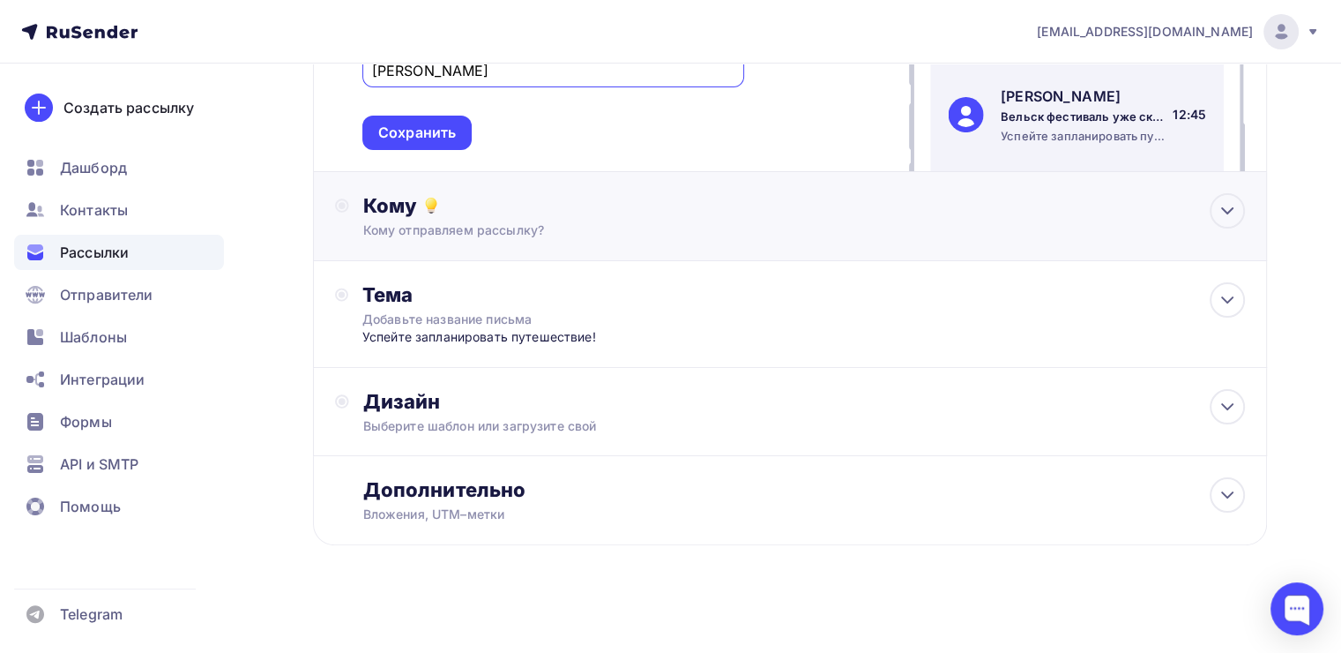
type input "Ксения"
click at [511, 221] on div "Кому отправляем рассылку?" at bounding box center [760, 230] width 794 height 18
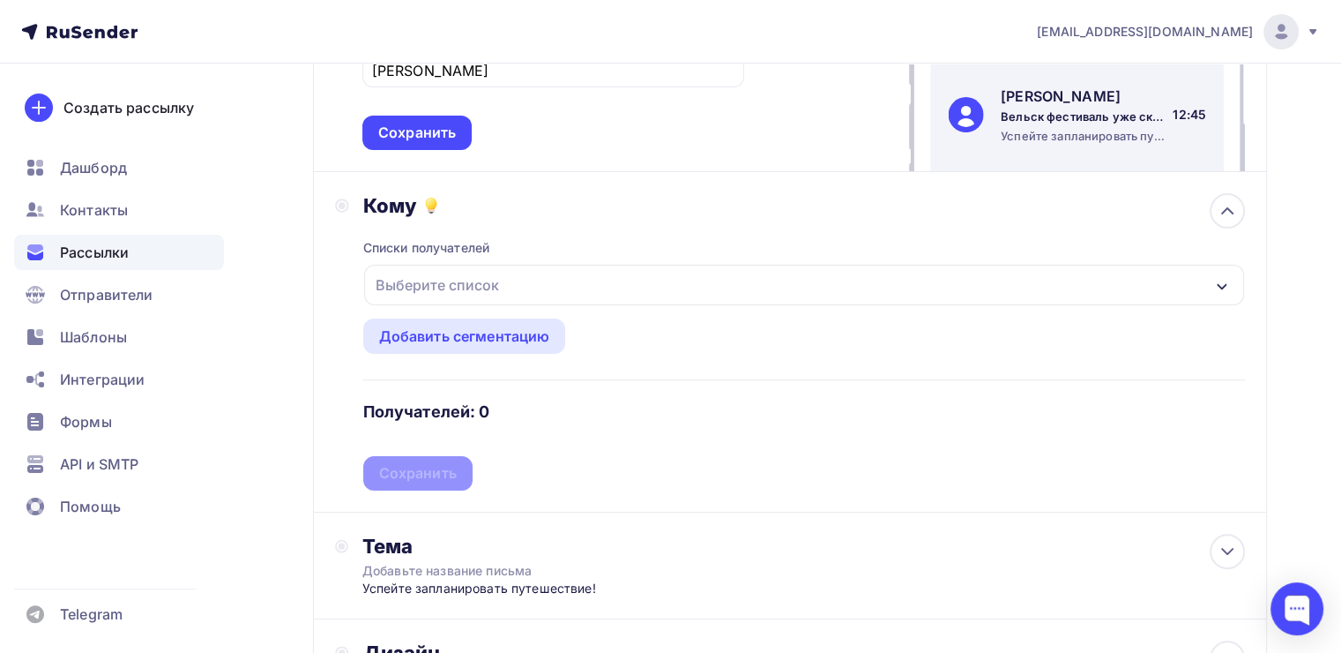
click at [548, 295] on div "Выберите список" at bounding box center [804, 285] width 880 height 41
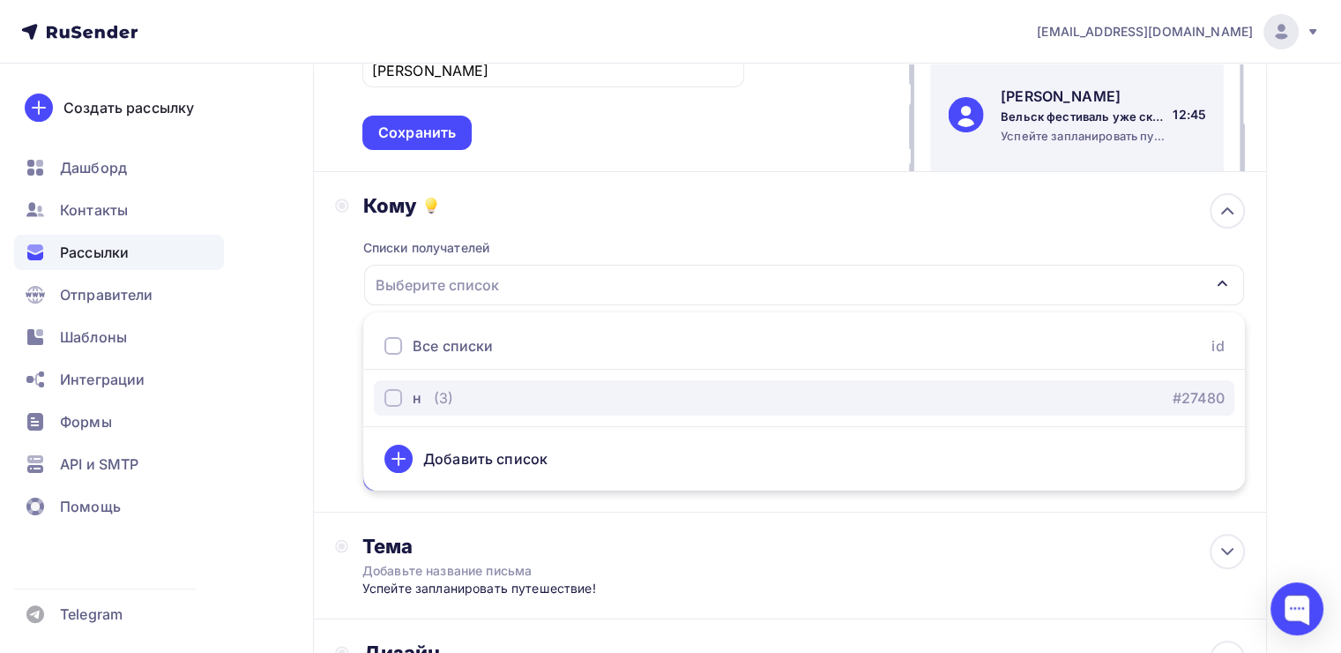
click at [444, 381] on button "н (3) #27480" at bounding box center [804, 397] width 861 height 35
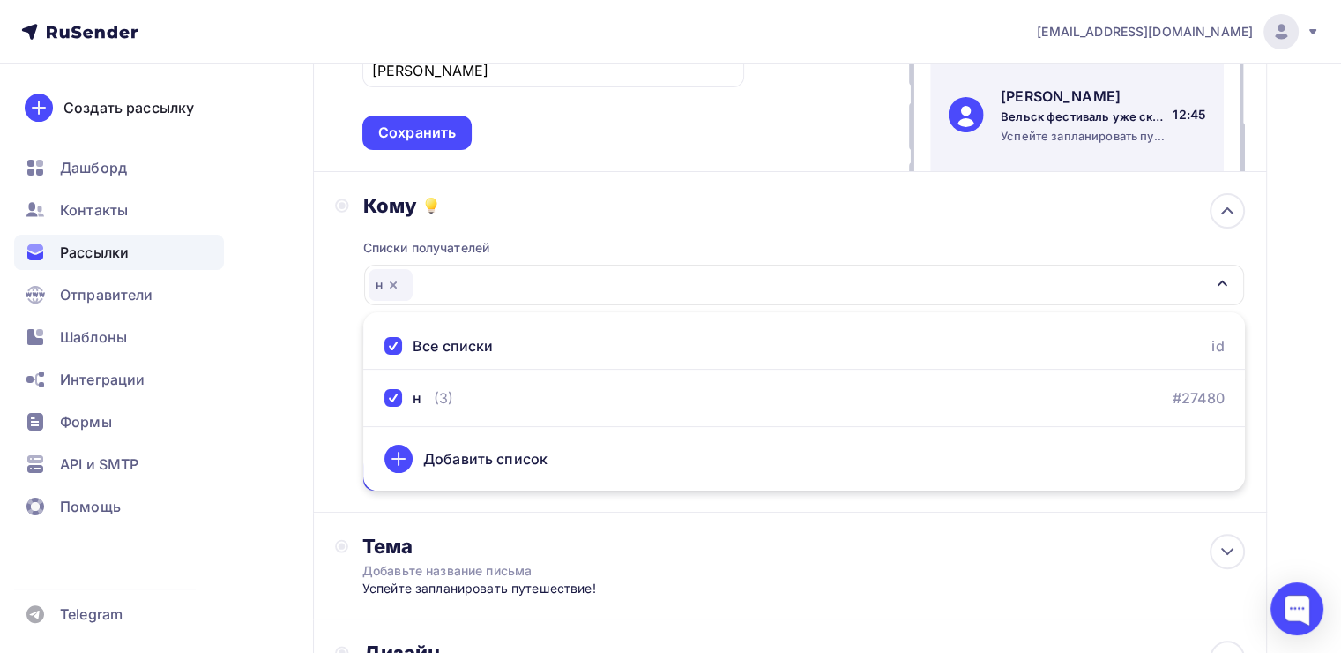
click at [606, 226] on div "Списки получателей н Все списки id н (3) #27480 Добавить список Добавить сегмен…" at bounding box center [804, 354] width 882 height 272
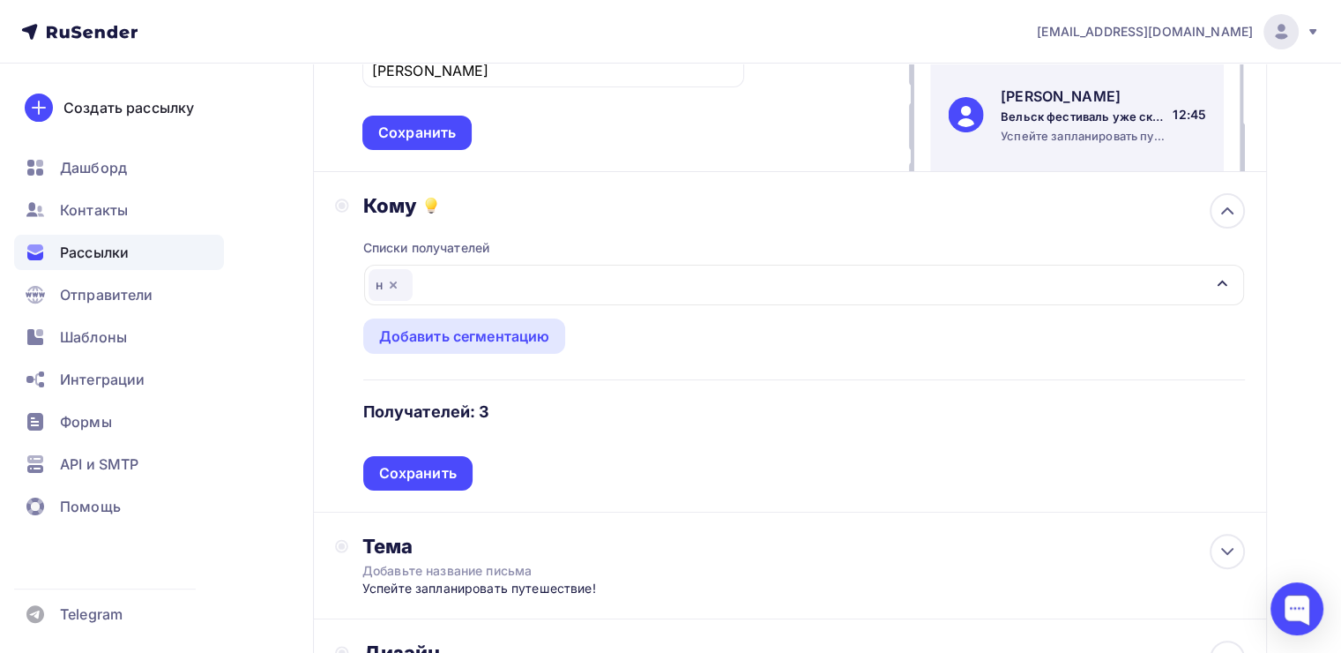
scroll to position [448, 0]
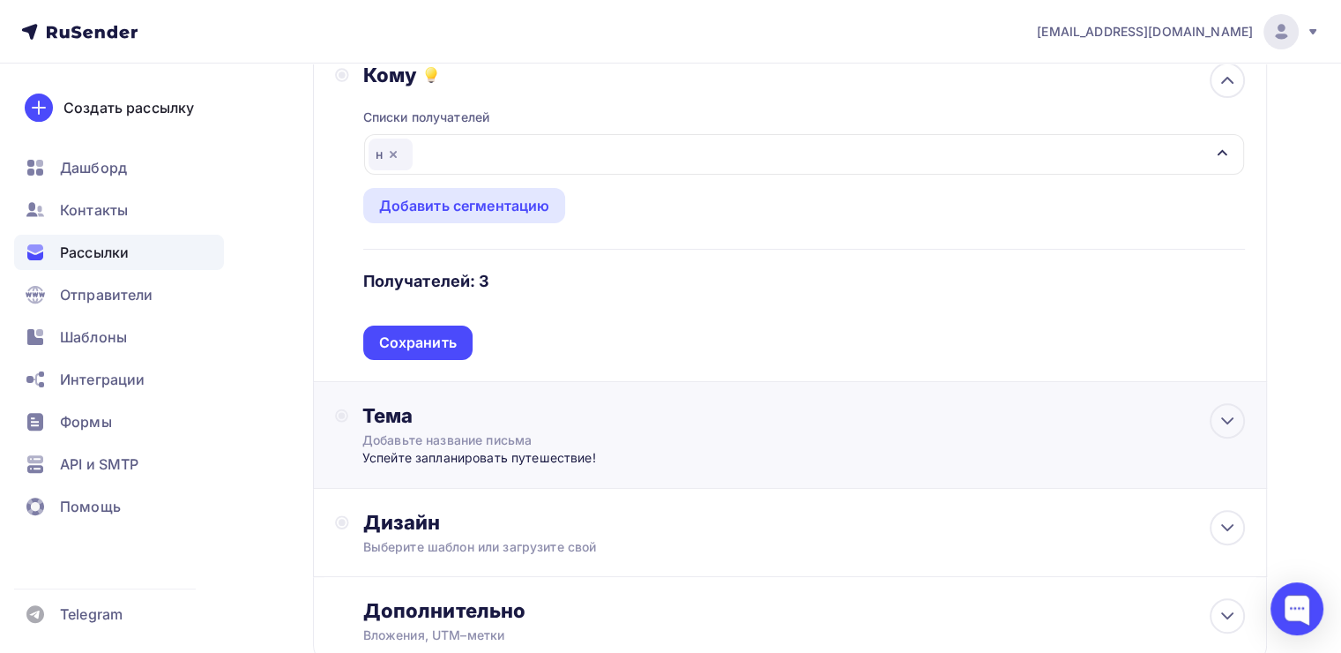
click at [490, 453] on div "Успейте запланировать путешествие!" at bounding box center [536, 458] width 348 height 18
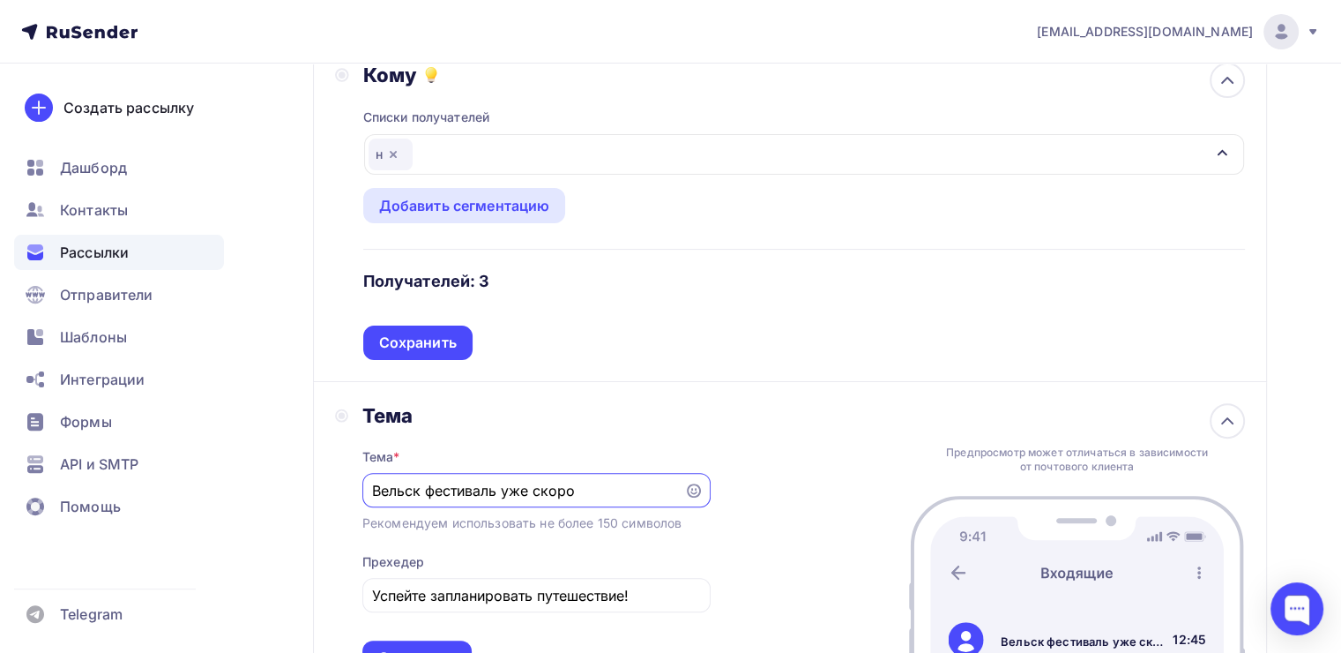
scroll to position [0, 0]
click at [428, 347] on div "Сохранить" at bounding box center [418, 342] width 78 height 20
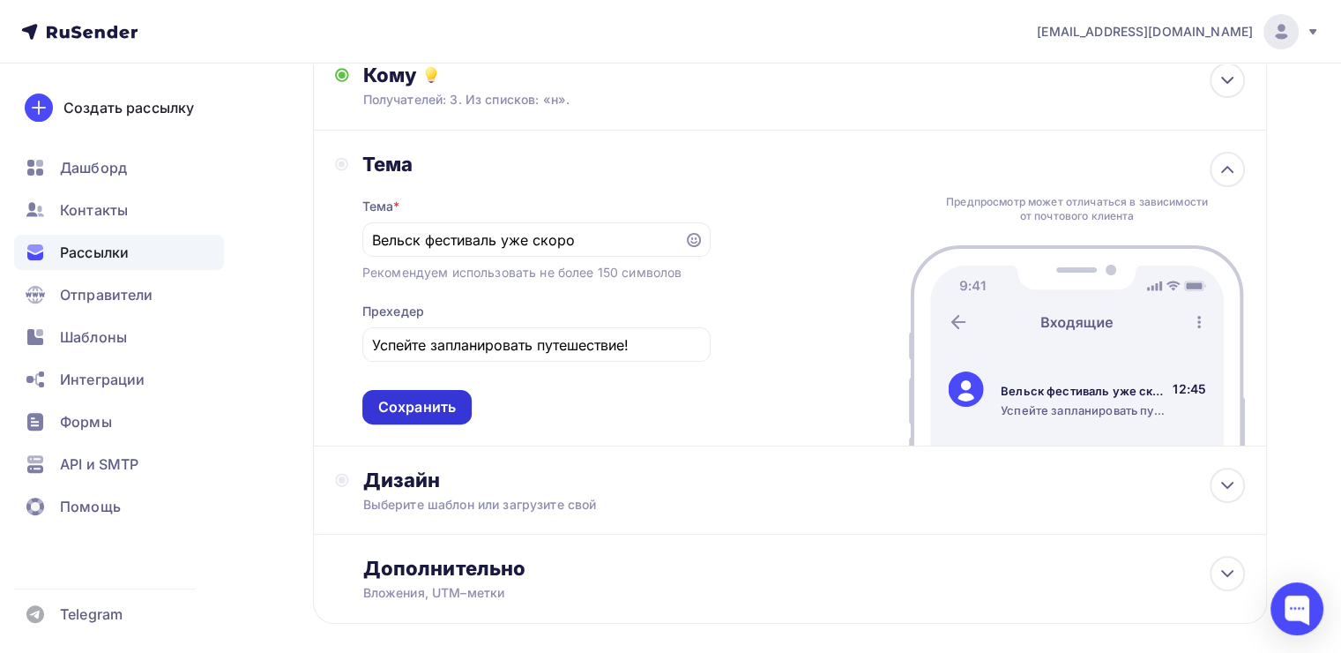
click at [426, 398] on div "Сохранить" at bounding box center [417, 407] width 78 height 20
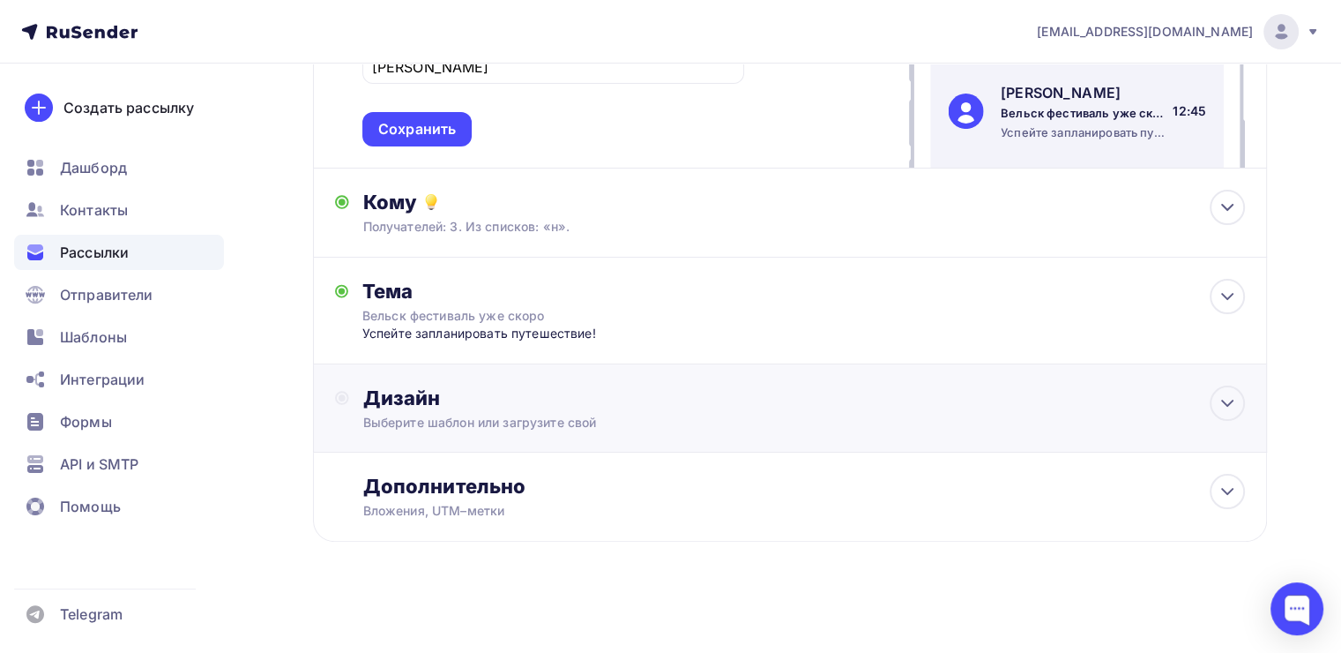
click at [469, 403] on div "Дизайн" at bounding box center [804, 397] width 882 height 25
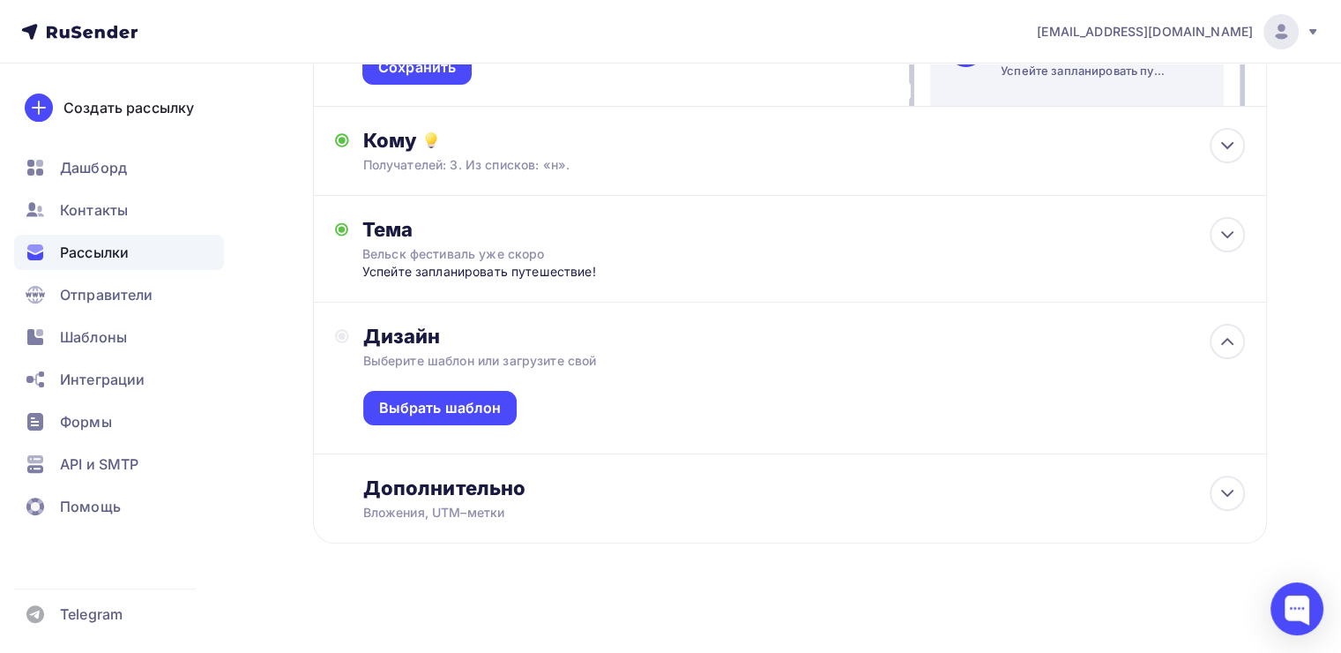
scroll to position [384, 0]
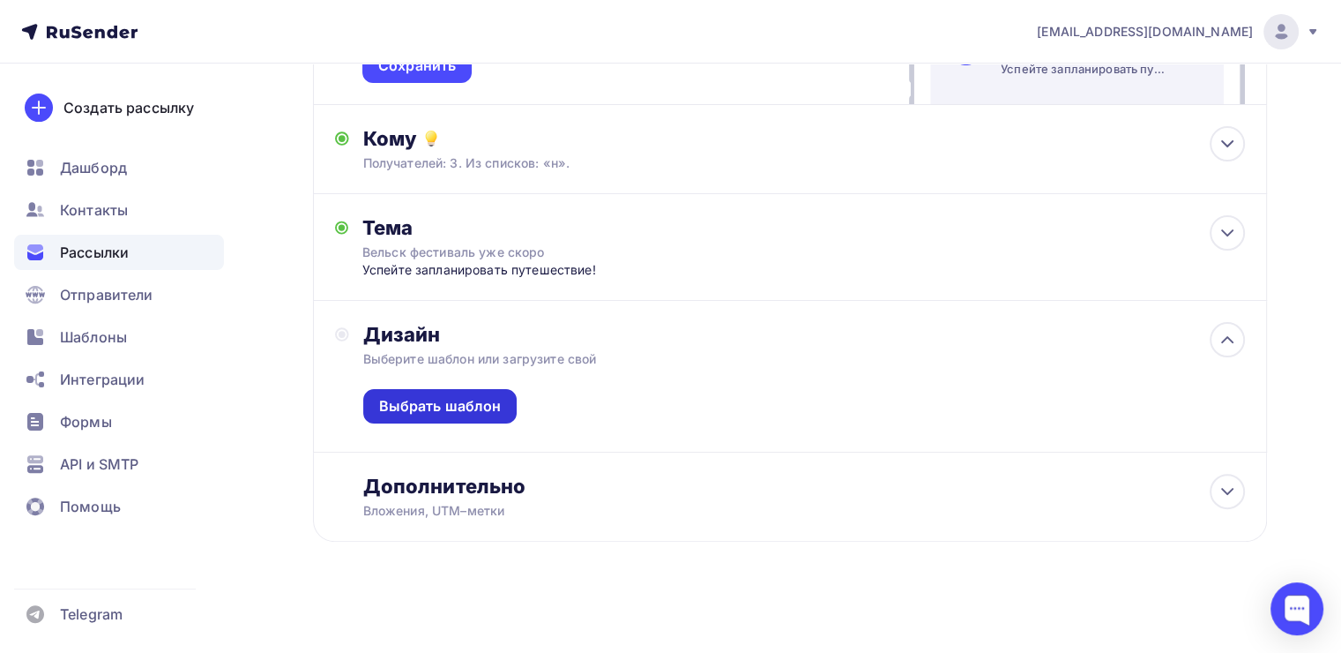
click at [504, 397] on div "Выбрать шаблон" at bounding box center [440, 406] width 154 height 34
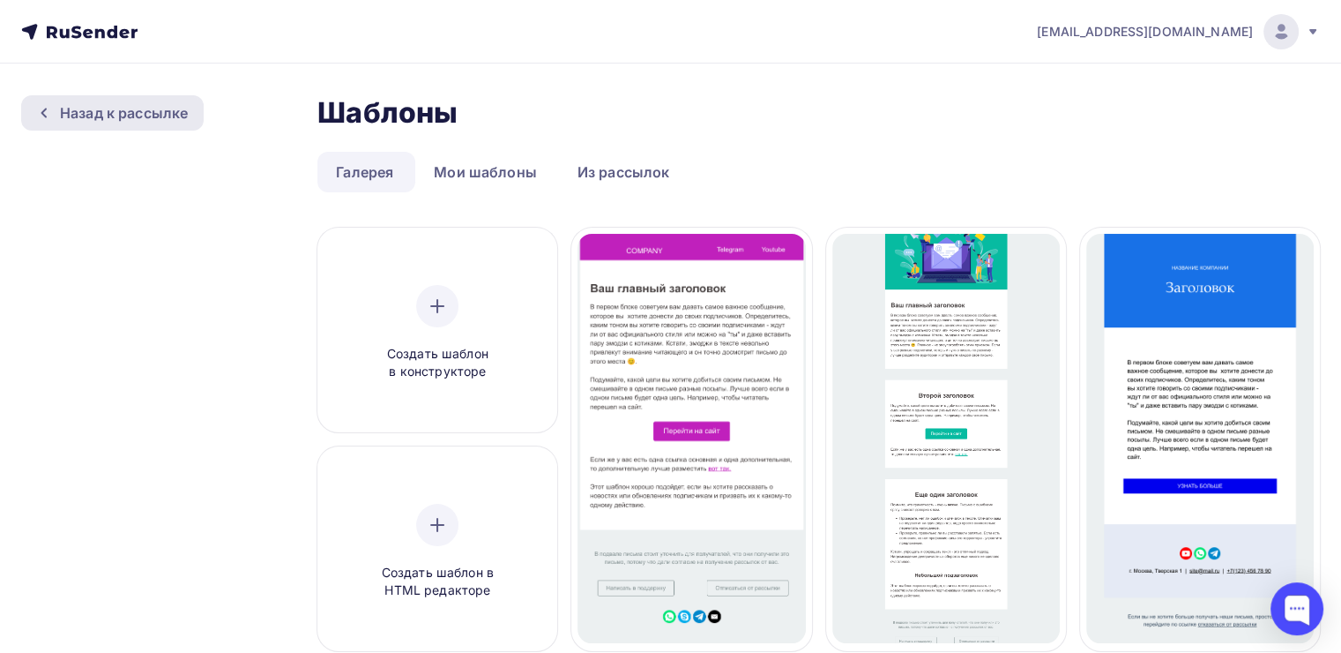
click at [159, 126] on div "Назад к рассылке" at bounding box center [112, 112] width 183 height 35
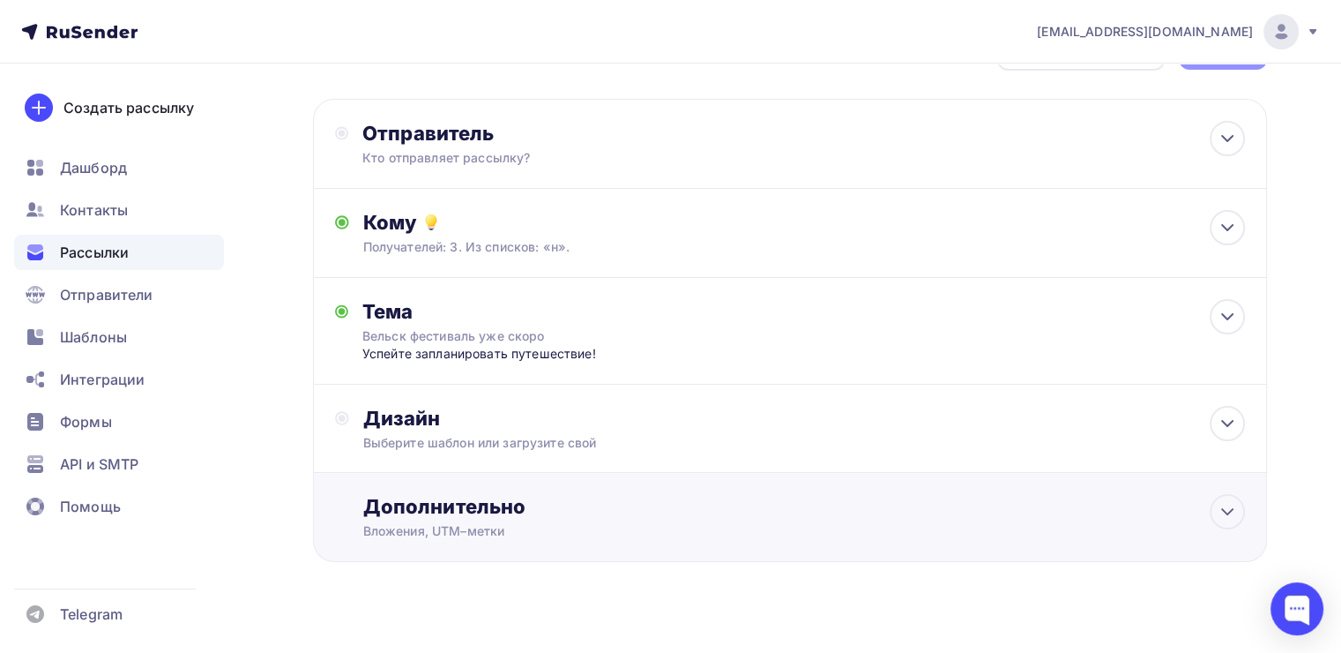
click at [441, 516] on div "Дополнительно" at bounding box center [804, 506] width 882 height 25
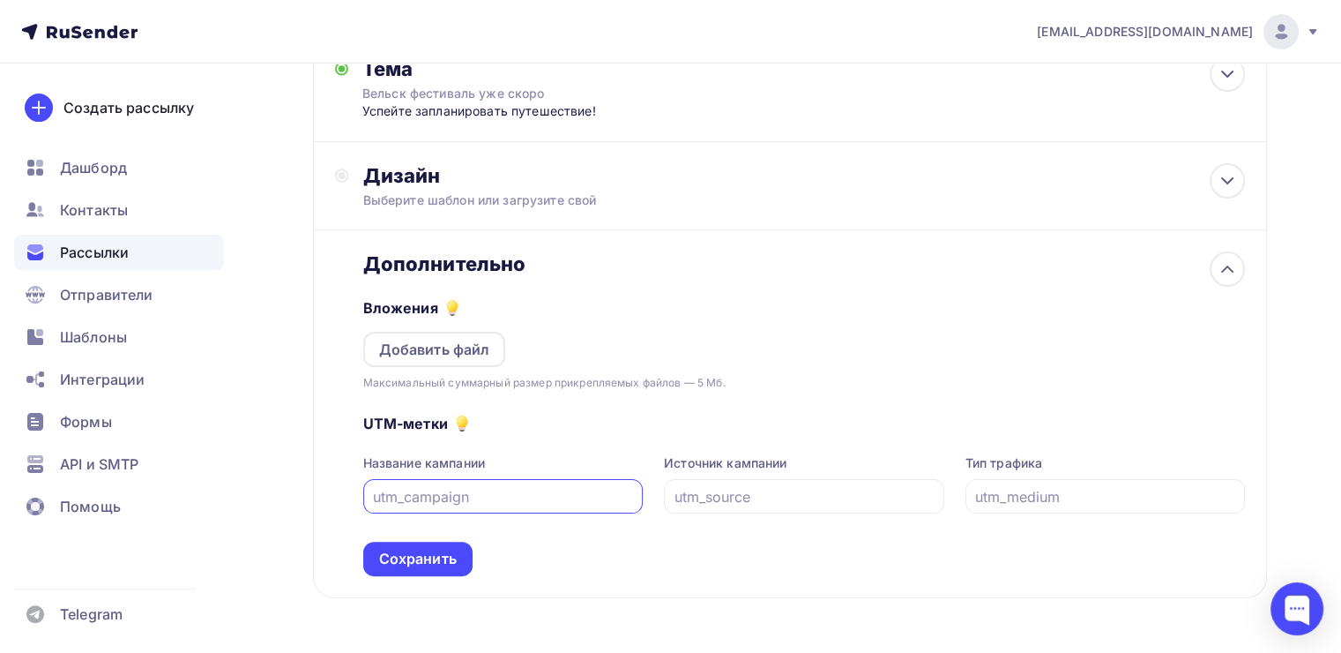
scroll to position [307, 0]
click at [563, 275] on div "Вложения Добавить файл Максимальный суммарный размер прикрепляемых файлов — 5 М…" at bounding box center [804, 333] width 882 height 116
click at [424, 548] on div "Сохранить" at bounding box center [418, 558] width 78 height 20
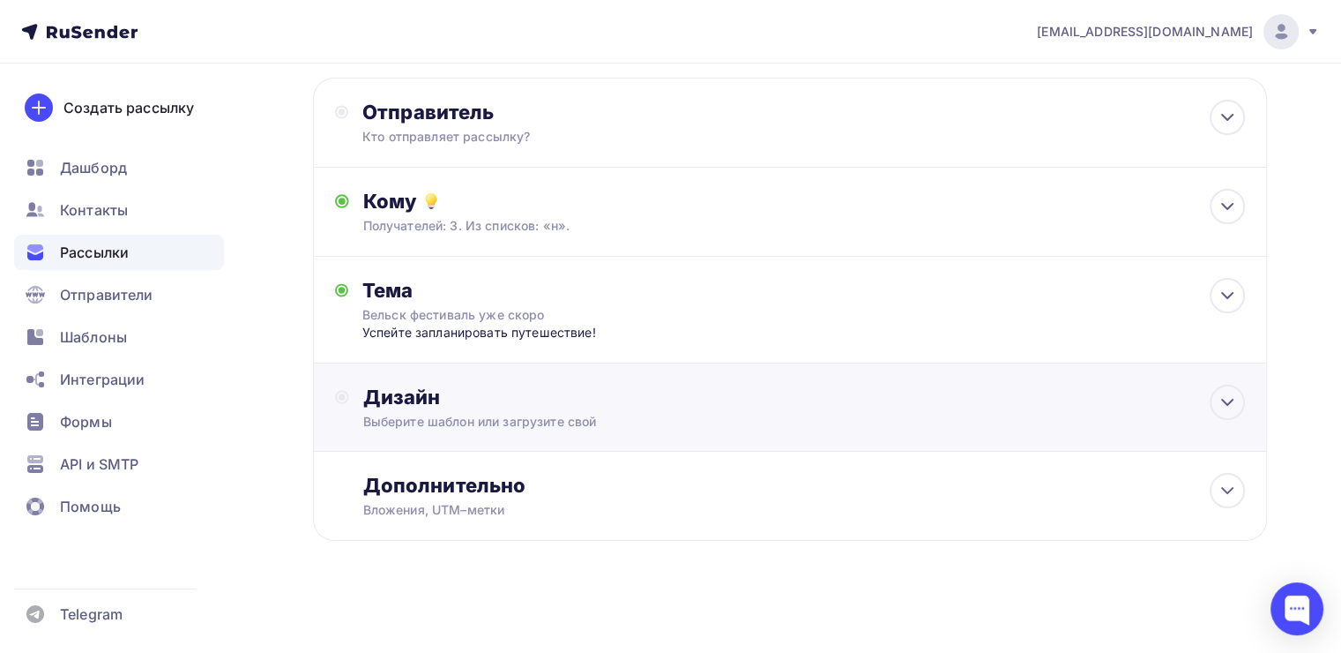
click at [488, 402] on div "Дизайн" at bounding box center [804, 396] width 882 height 25
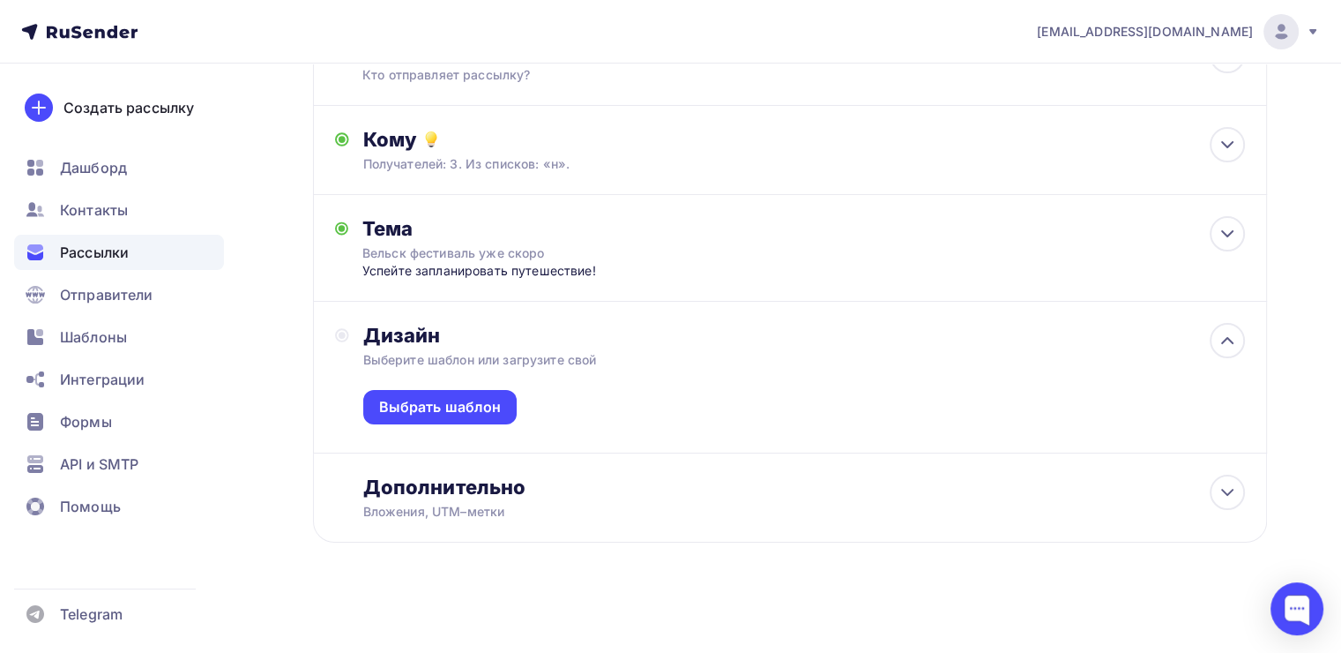
scroll to position [148, 0]
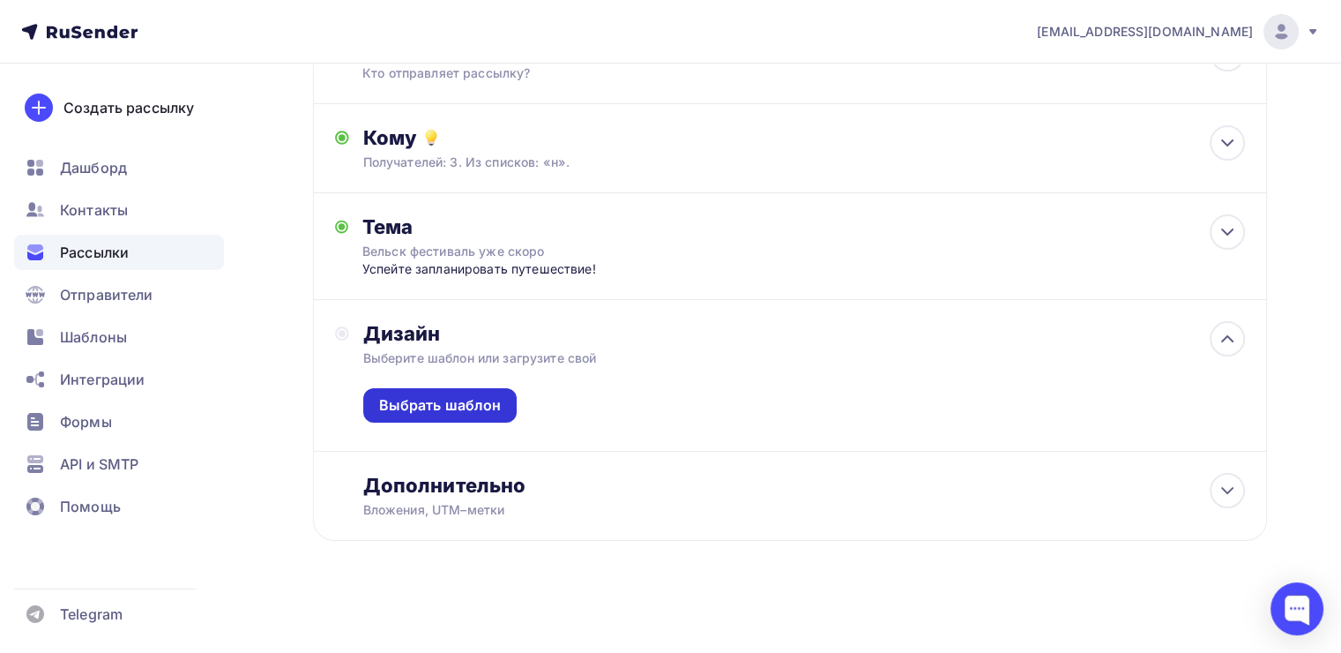
click at [454, 398] on div "Выбрать шаблон" at bounding box center [440, 405] width 123 height 20
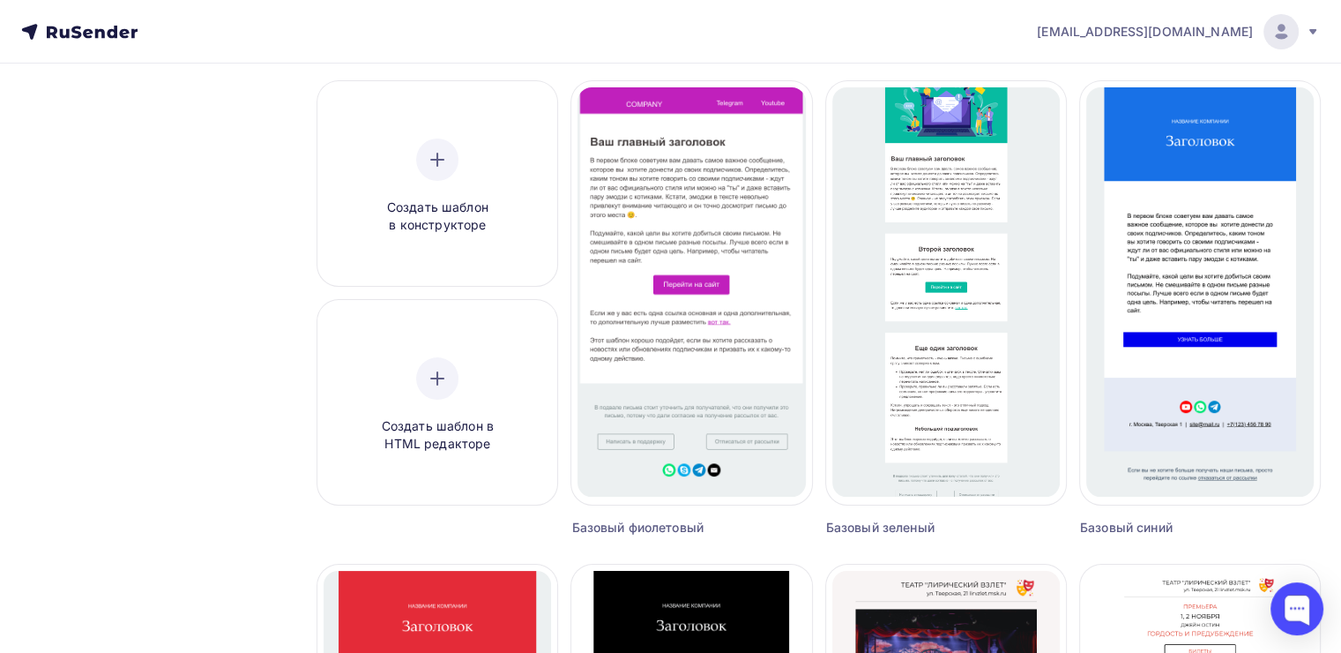
scroll to position [171, 0]
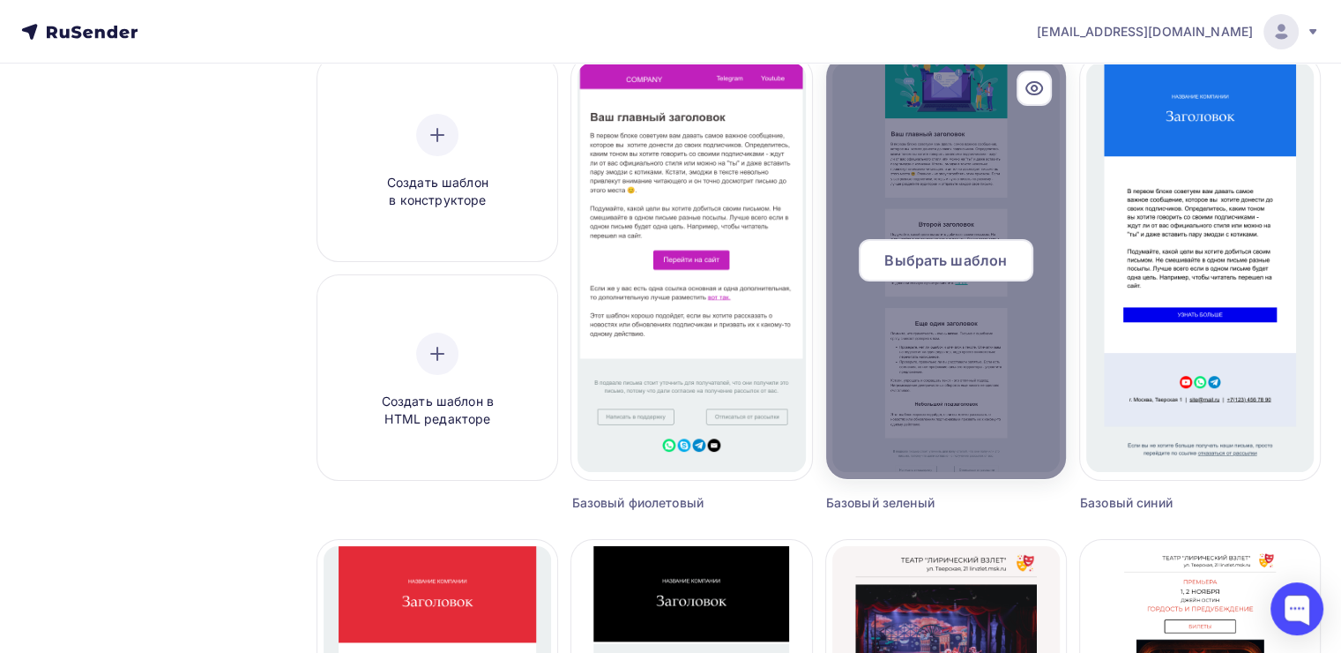
click at [943, 265] on span "Выбрать шаблон" at bounding box center [945, 260] width 123 height 21
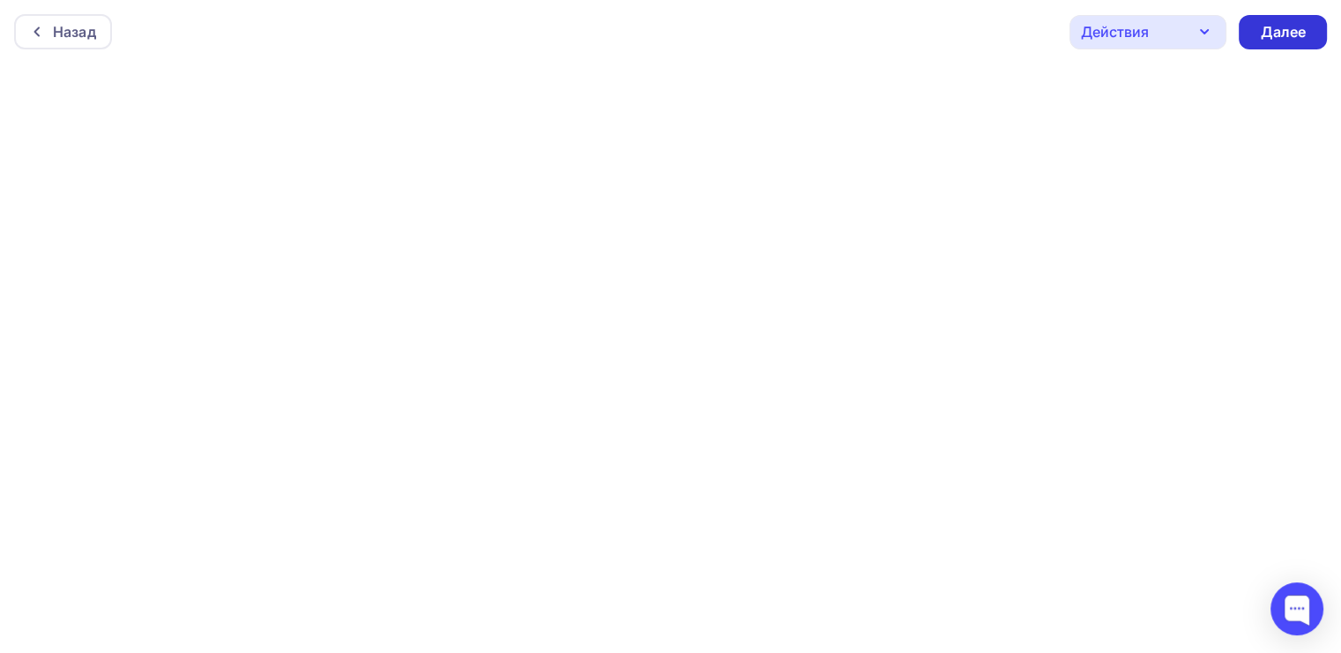
click at [1283, 34] on div "Далее" at bounding box center [1283, 32] width 46 height 20
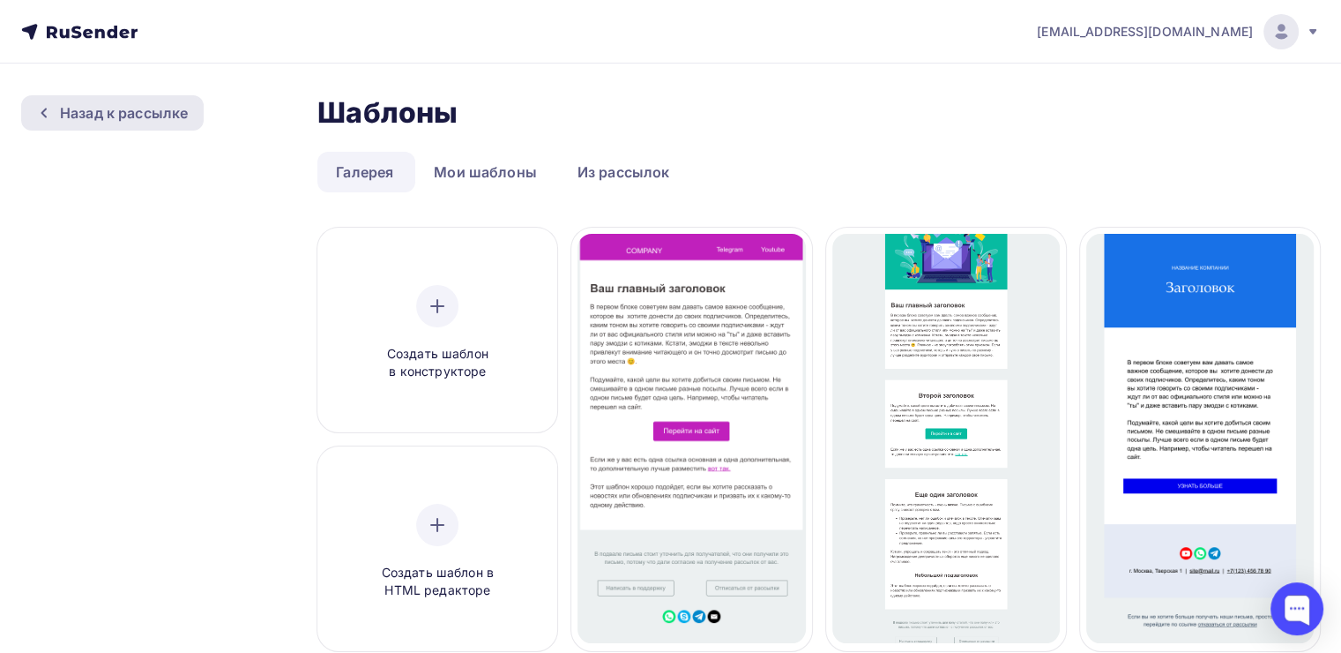
click at [123, 119] on div "Назад к рассылке" at bounding box center [124, 112] width 128 height 21
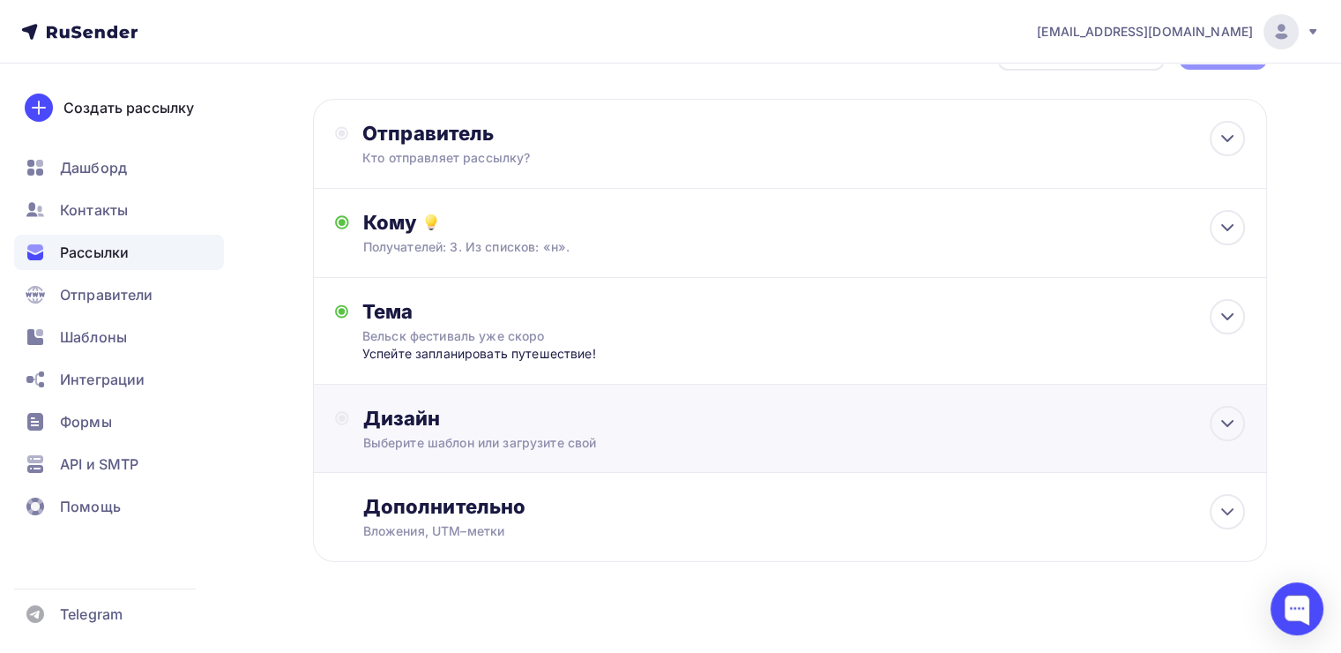
scroll to position [85, 0]
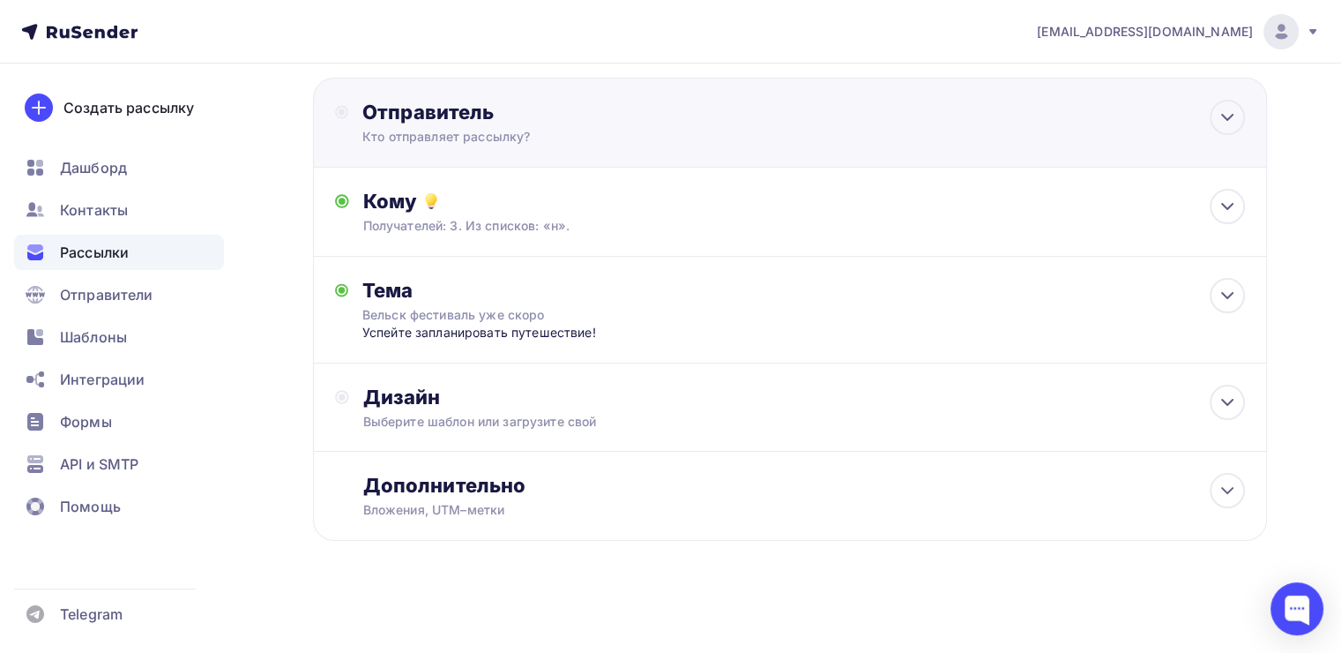
click at [473, 129] on div "Кто отправляет рассылку?" at bounding box center [534, 137] width 344 height 18
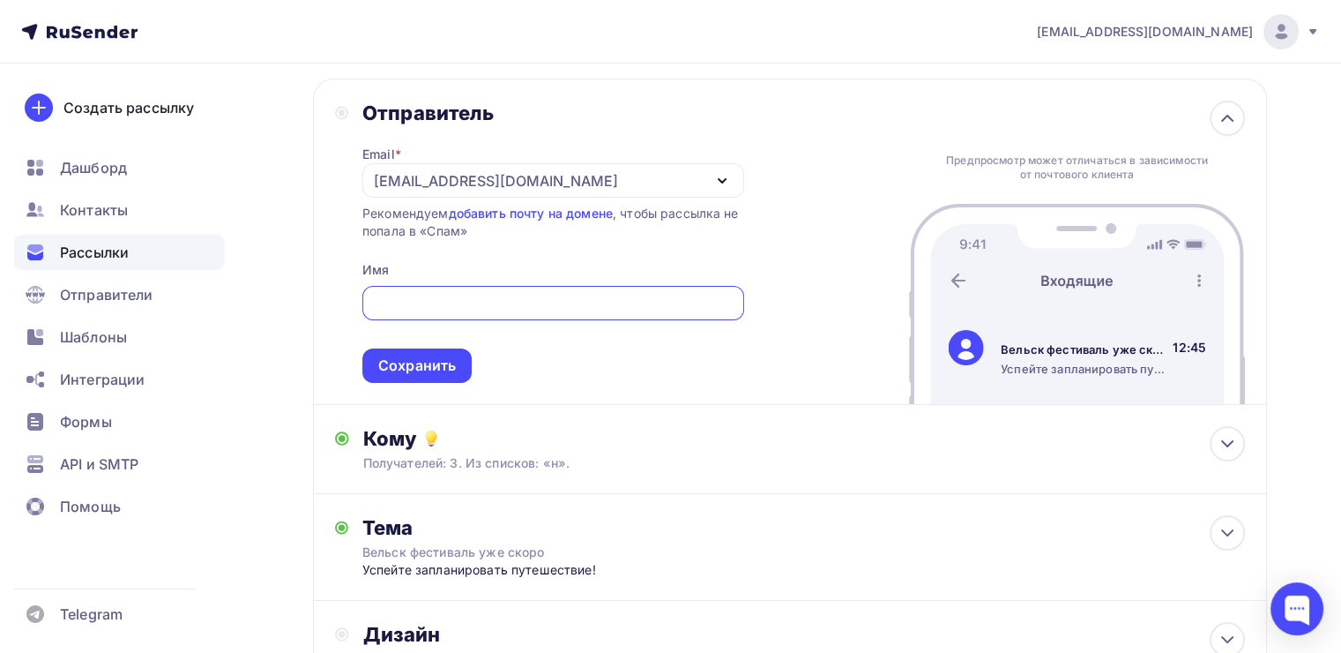
scroll to position [0, 0]
type input "Ксения"
click at [448, 356] on div "Сохранить" at bounding box center [417, 366] width 78 height 20
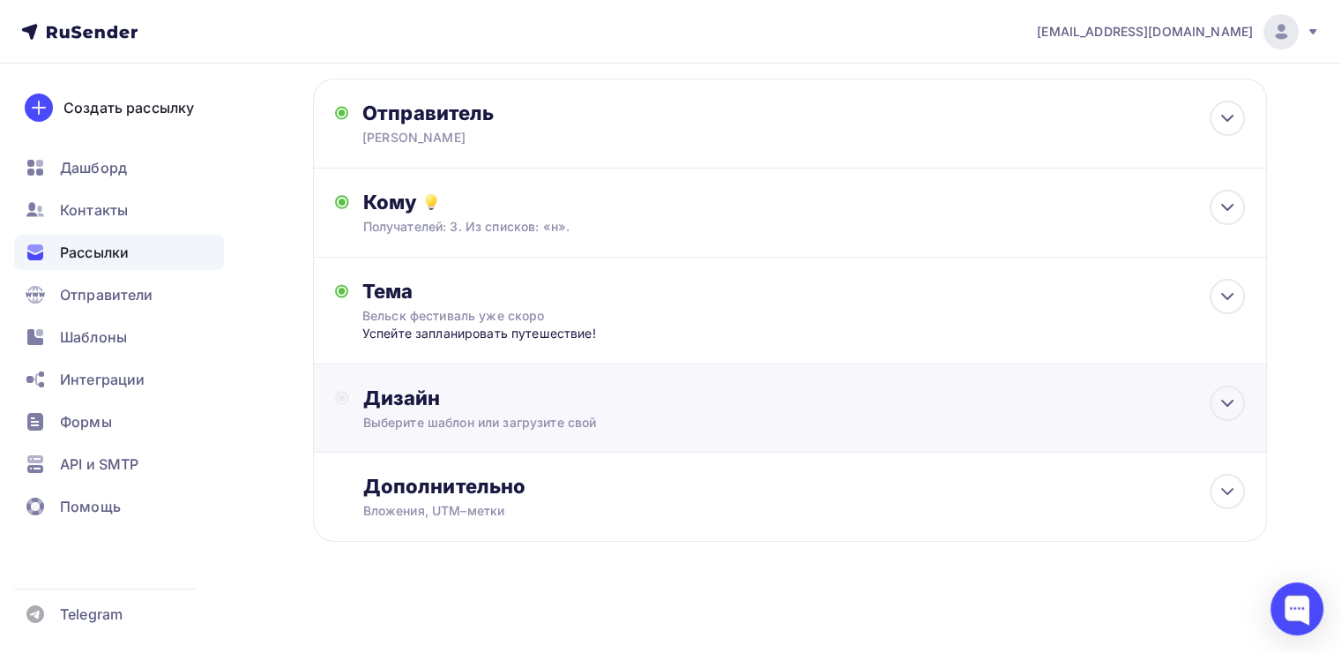
click at [472, 414] on div "Выберите шаблон или загрузите свой" at bounding box center [760, 423] width 794 height 18
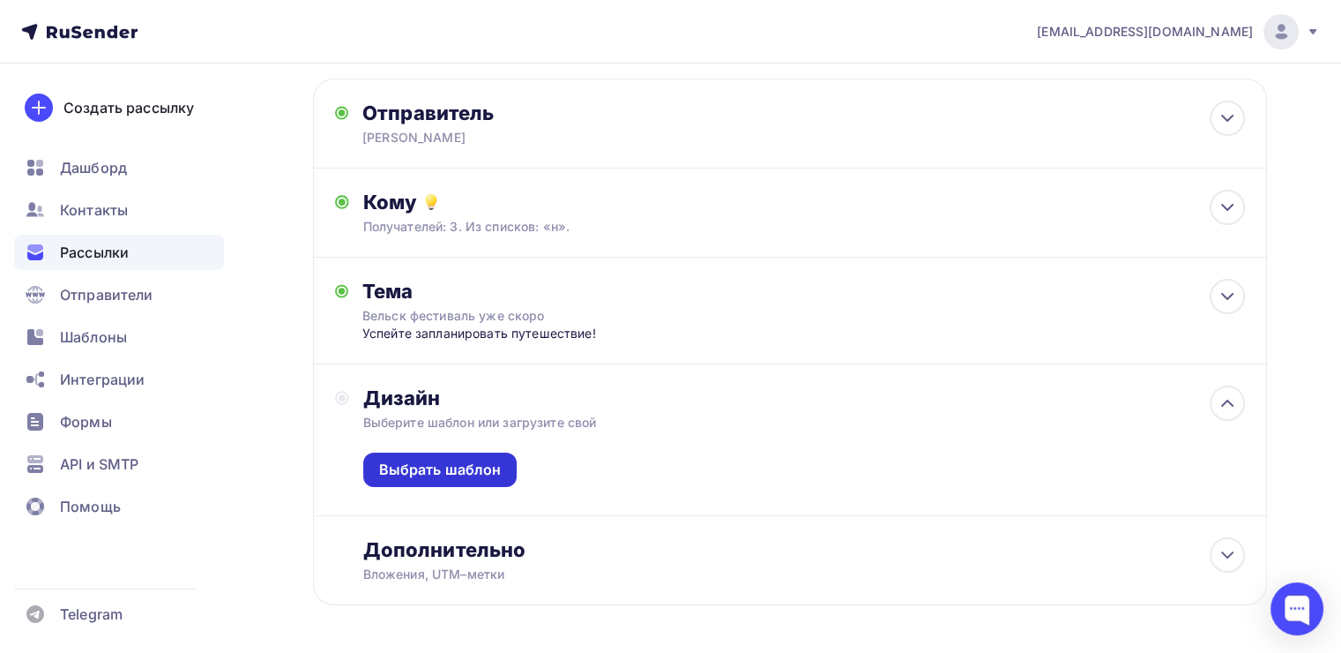
click at [459, 466] on div "Выбрать шаблон" at bounding box center [440, 469] width 123 height 20
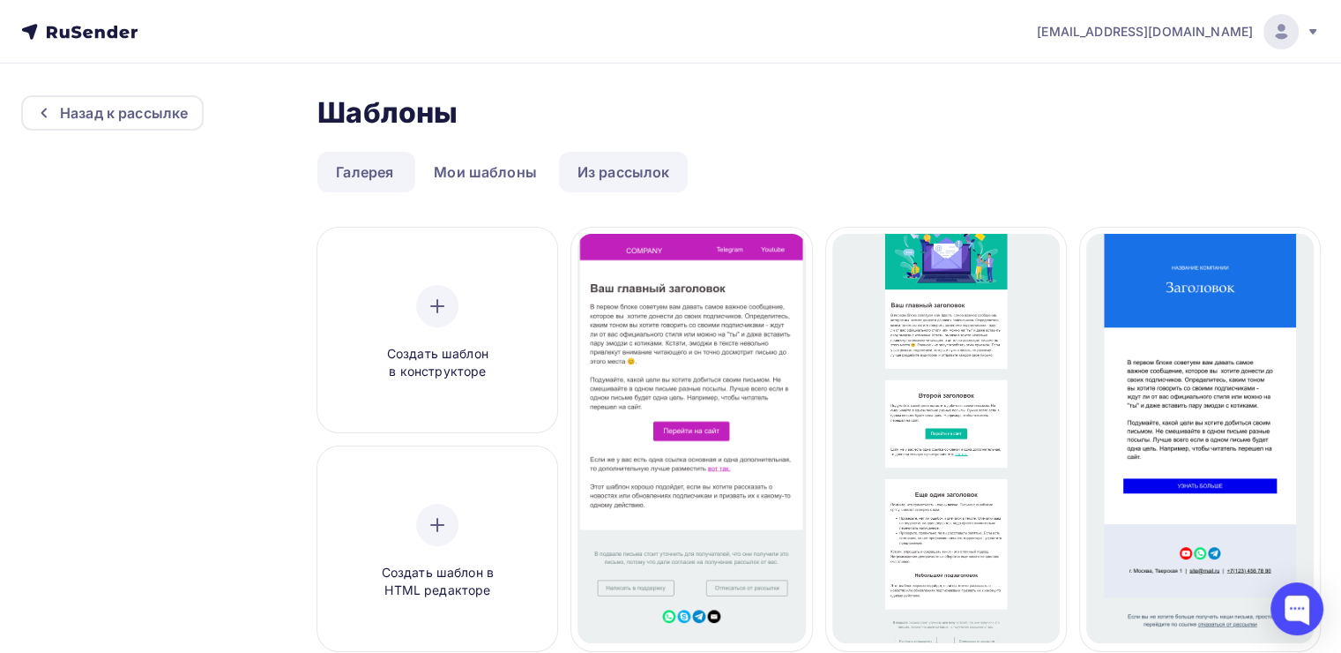
click at [606, 183] on link "Из рассылок" at bounding box center [624, 172] width 130 height 41
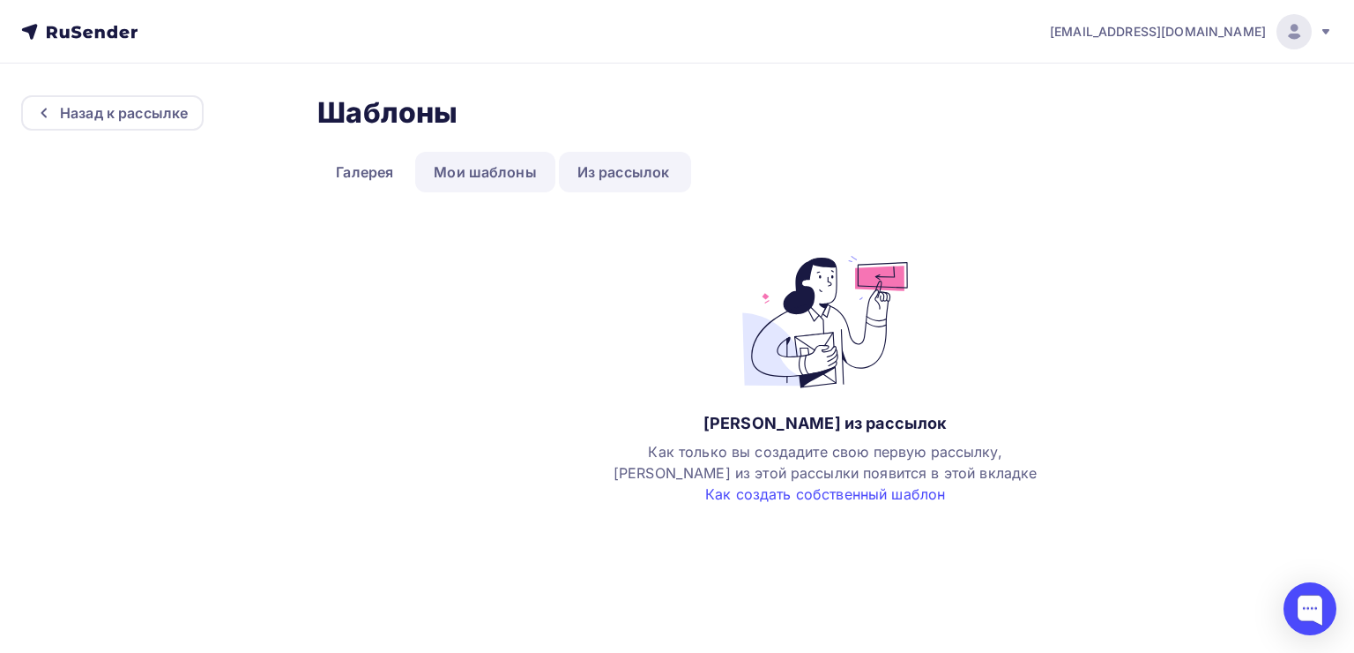
click at [504, 162] on link "Мои шаблоны" at bounding box center [485, 172] width 140 height 41
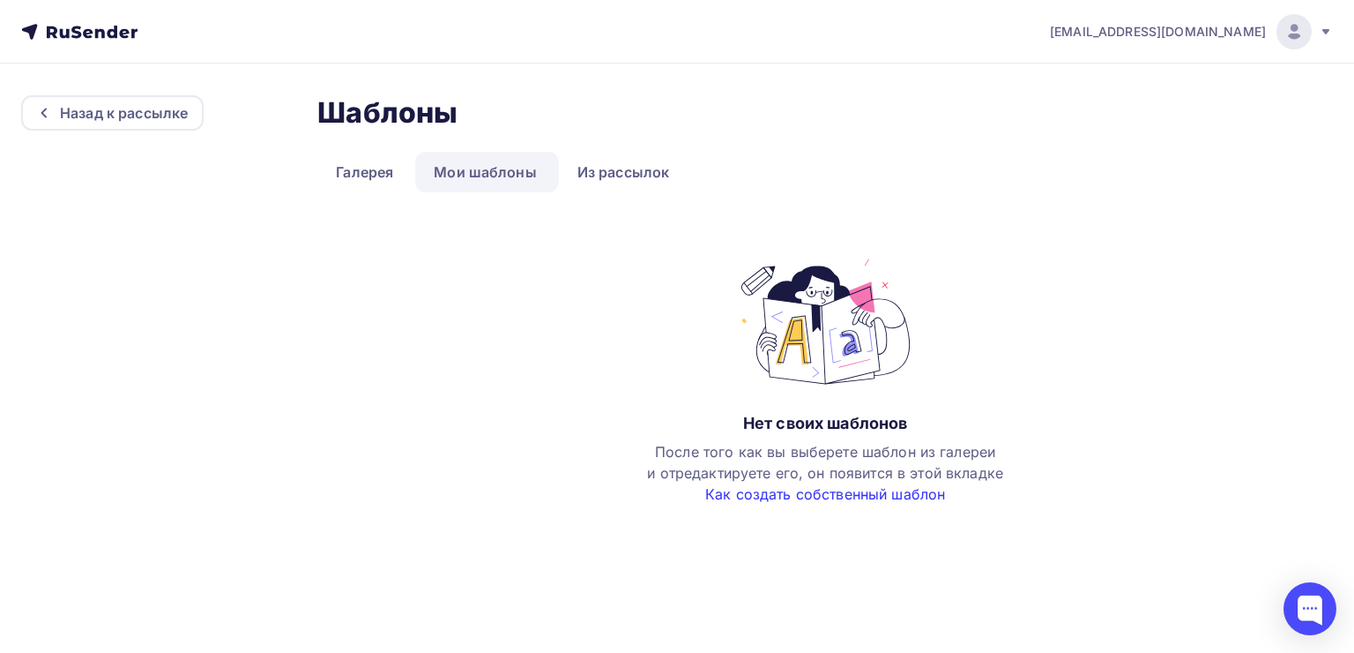
click at [722, 492] on link "Как создать собственный шаблон" at bounding box center [825, 494] width 240 height 18
click at [333, 183] on link "Галерея" at bounding box center [364, 172] width 94 height 41
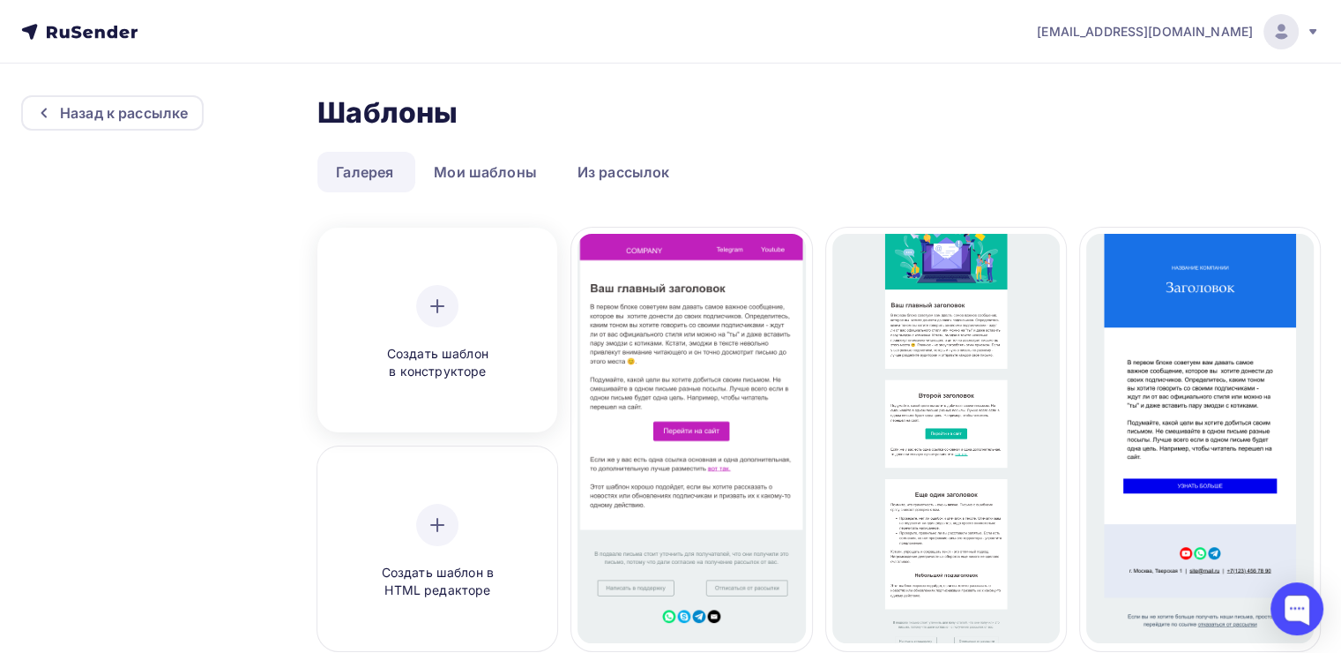
click at [433, 298] on icon at bounding box center [437, 305] width 21 height 21
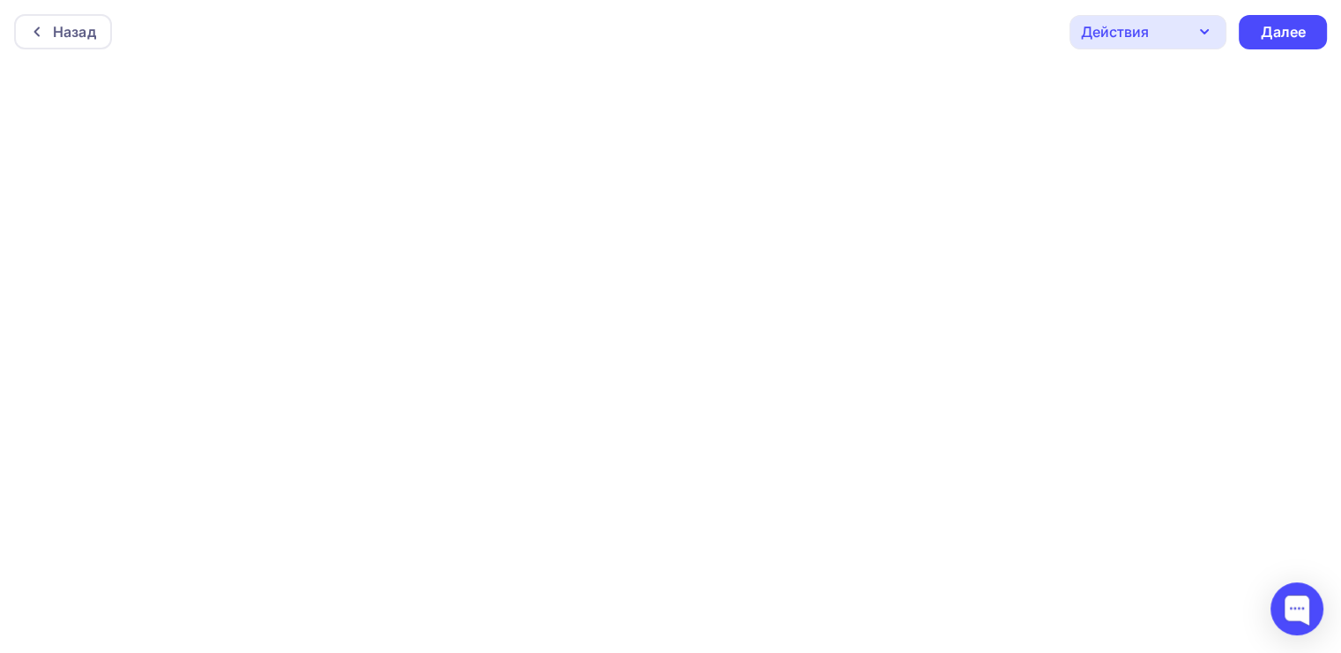
click at [1081, 46] on div "Действия" at bounding box center [1148, 32] width 157 height 34
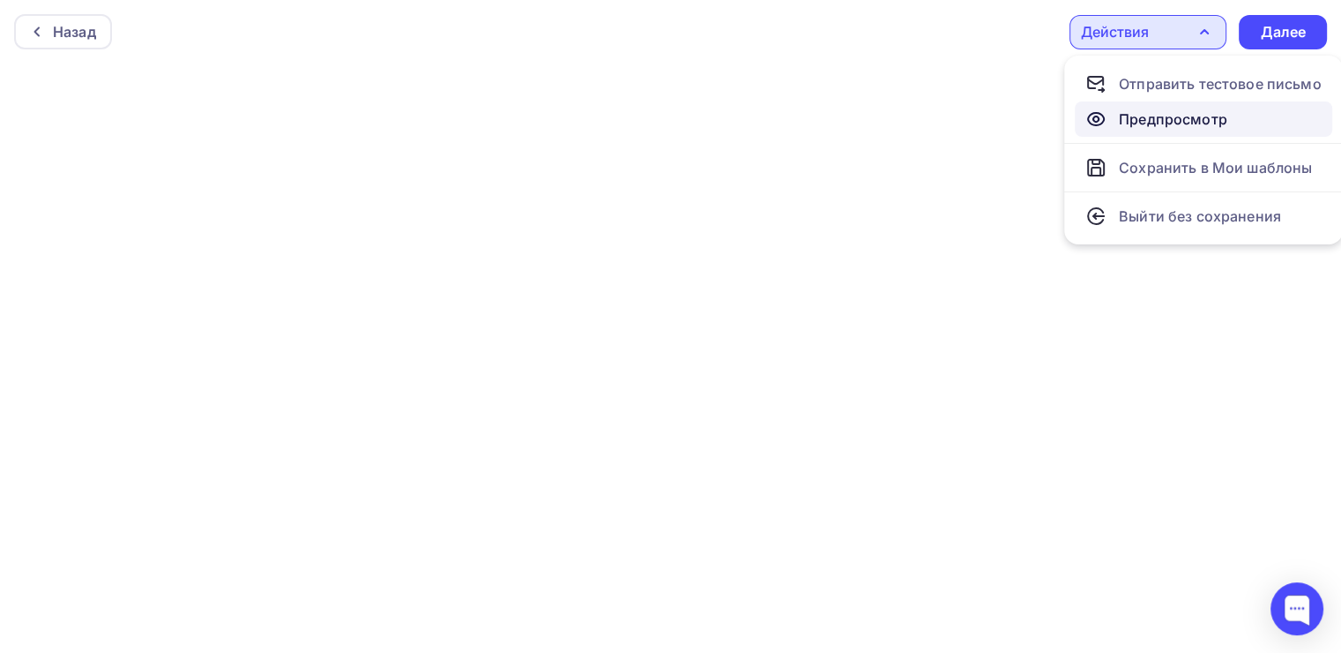
click at [1106, 107] on link "Предпросмотр" at bounding box center [1203, 118] width 257 height 35
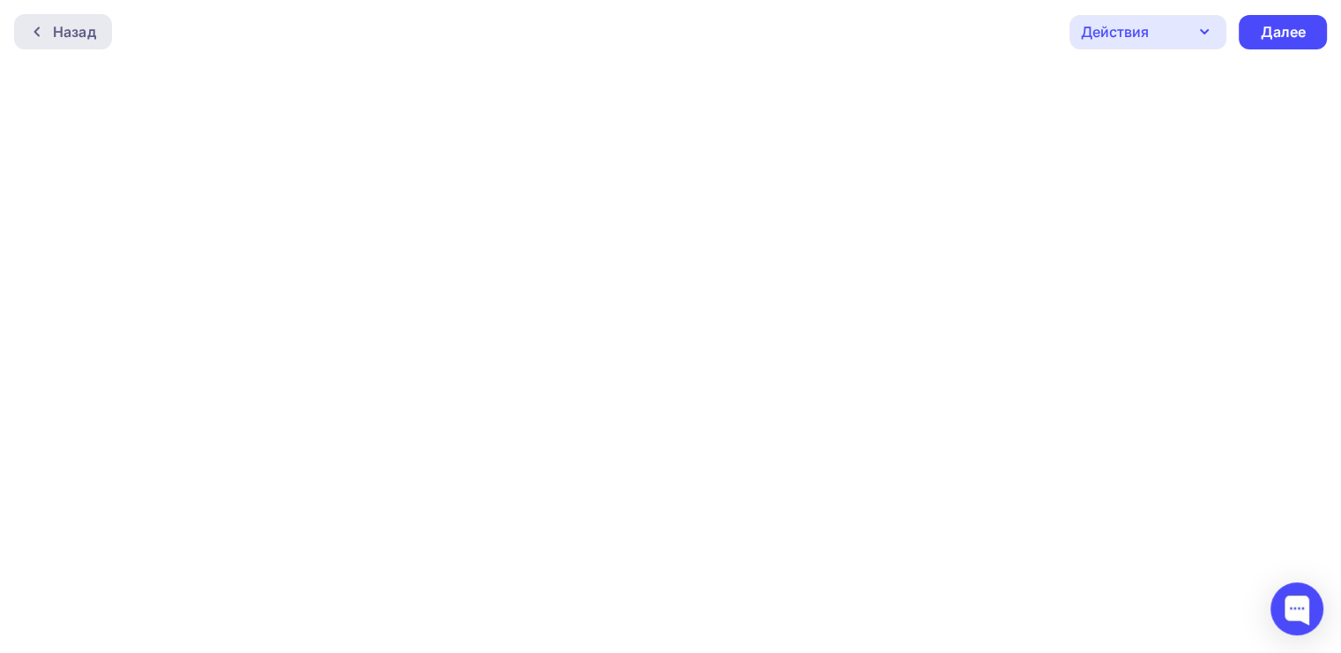
click at [39, 26] on icon at bounding box center [37, 32] width 14 height 14
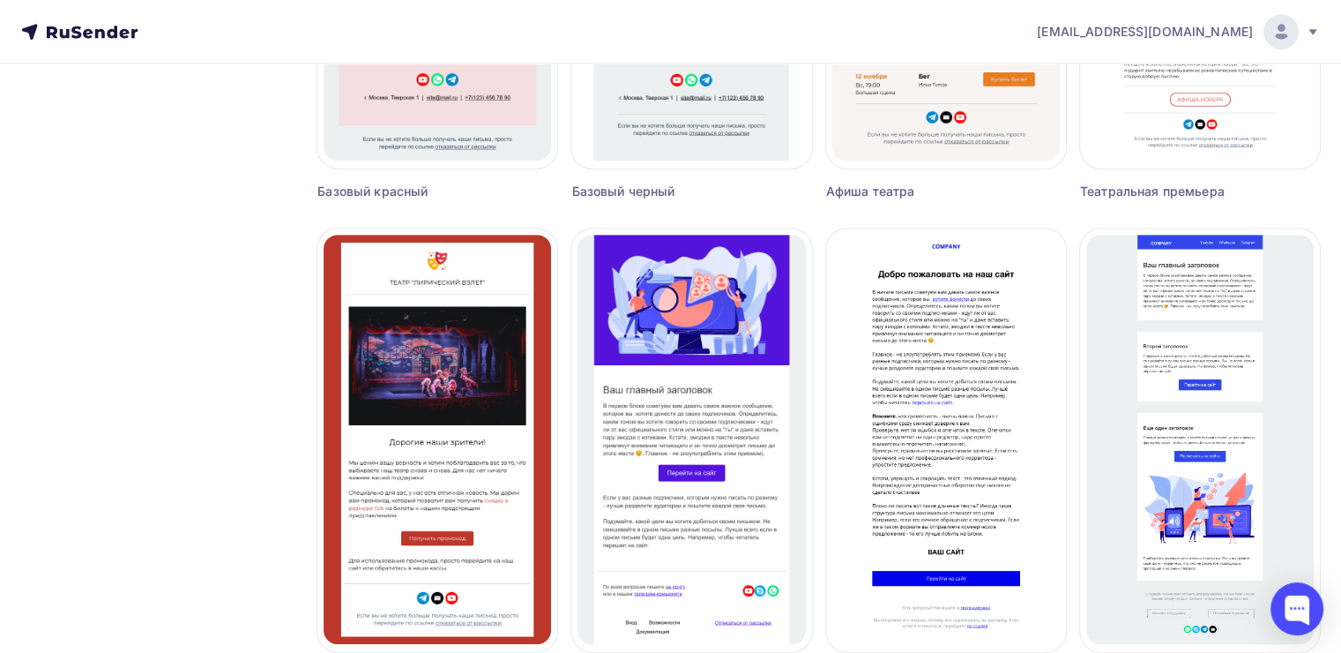
scroll to position [1156, 0]
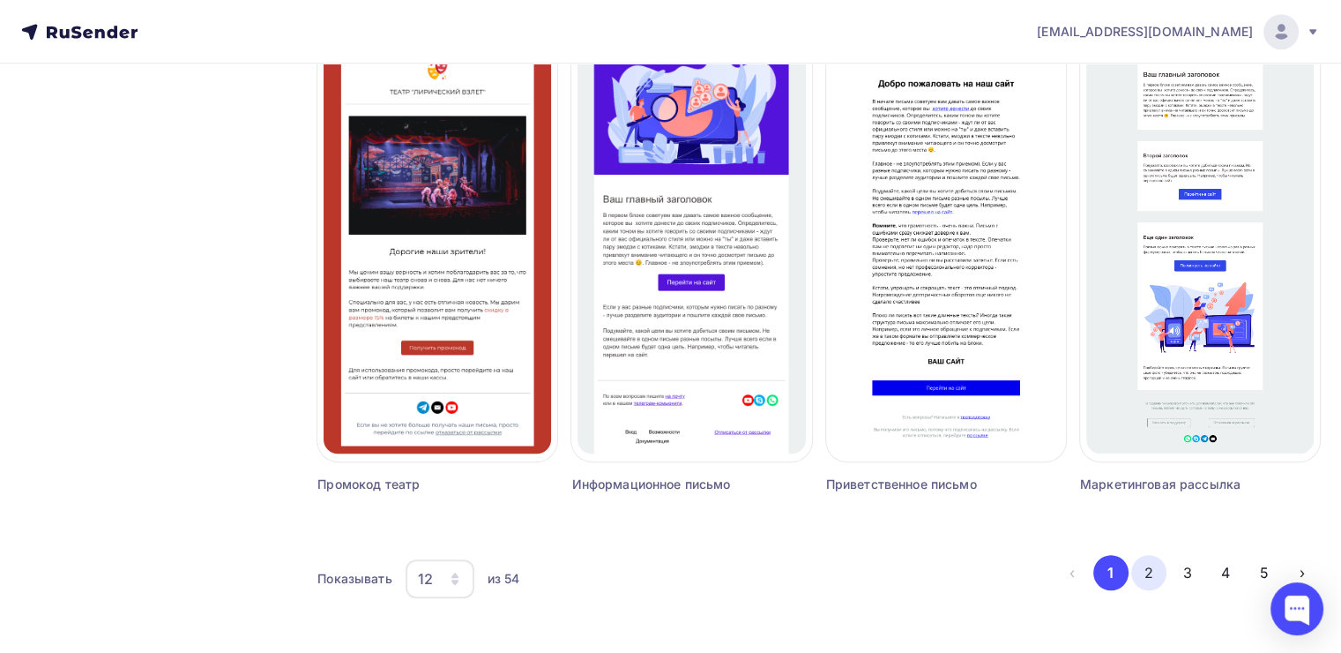
click at [1142, 570] on button "2" at bounding box center [1148, 572] width 35 height 35
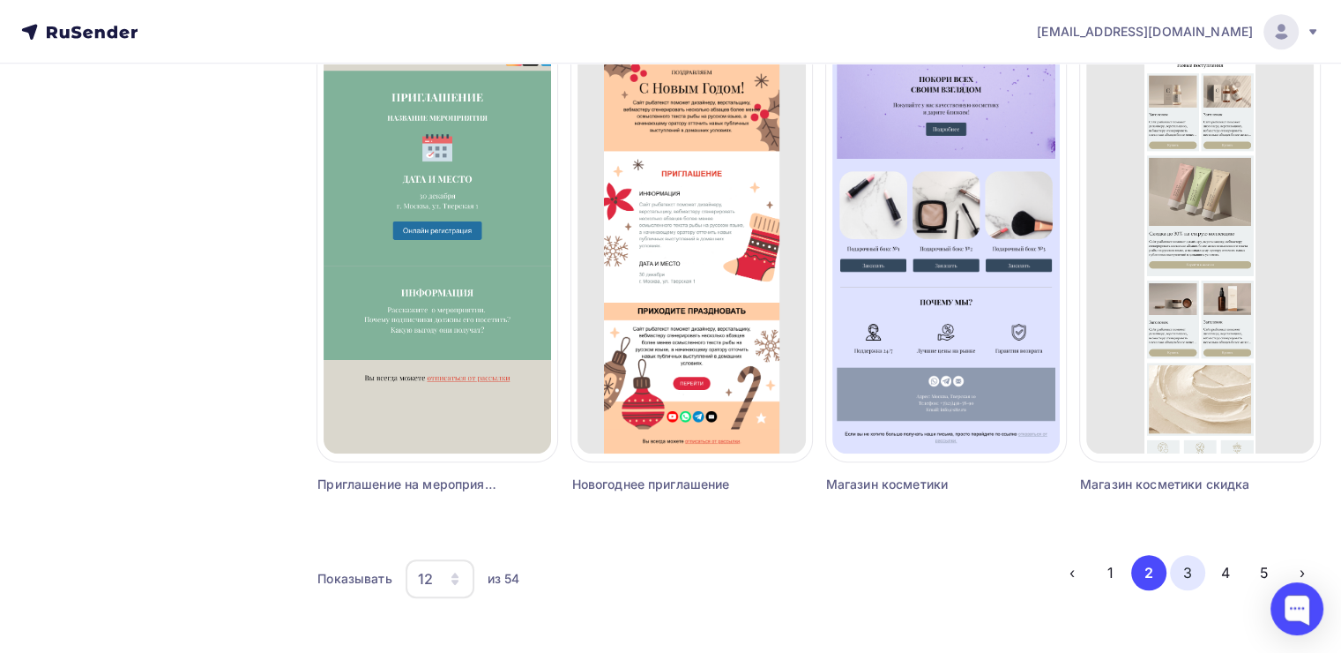
click at [1179, 580] on button "3" at bounding box center [1187, 572] width 35 height 35
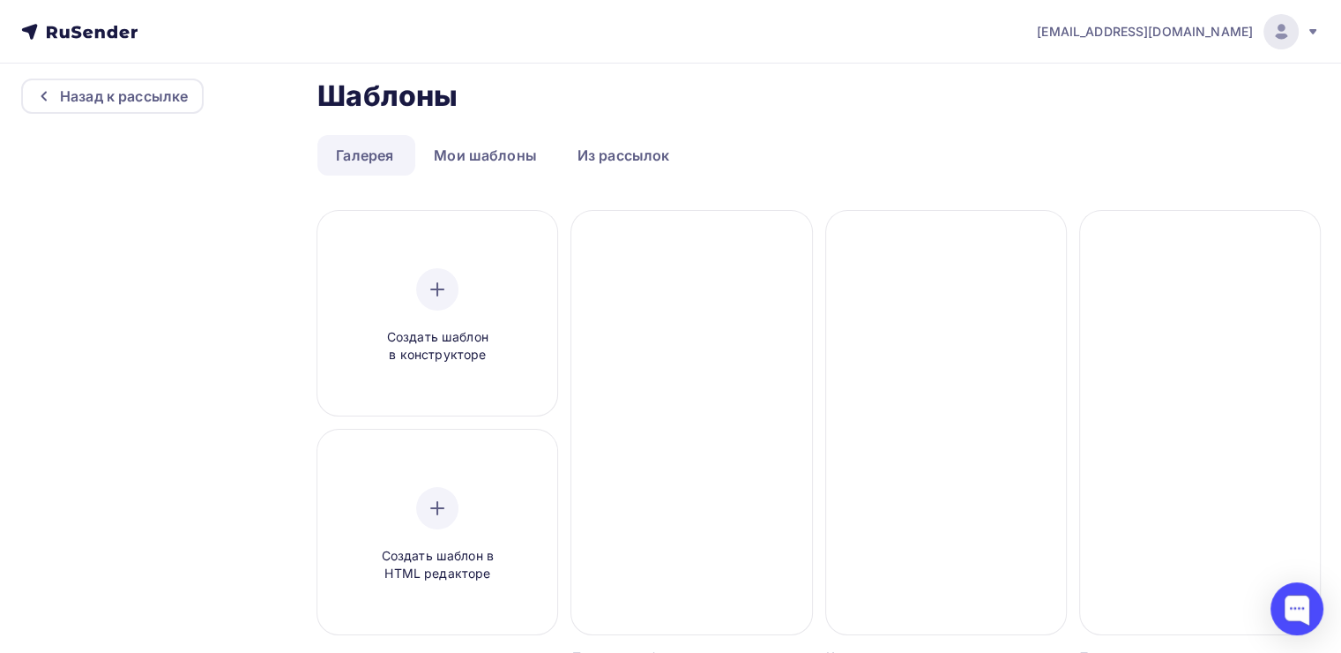
scroll to position [0, 0]
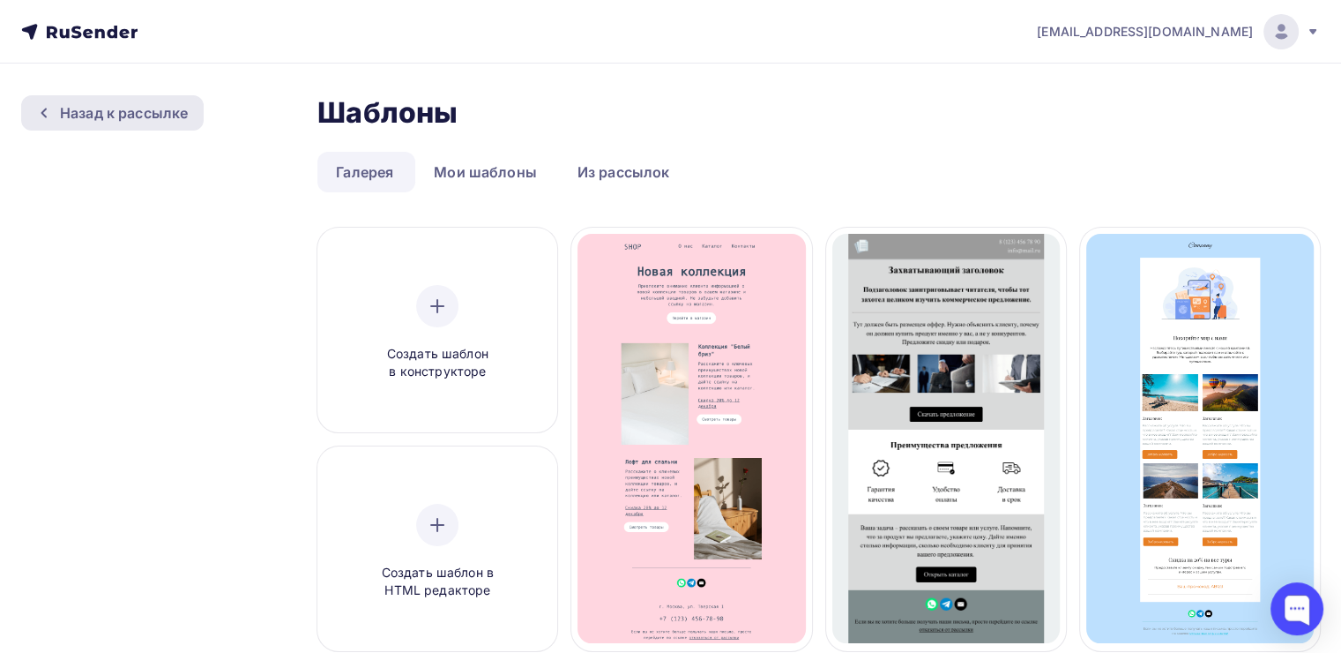
click at [104, 103] on div "Назад к рассылке" at bounding box center [124, 112] width 128 height 21
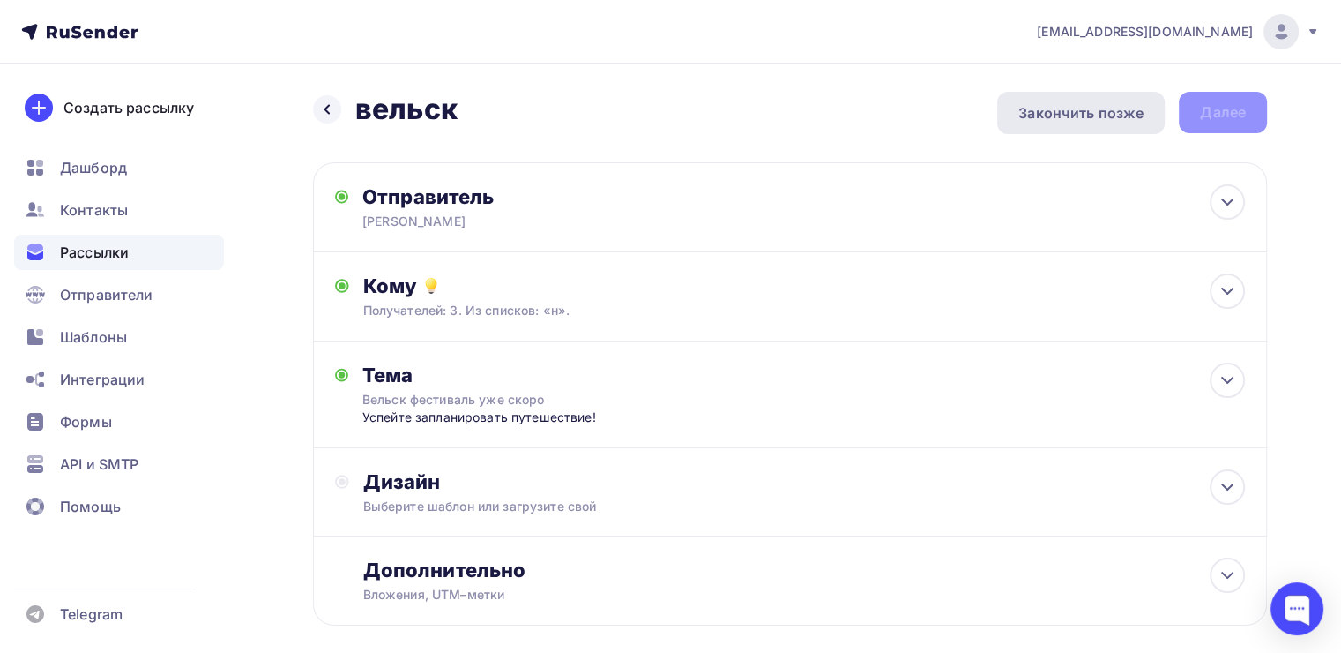
click at [1081, 105] on div "Закончить позже" at bounding box center [1080, 112] width 125 height 21
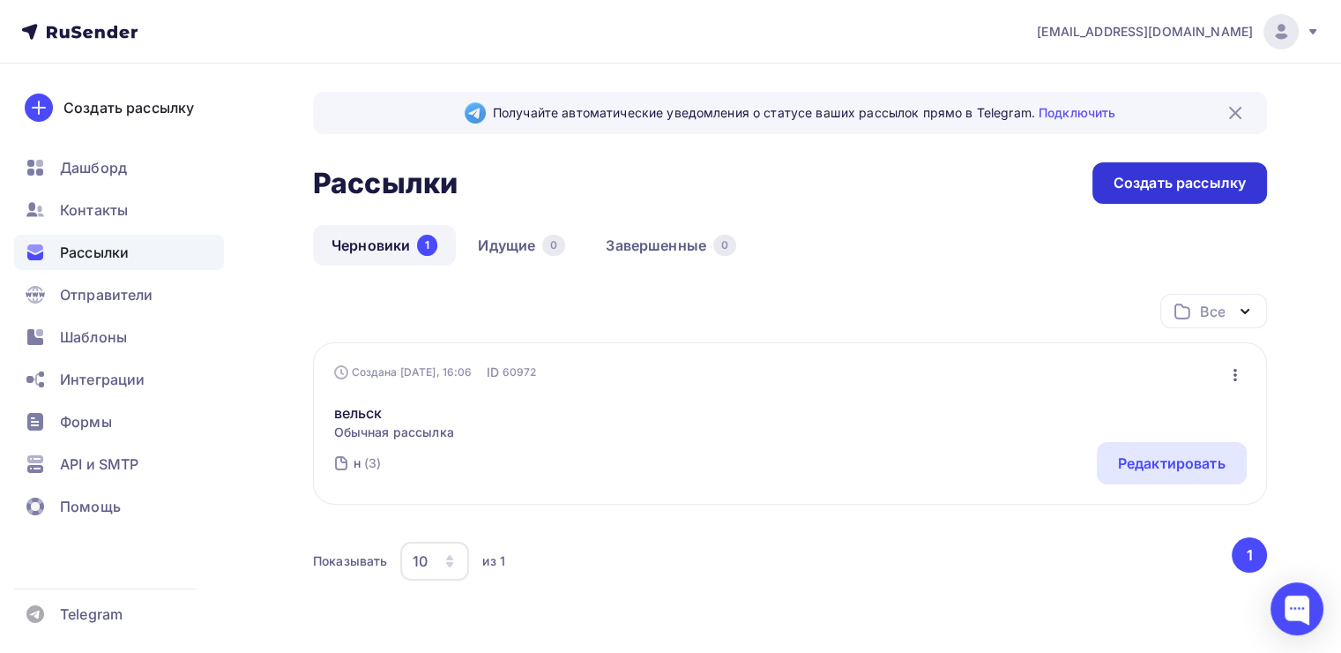
click at [1142, 175] on div "Создать рассылку" at bounding box center [1180, 183] width 132 height 20
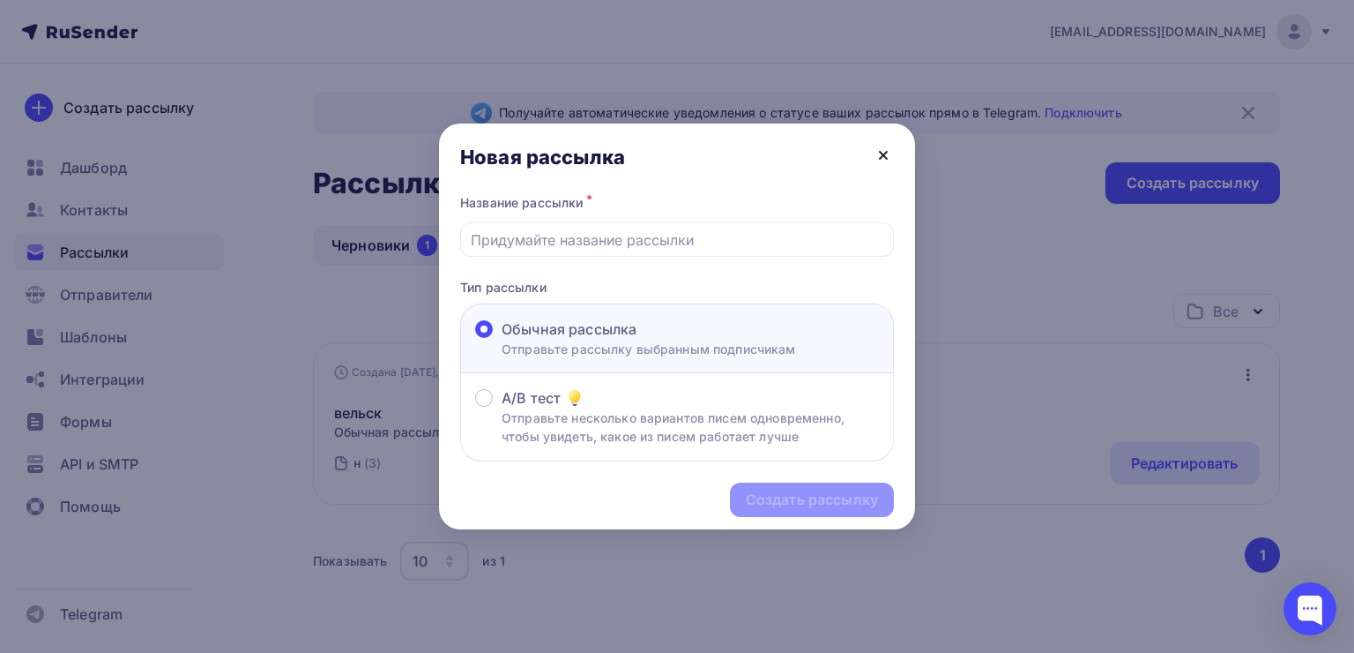
click at [884, 156] on icon at bounding box center [883, 155] width 7 height 7
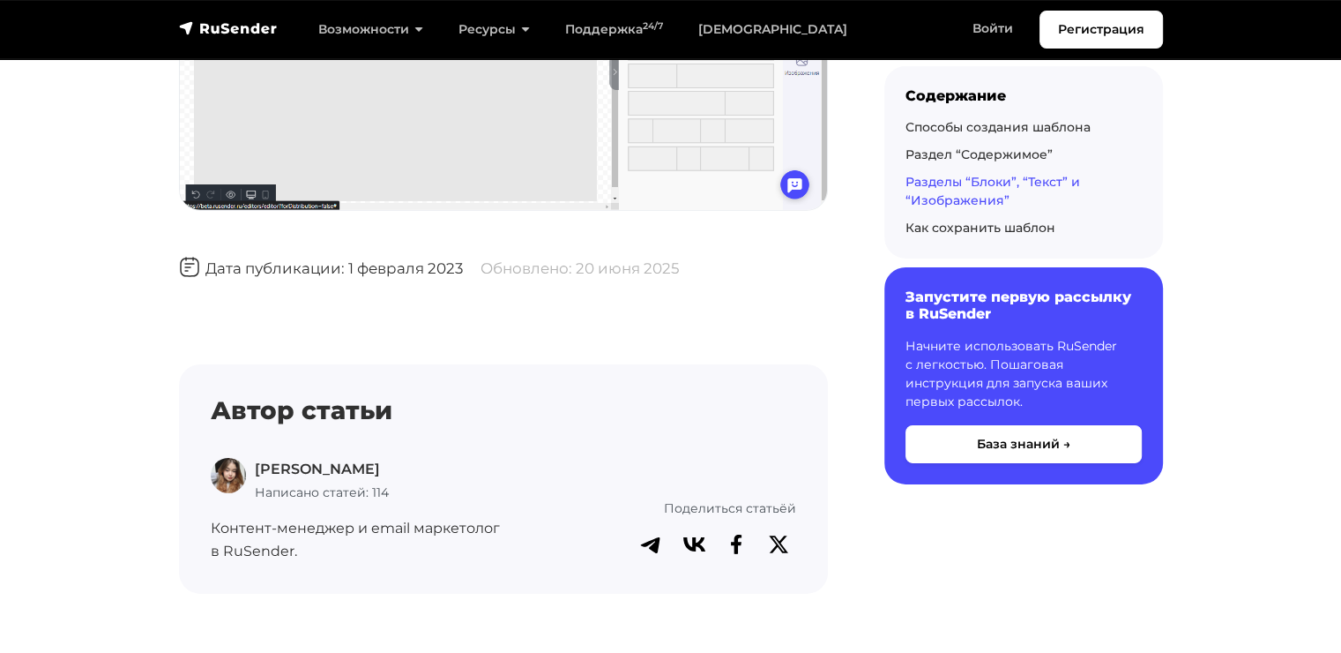
scroll to position [5975, 0]
